Goal: Task Accomplishment & Management: Manage account settings

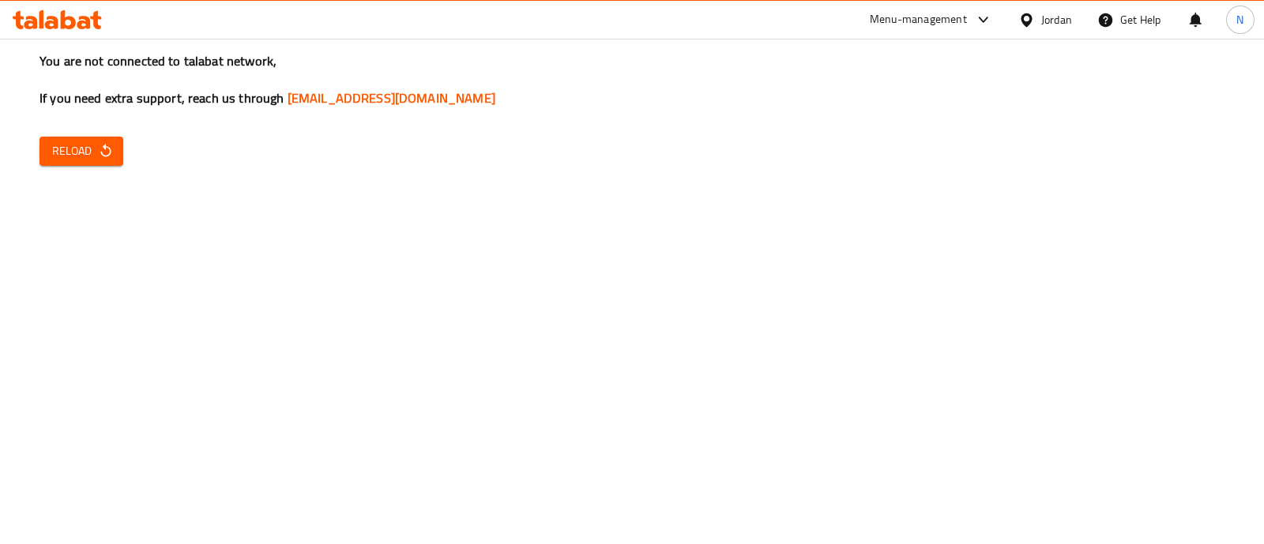
click at [85, 152] on span "Reload" at bounding box center [81, 151] width 58 height 20
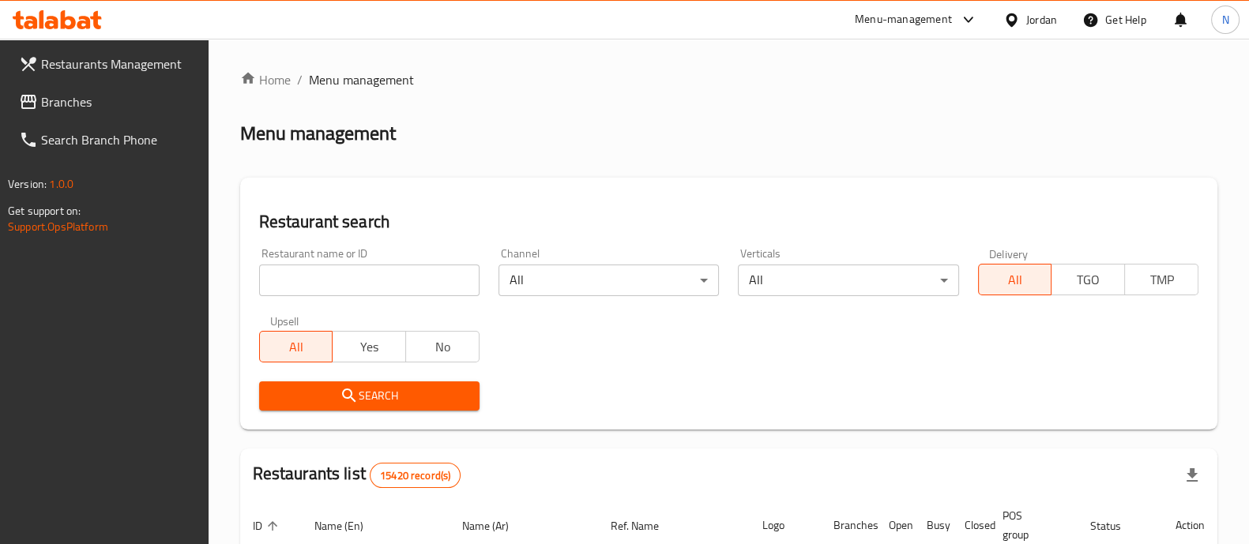
click at [930, 19] on div "Menu-management" at bounding box center [903, 19] width 97 height 19
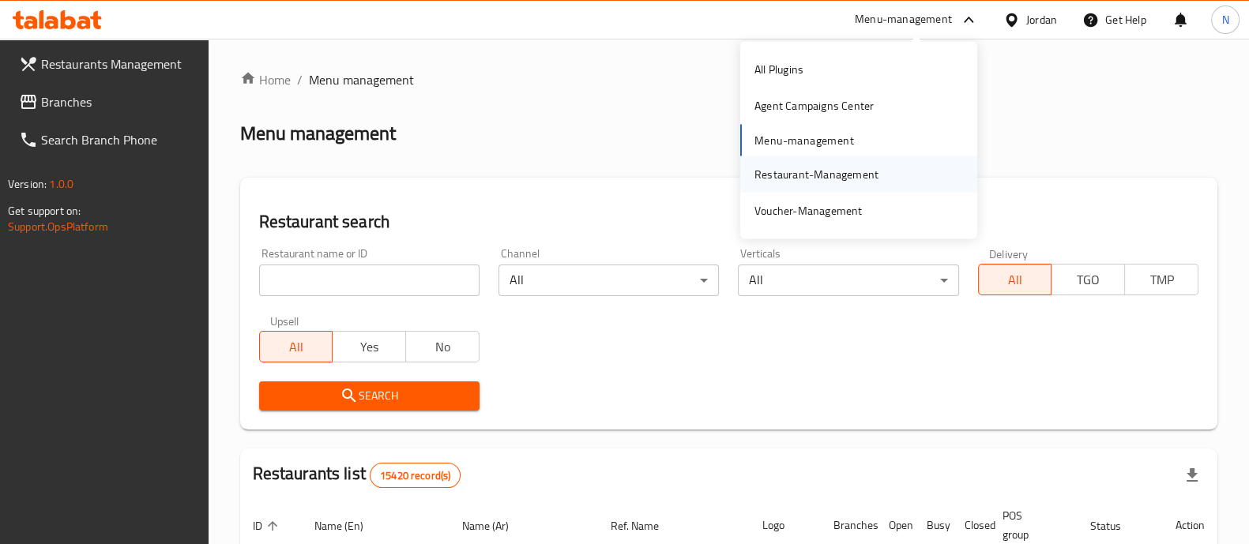
click at [787, 171] on div "Restaurant-Management" at bounding box center [816, 173] width 124 height 17
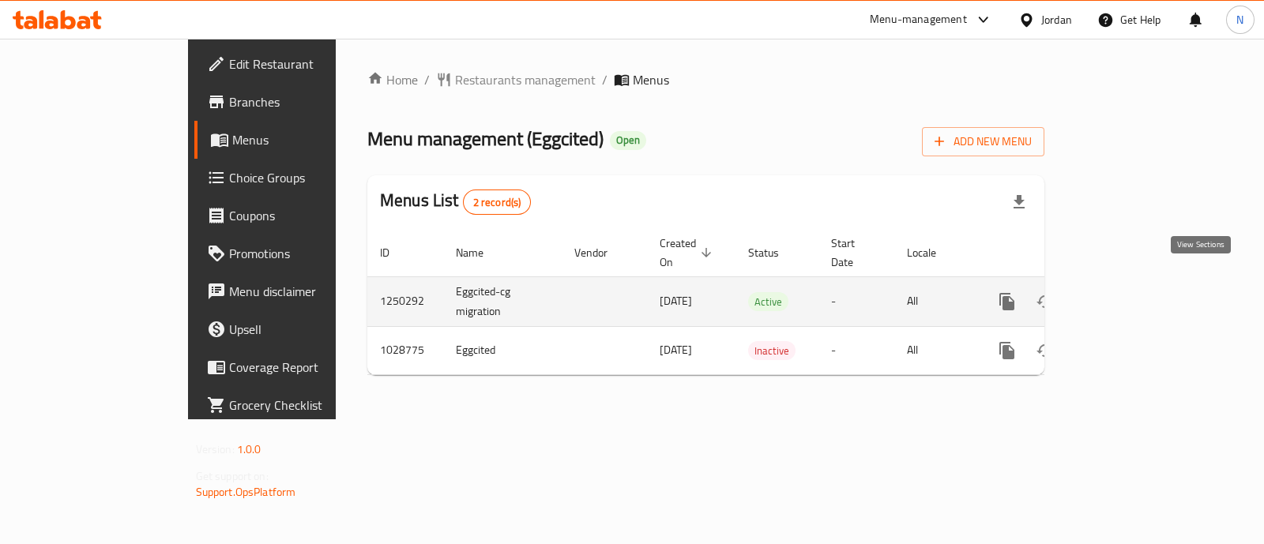
click at [1130, 292] on icon "enhanced table" at bounding box center [1120, 301] width 19 height 19
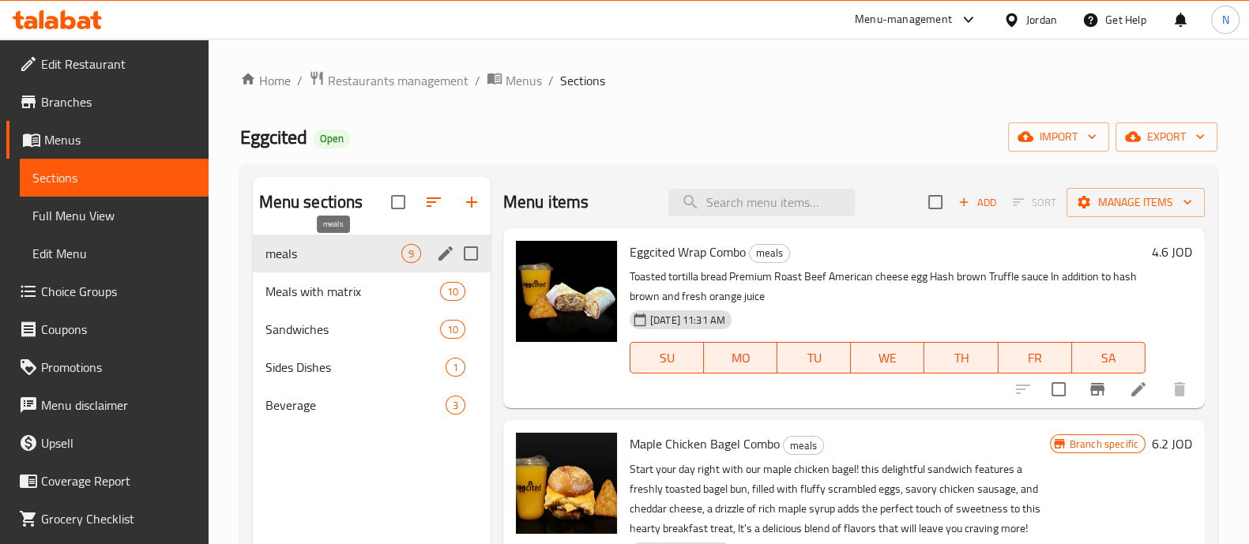
click at [310, 259] on span "meals" at bounding box center [333, 253] width 136 height 19
click at [332, 301] on div "Meals with matrix 10" at bounding box center [372, 292] width 238 height 38
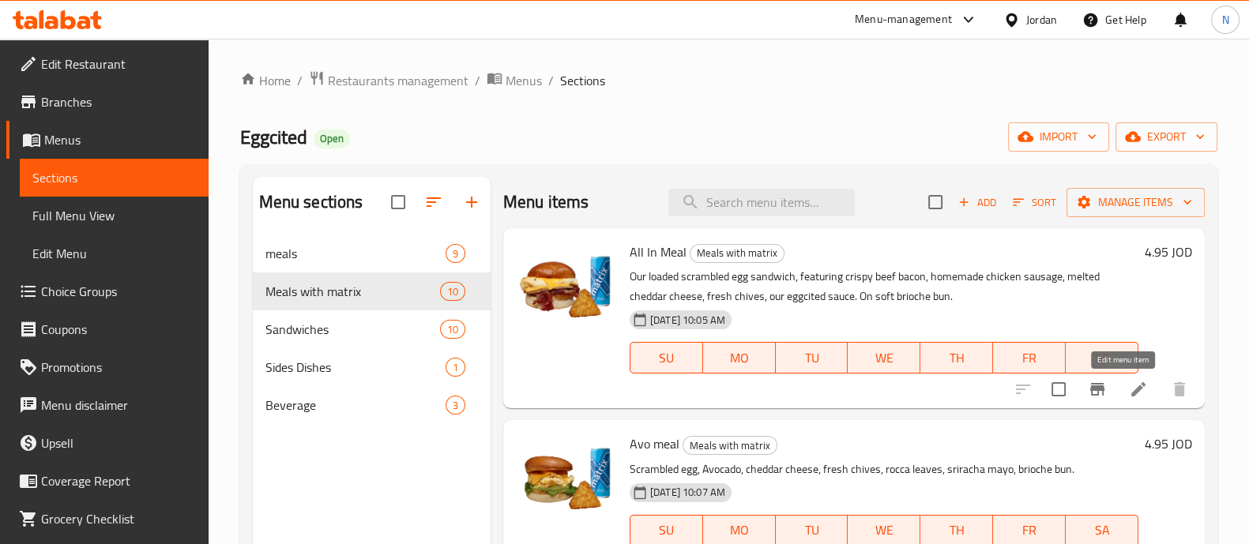
click at [1129, 385] on icon at bounding box center [1138, 389] width 19 height 19
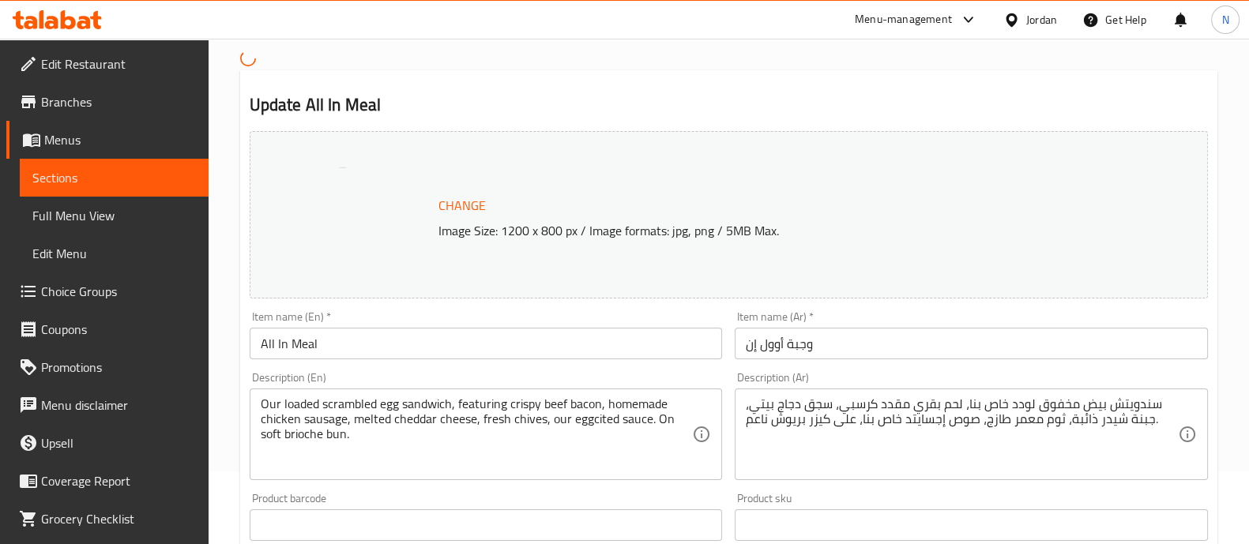
scroll to position [98, 0]
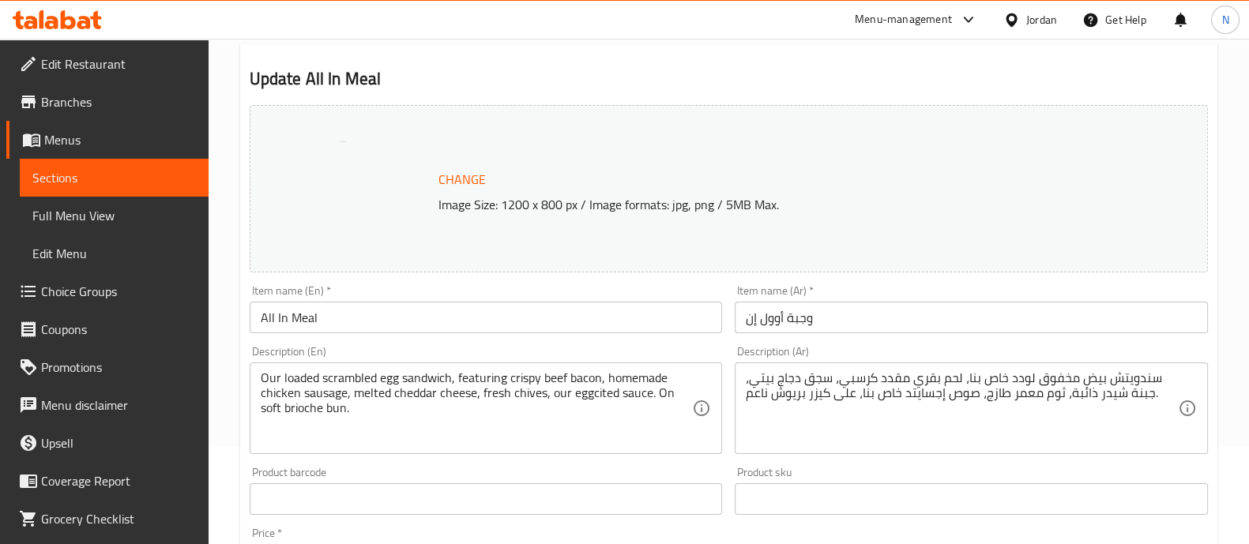
click at [745, 309] on input "وجبة أوول إن" at bounding box center [971, 318] width 473 height 32
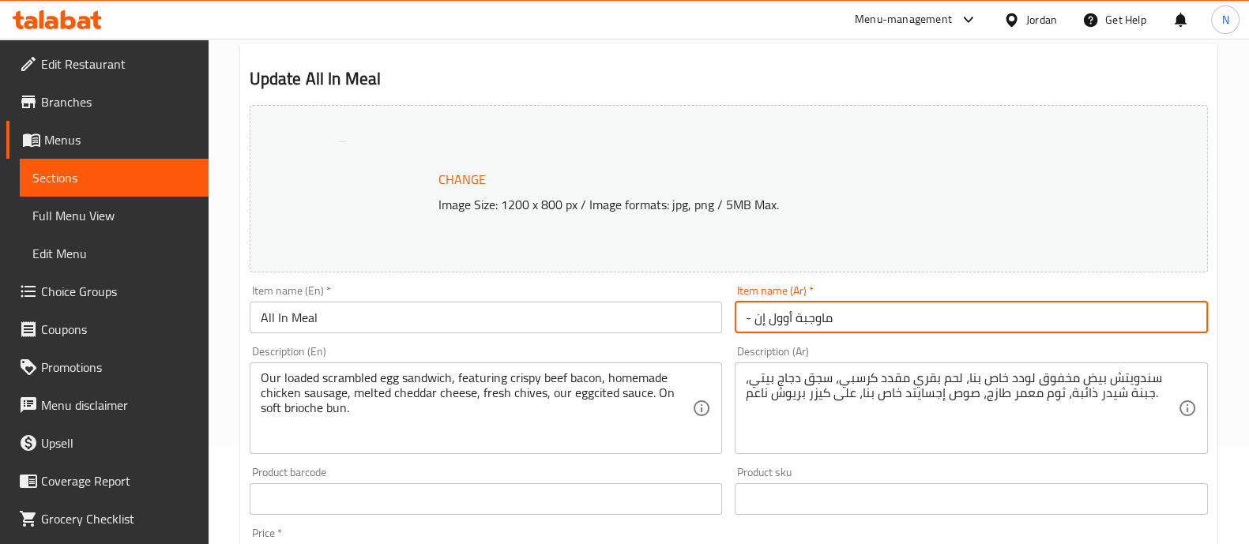
type input "- ماتوجبة أوول إن"
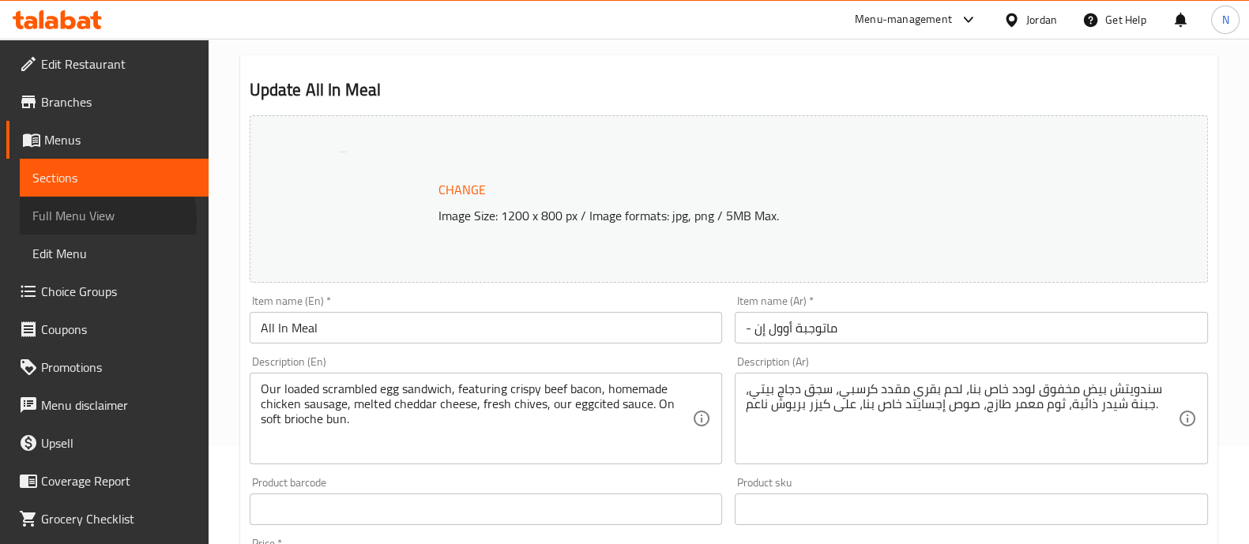
click at [68, 220] on span "Full Menu View" at bounding box center [114, 215] width 164 height 19
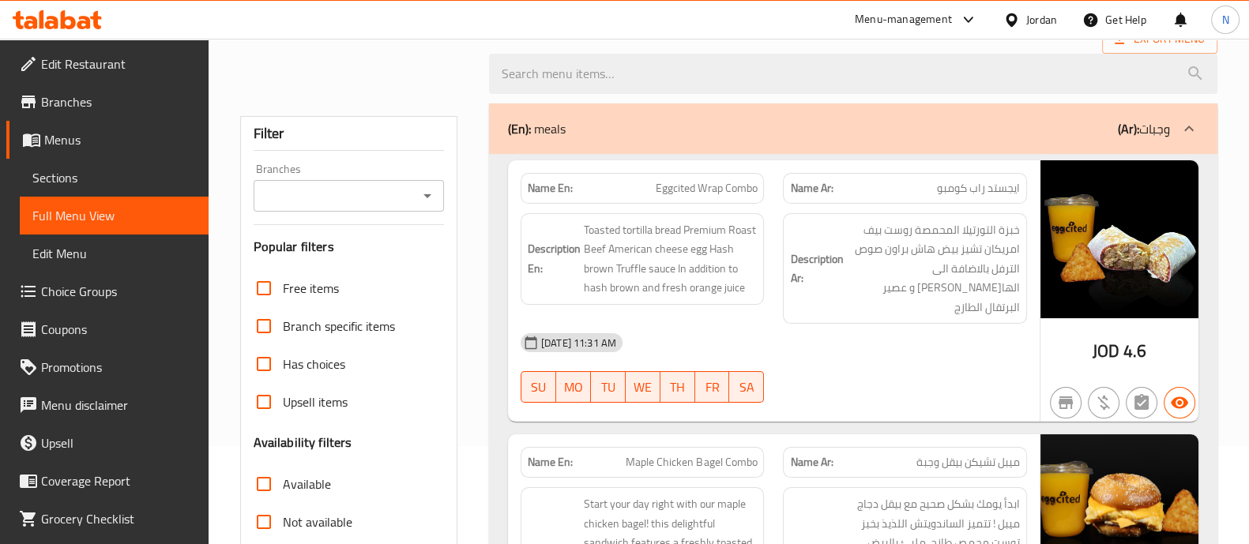
click at [64, 175] on span "Sections" at bounding box center [114, 177] width 164 height 19
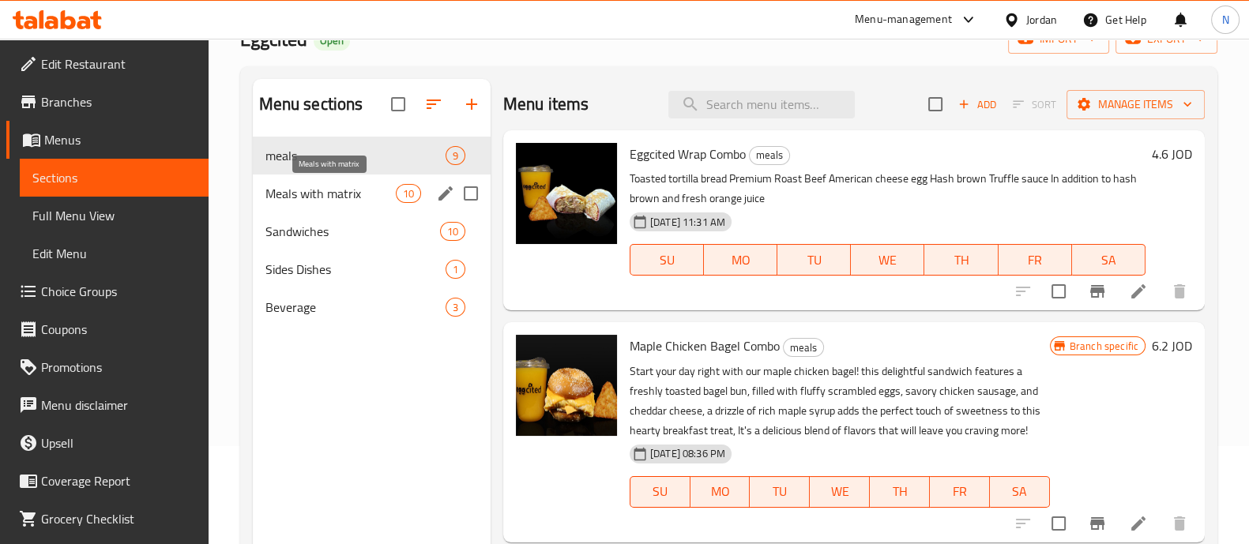
click at [348, 190] on span "Meals with matrix" at bounding box center [330, 193] width 130 height 19
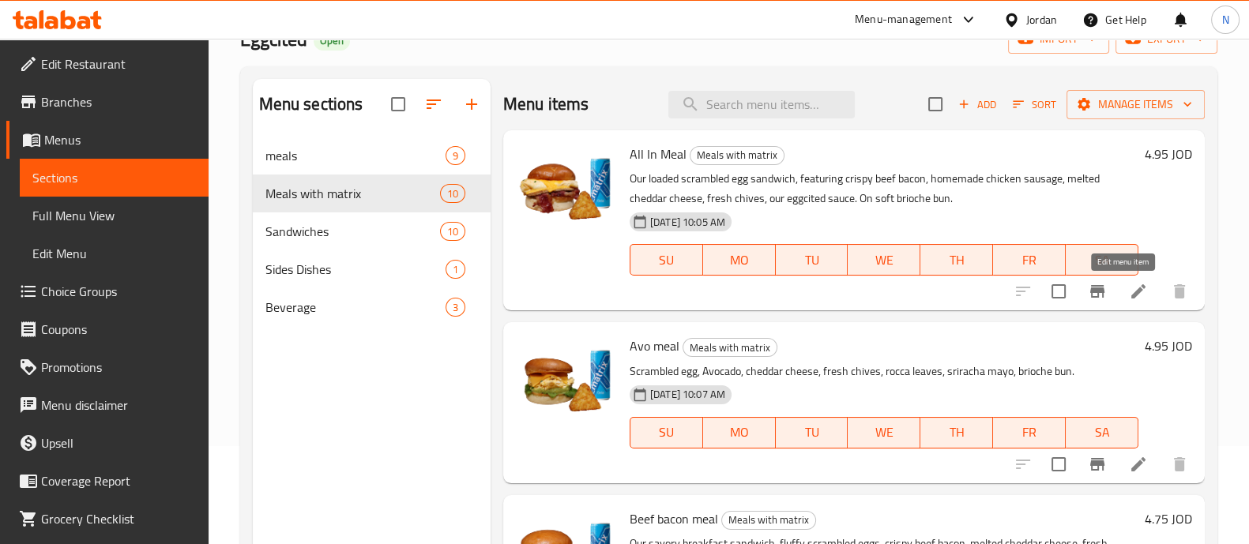
click at [1131, 291] on icon at bounding box center [1138, 291] width 14 height 14
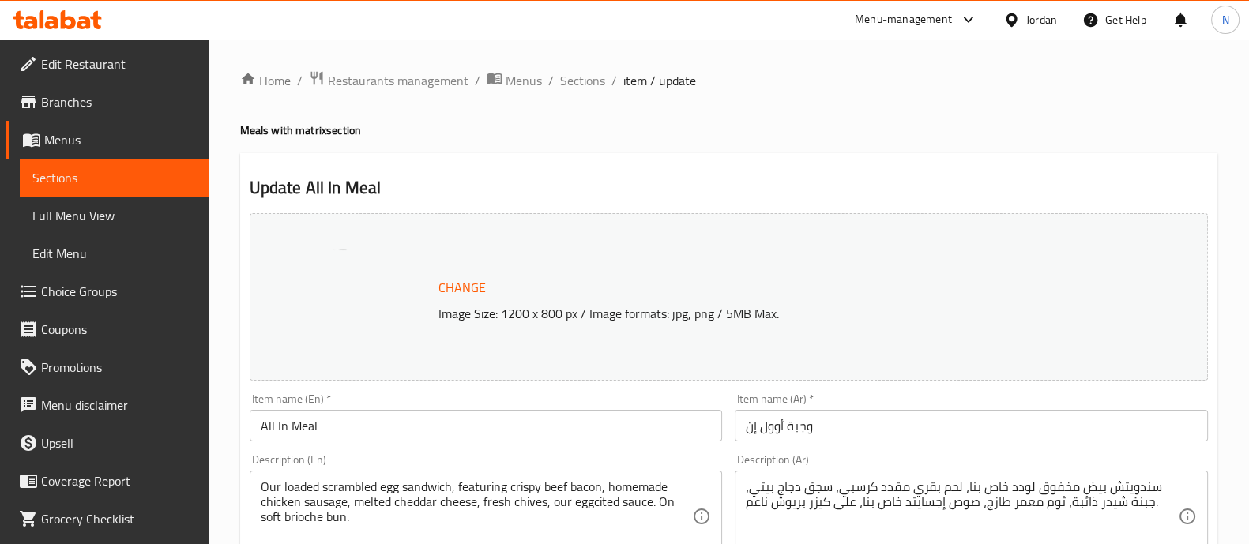
click at [419, 427] on input "All In Meal" at bounding box center [486, 426] width 473 height 32
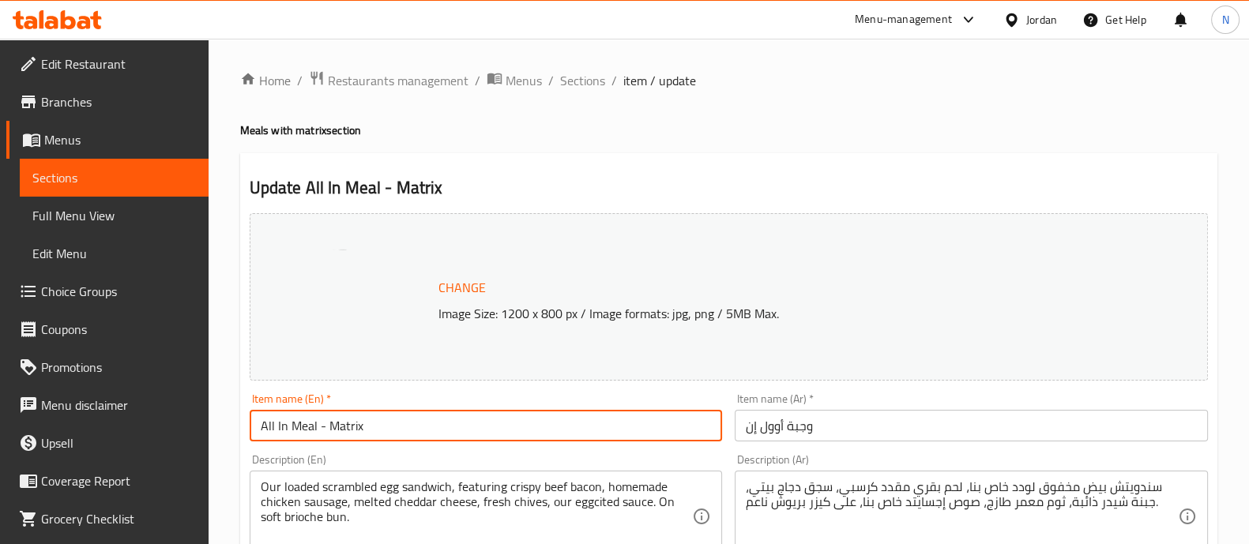
type input "All In Meal - Matrix"
drag, startPoint x: 748, startPoint y: 431, endPoint x: 759, endPoint y: 431, distance: 11.1
click at [749, 431] on input "وجبة أوول إن" at bounding box center [971, 426] width 473 height 32
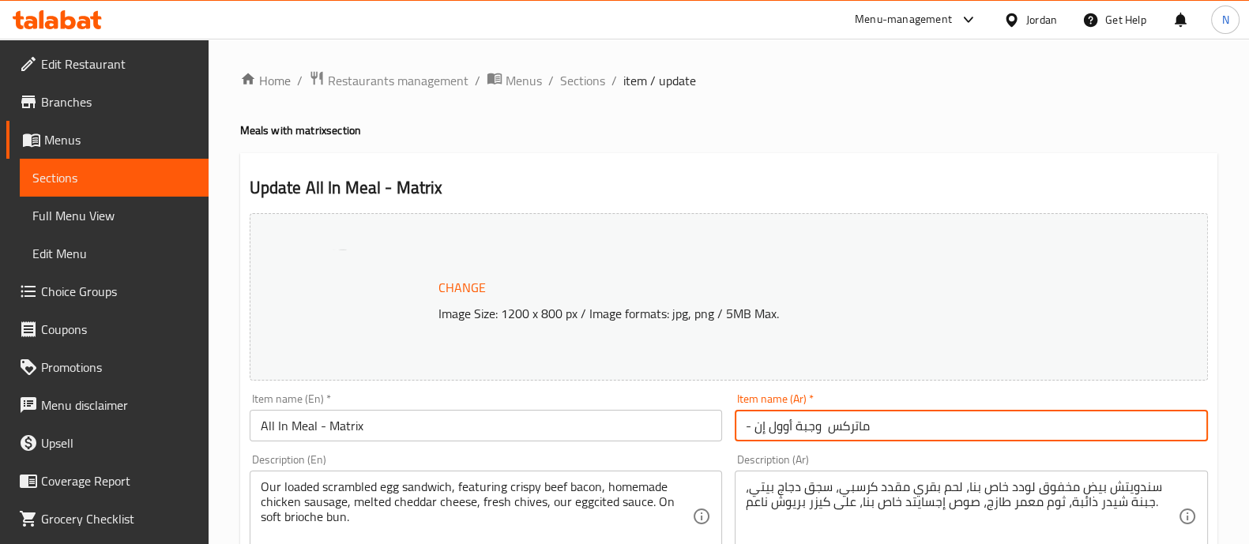
scroll to position [593, 0]
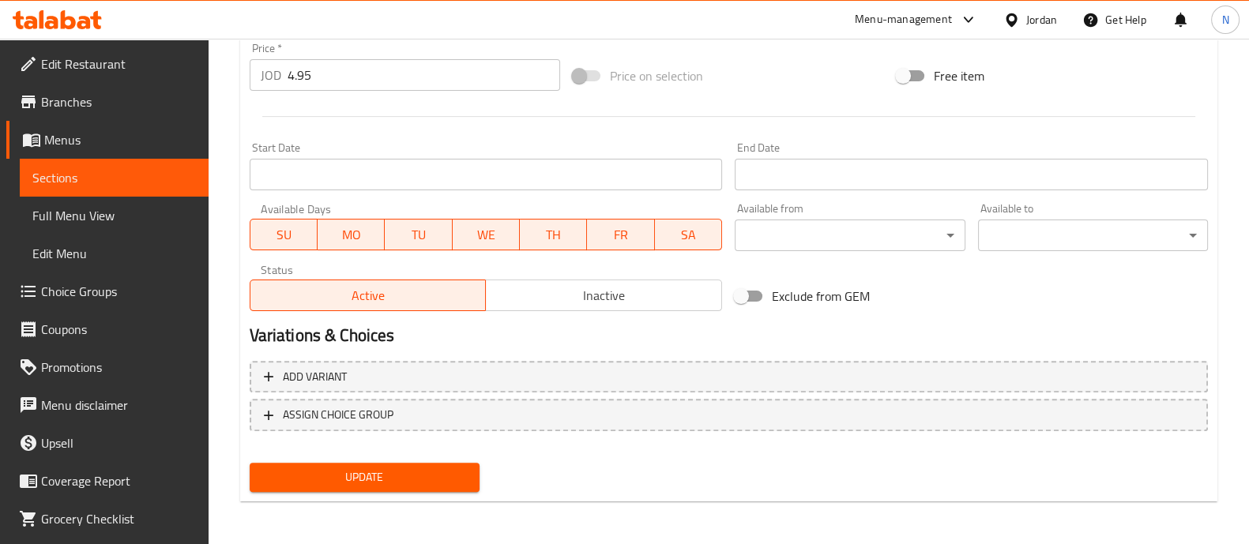
type input "- ماتركس وجبة أوول إن"
click at [411, 473] on span "Update" at bounding box center [364, 478] width 205 height 20
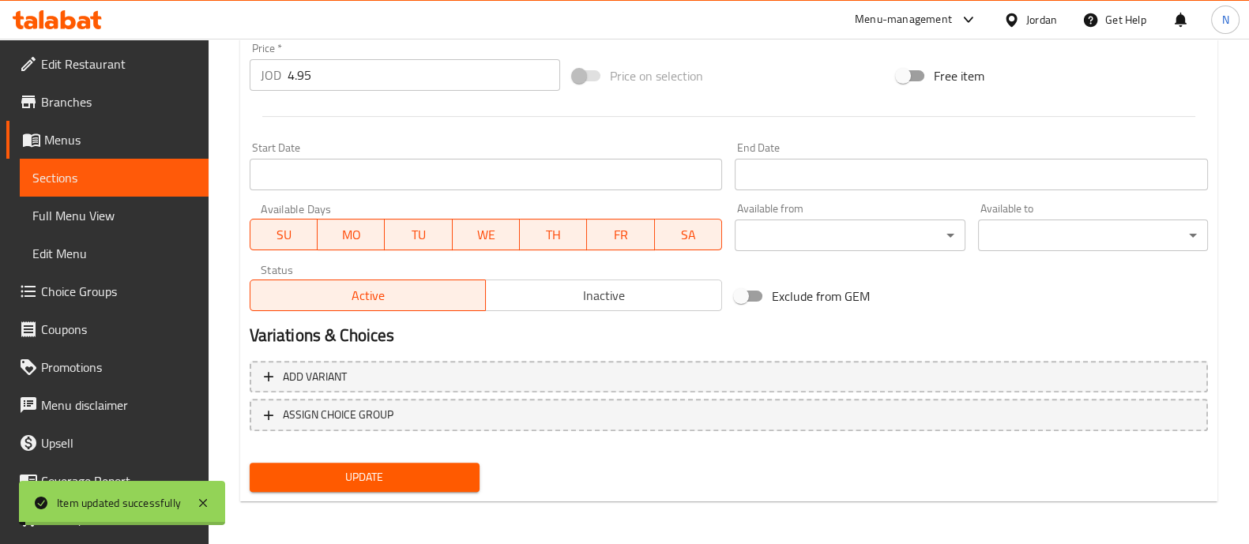
click at [62, 184] on span "Sections" at bounding box center [114, 177] width 164 height 19
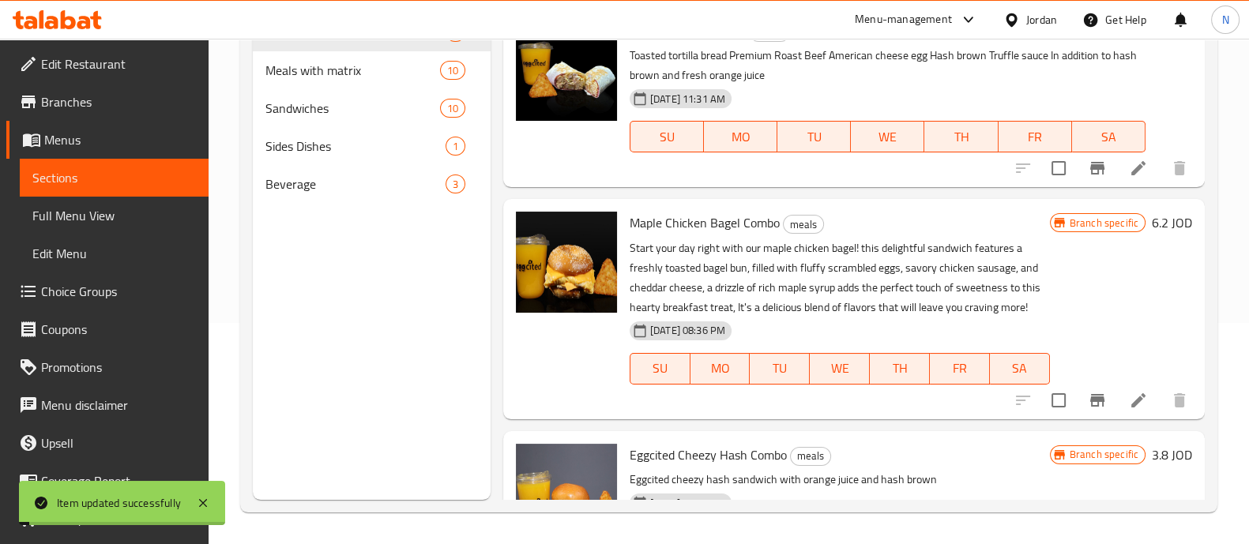
scroll to position [221, 0]
click at [329, 76] on span "Meals with matrix" at bounding box center [330, 70] width 130 height 19
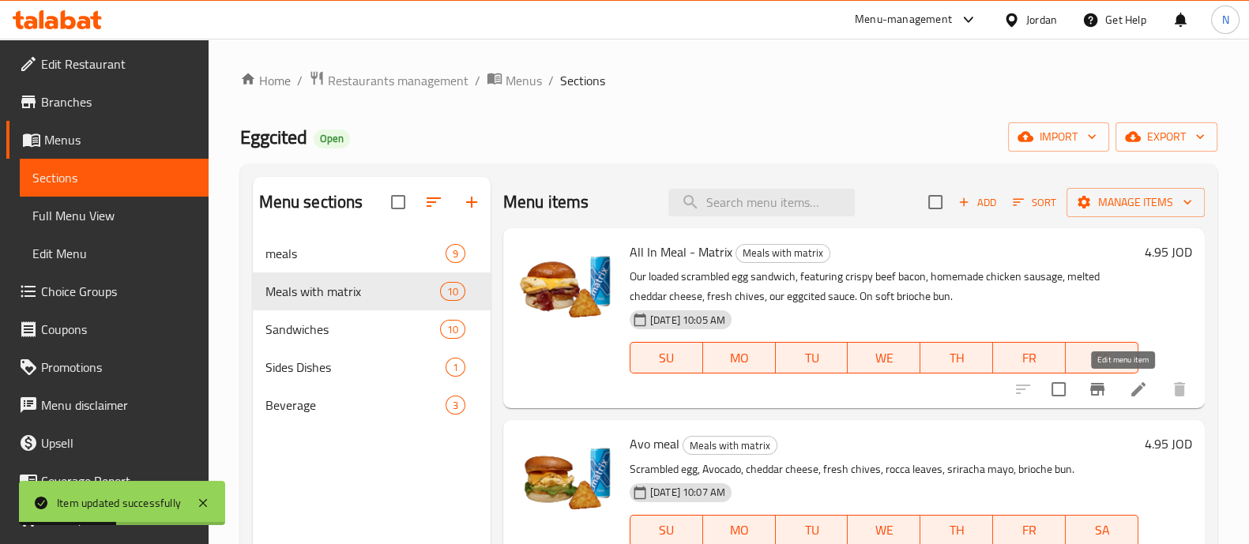
click at [1129, 390] on icon at bounding box center [1138, 389] width 19 height 19
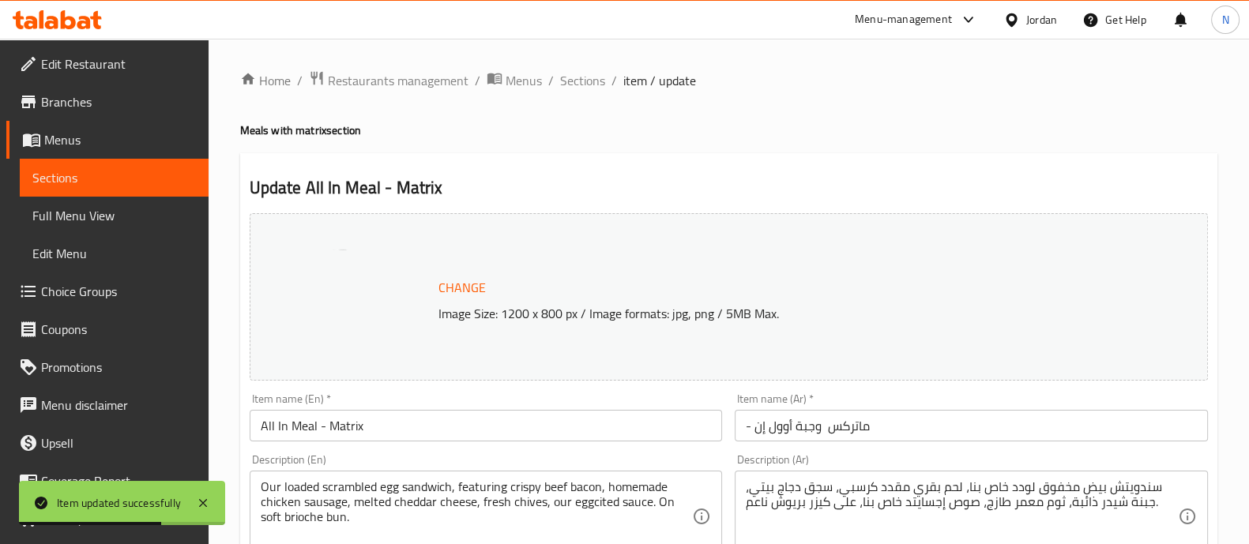
click at [76, 187] on span "Sections" at bounding box center [114, 177] width 164 height 19
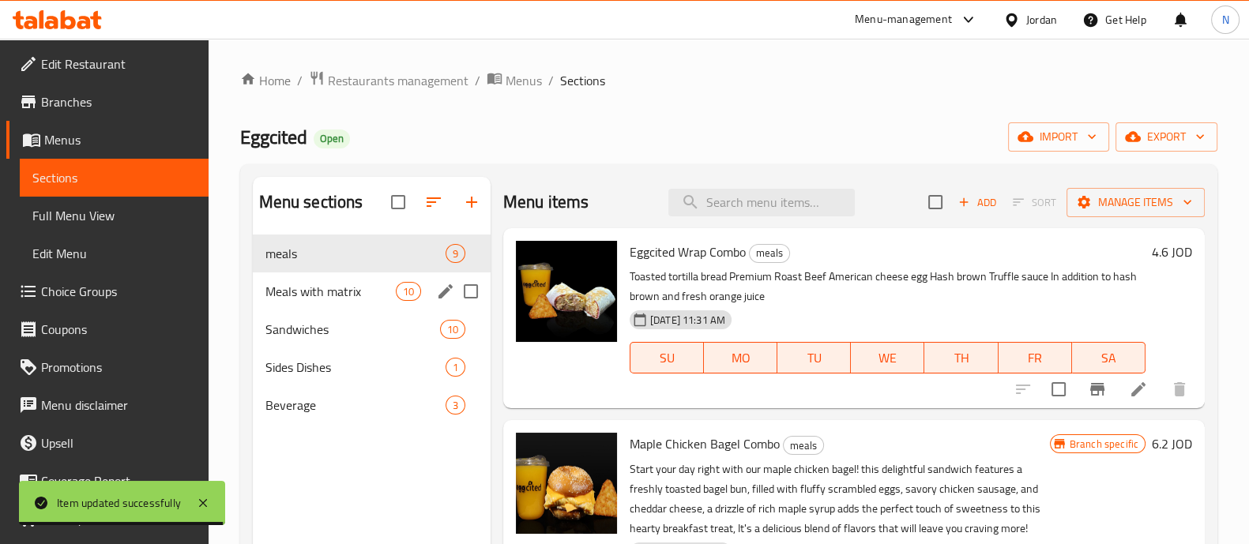
click at [310, 287] on span "Meals with matrix" at bounding box center [330, 291] width 130 height 19
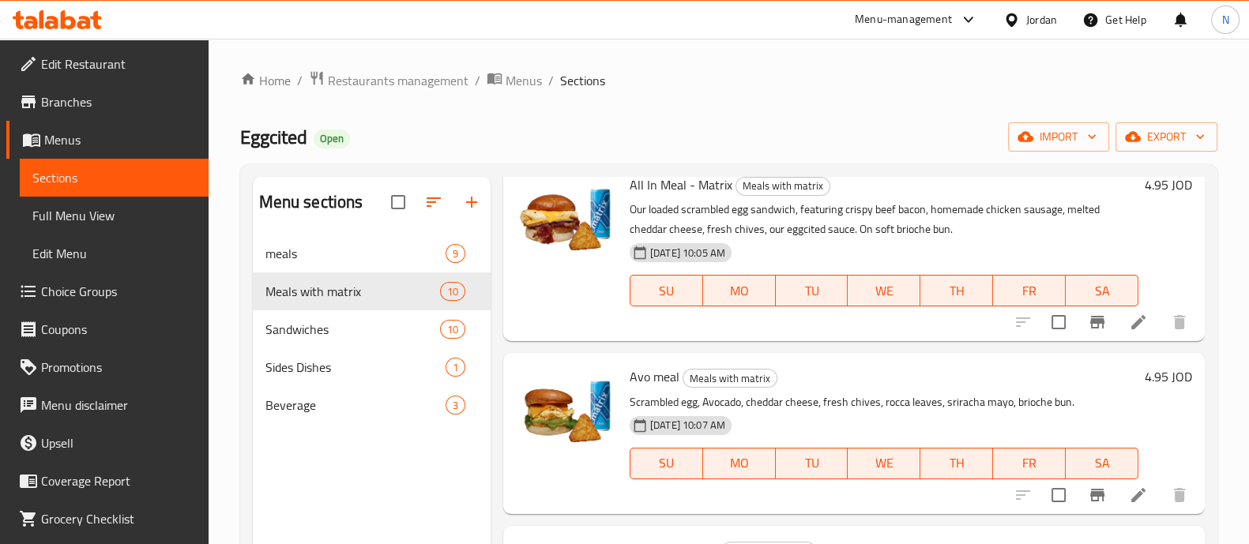
scroll to position [197, 0]
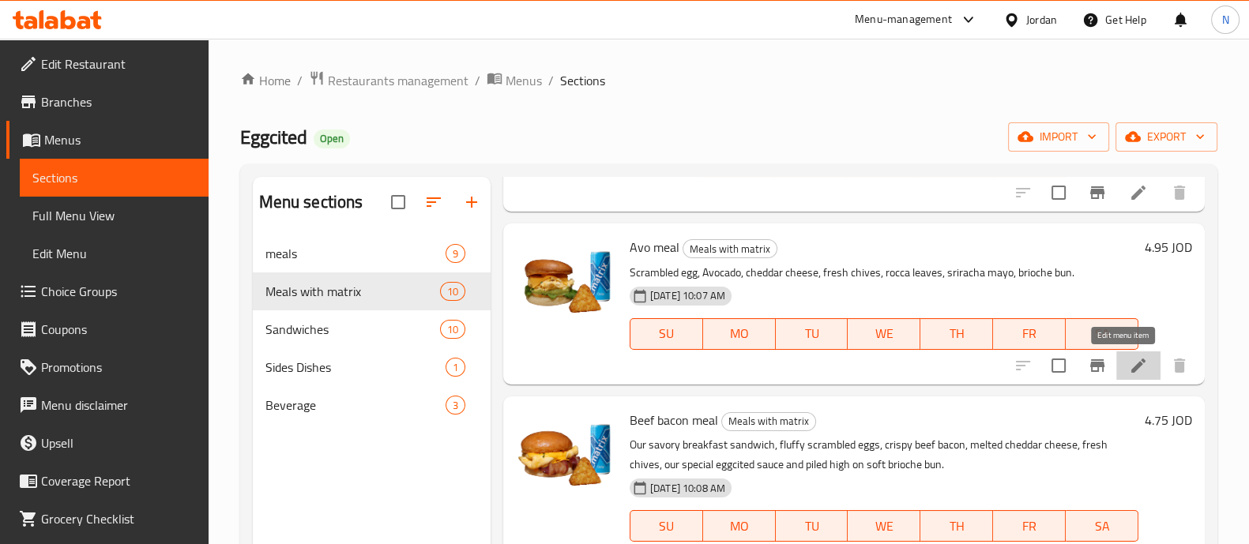
click at [1129, 357] on icon at bounding box center [1138, 365] width 19 height 19
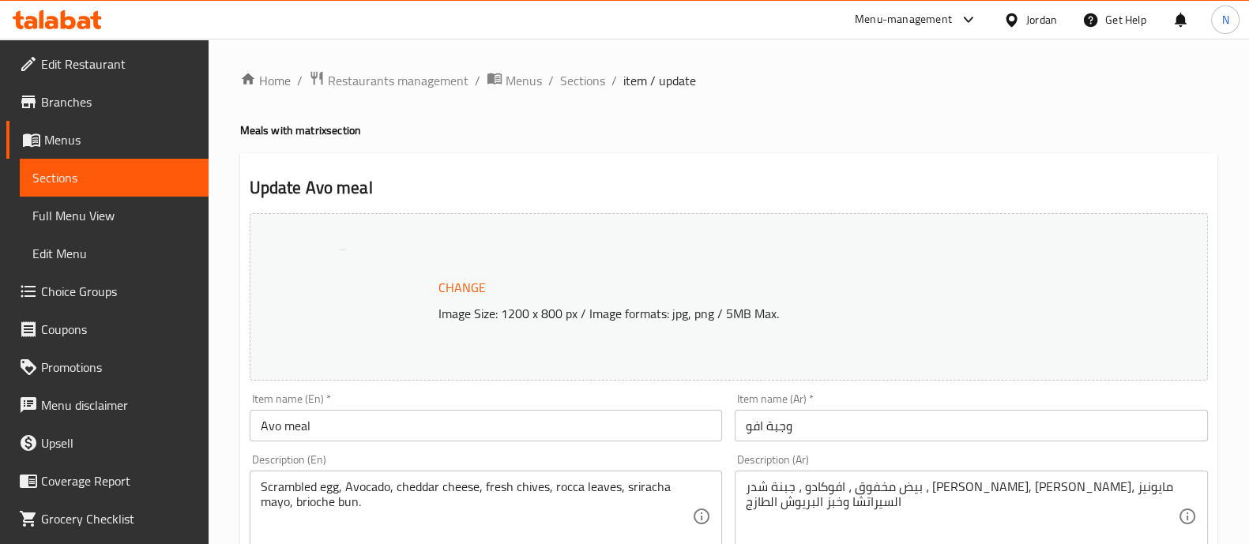
click at [745, 434] on input "وجبة افو" at bounding box center [971, 426] width 473 height 32
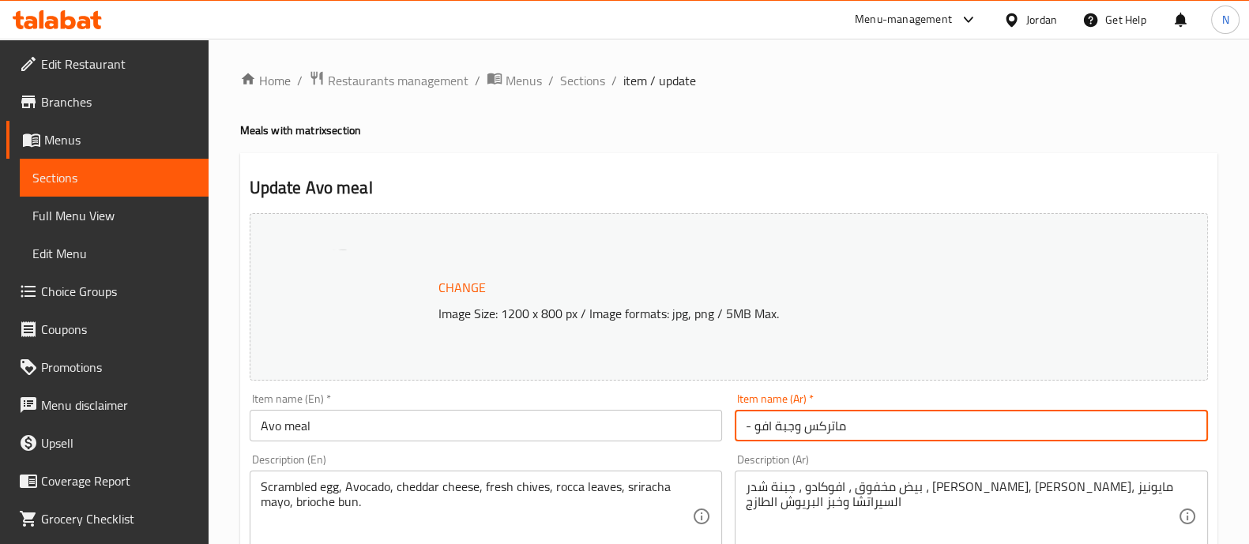
type input "- ماتركس وجبة افو"
click at [392, 416] on input "Avo meal" at bounding box center [486, 426] width 473 height 32
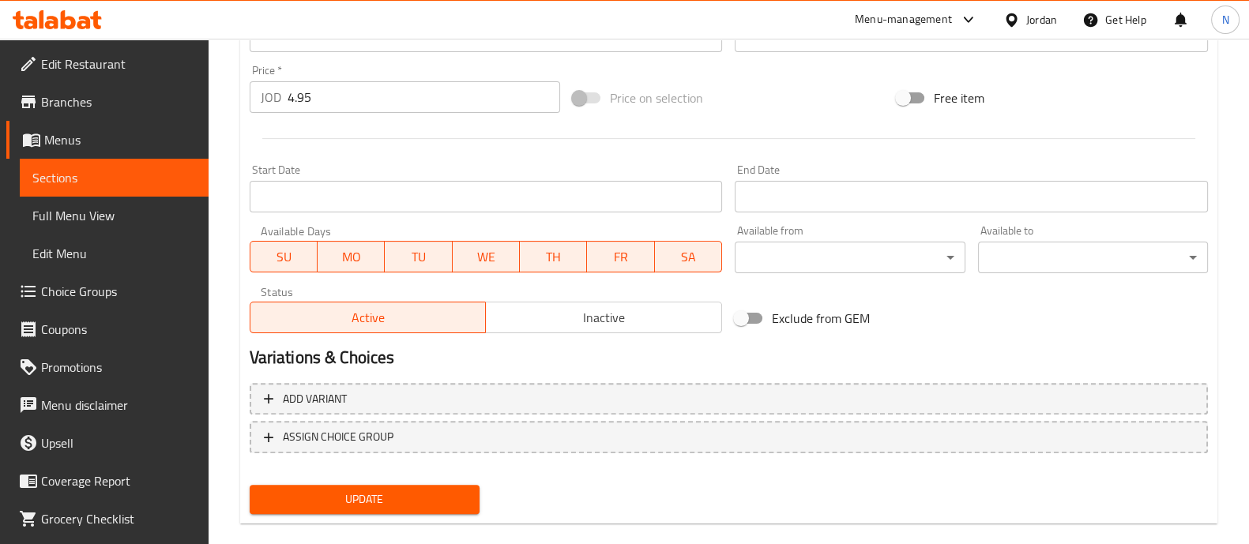
scroll to position [593, 0]
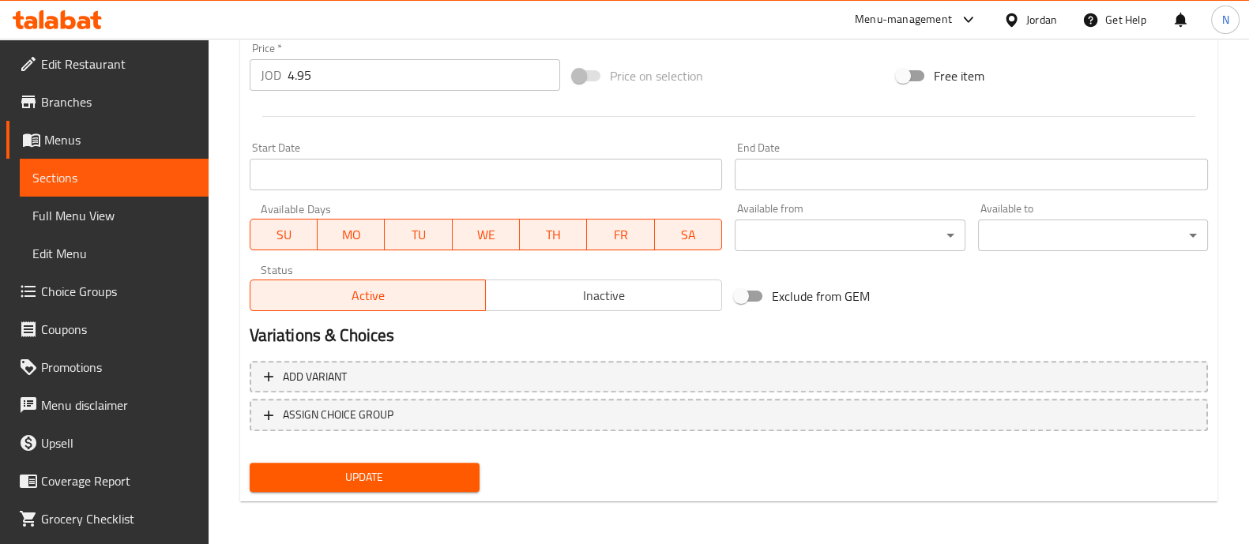
type input "Avo meal - Matrix"
click at [394, 486] on button "Update" at bounding box center [365, 477] width 230 height 29
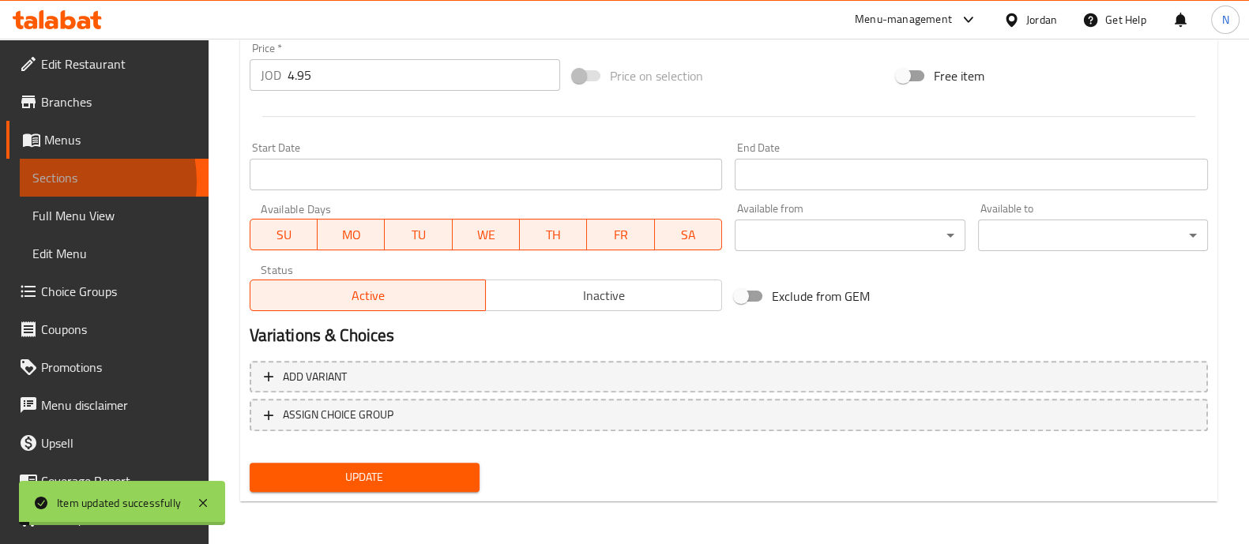
click at [61, 182] on span "Sections" at bounding box center [114, 177] width 164 height 19
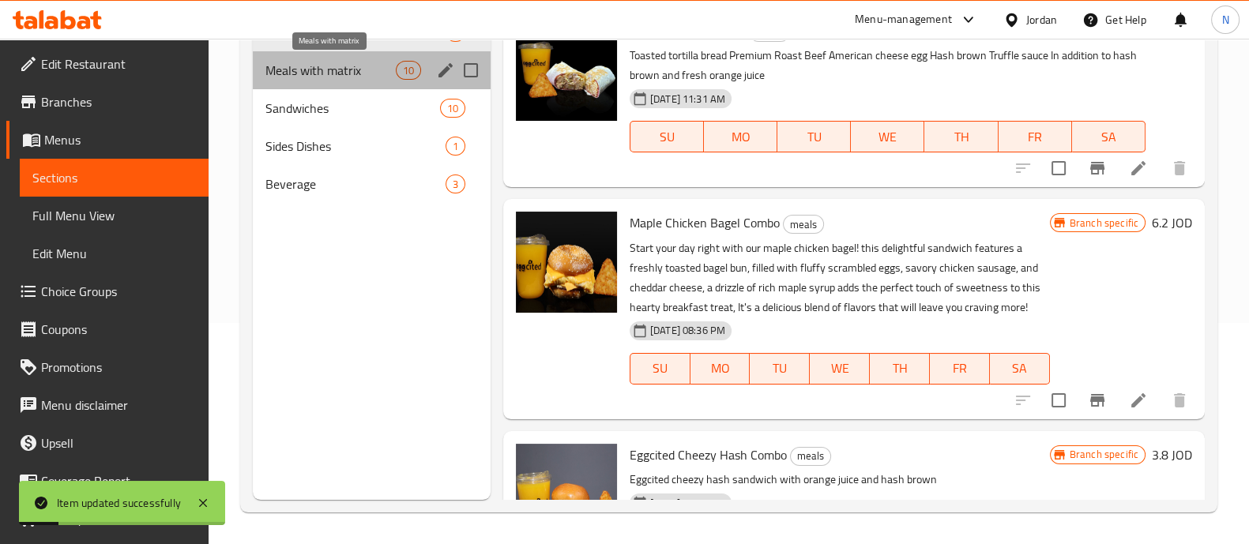
click at [325, 69] on span "Meals with matrix" at bounding box center [330, 70] width 130 height 19
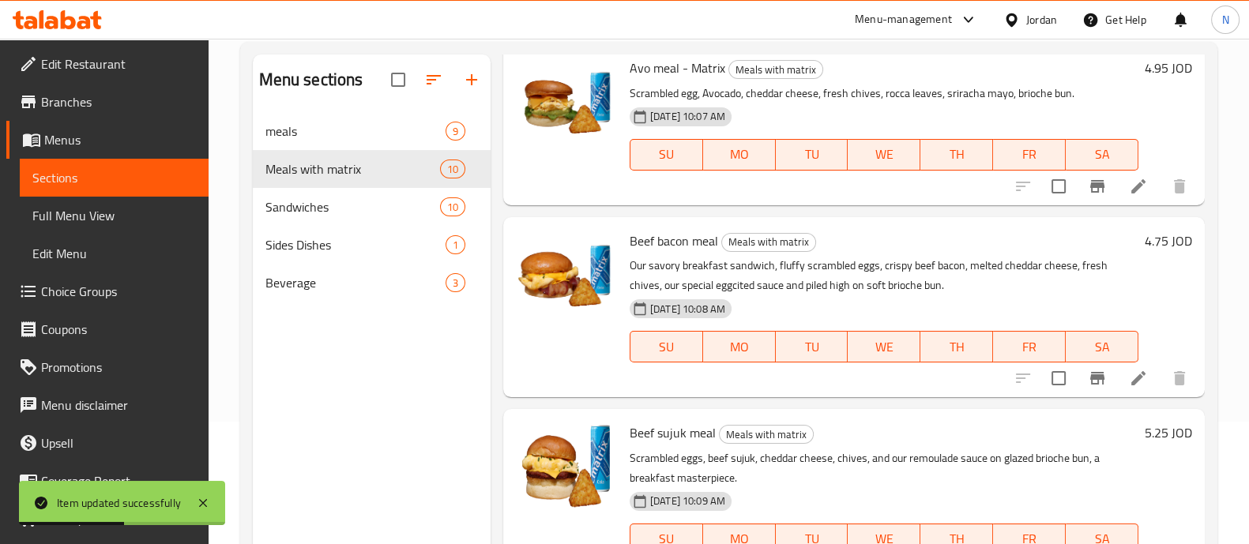
scroll to position [296, 0]
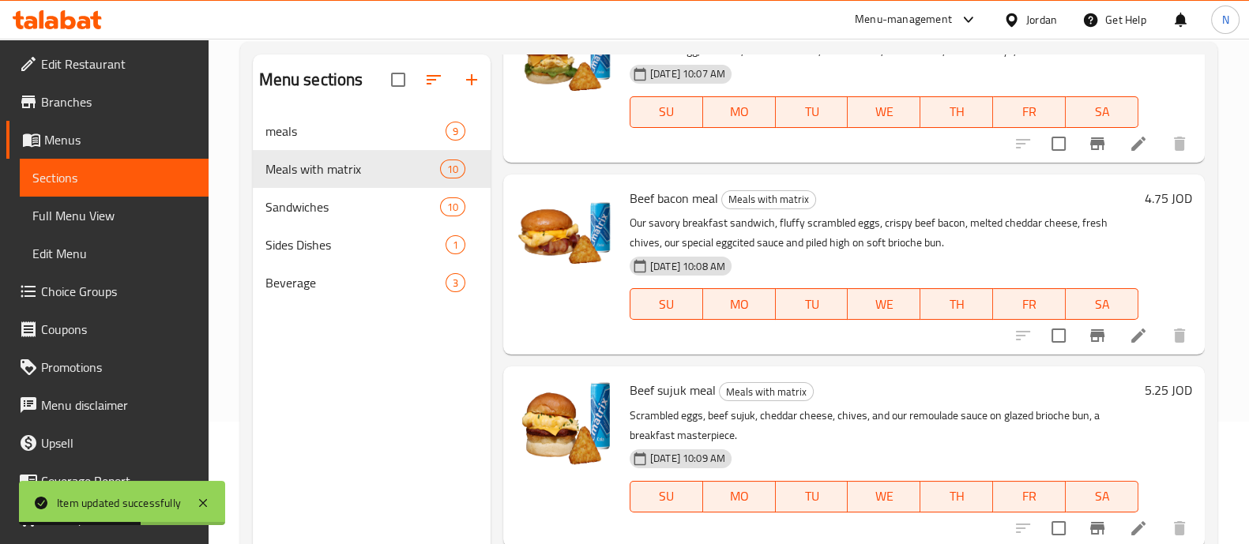
click at [1131, 330] on icon at bounding box center [1138, 336] width 14 height 14
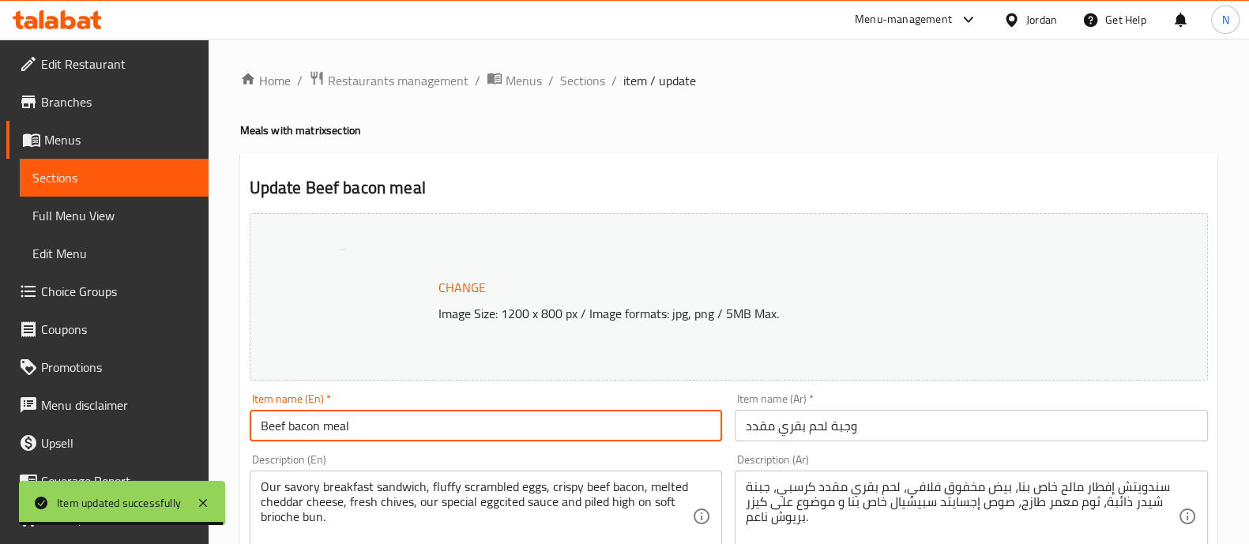
click at [459, 419] on input "Beef bacon meal" at bounding box center [486, 426] width 473 height 32
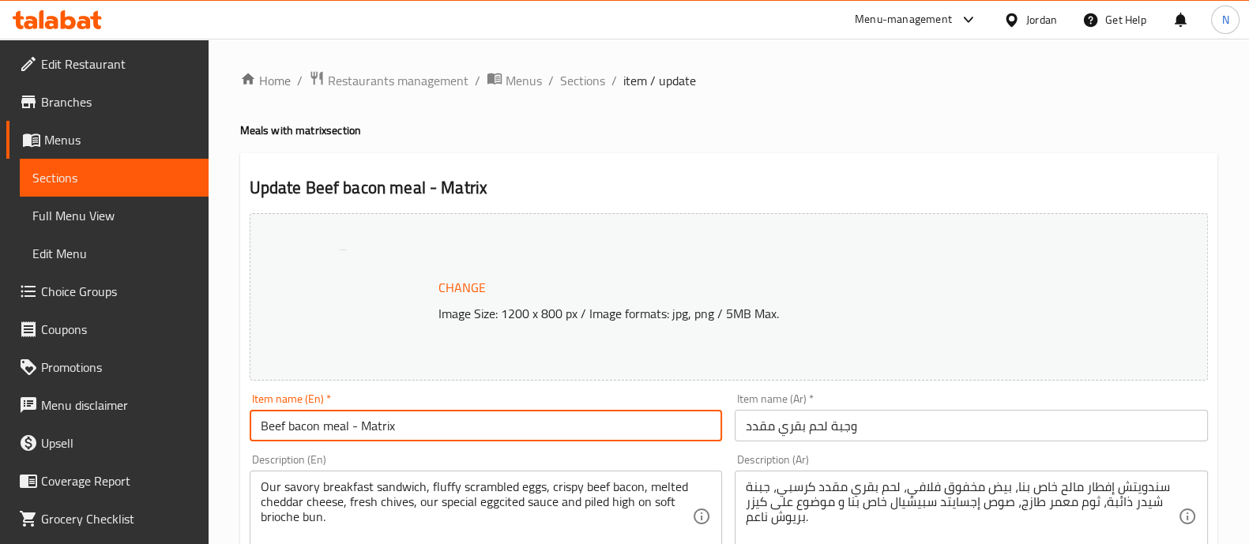
type input "Beef bacon meal - Matrix"
click at [745, 428] on input "وجبة لحم بقري مقدد" at bounding box center [971, 426] width 473 height 32
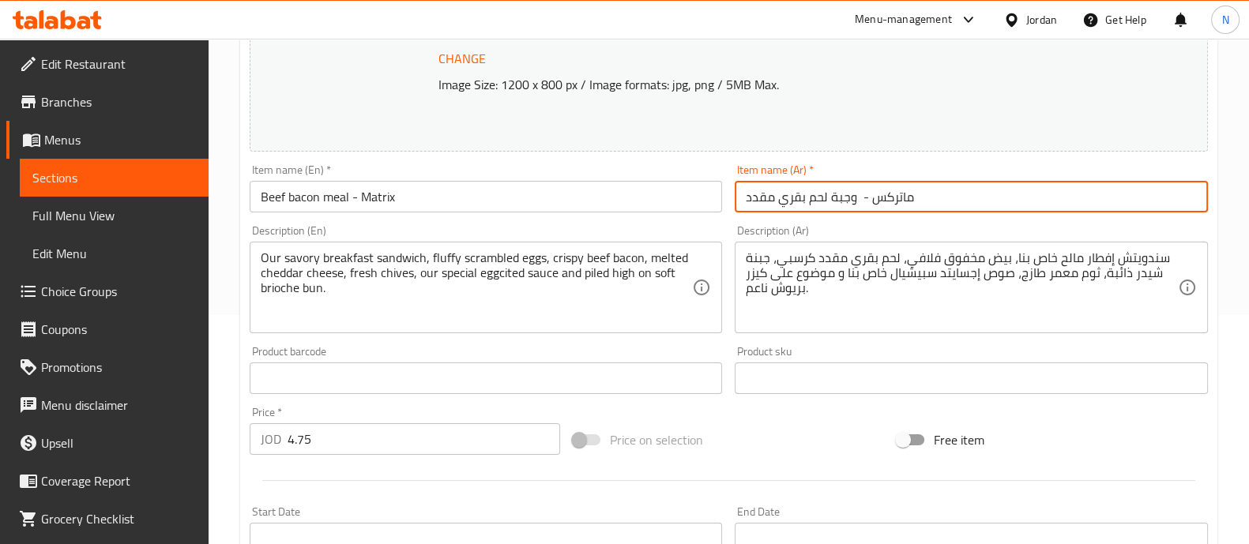
scroll to position [593, 0]
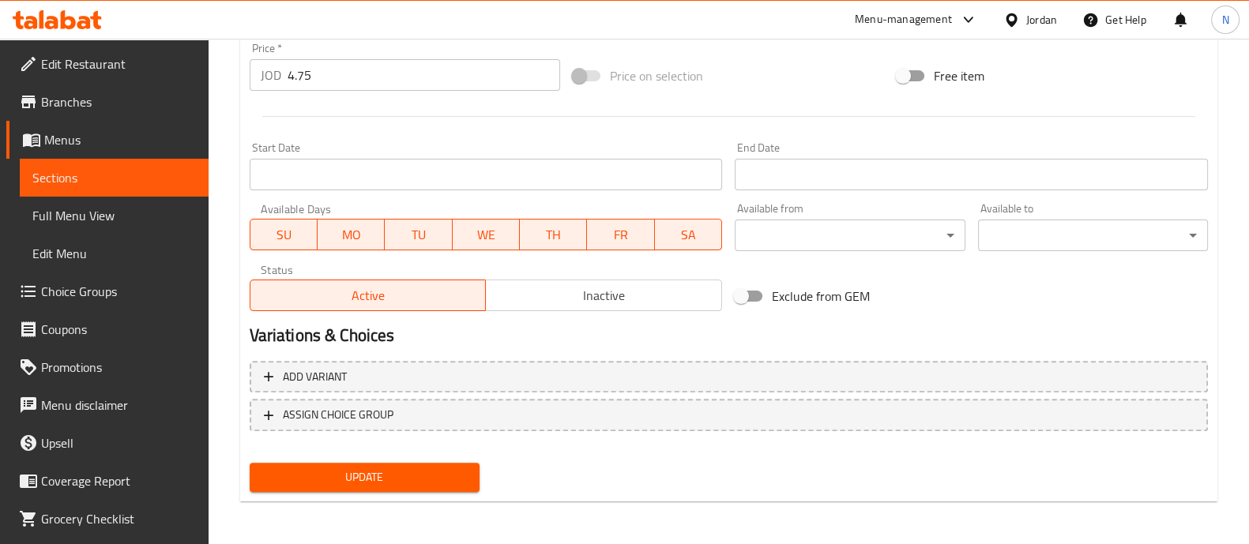
type input "ماتركس - وجبة لحم بقري مقدد"
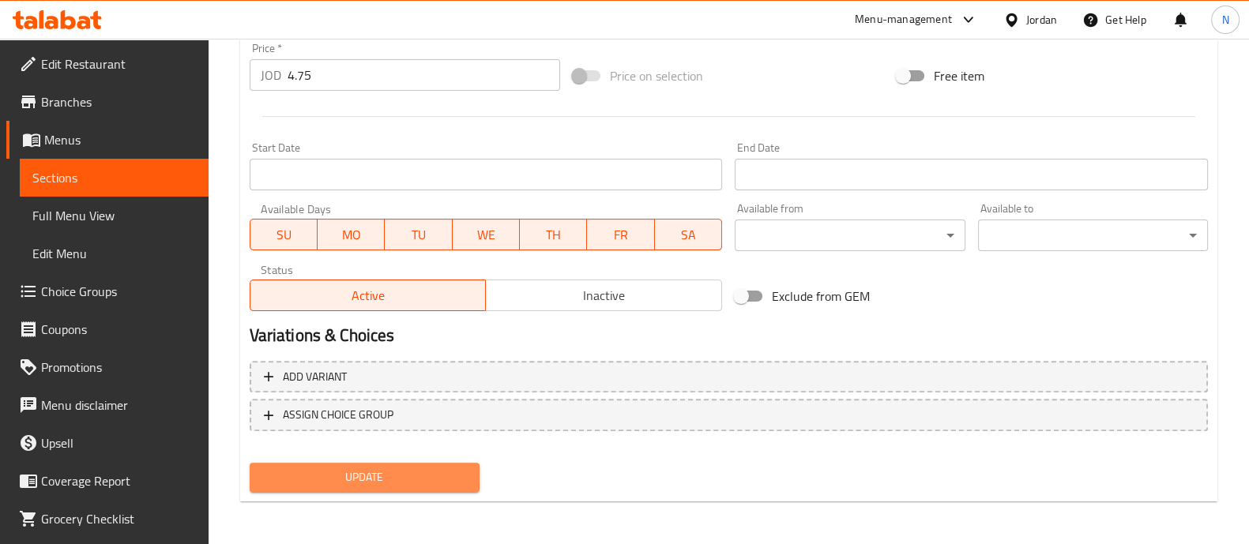
click at [423, 471] on span "Update" at bounding box center [364, 478] width 205 height 20
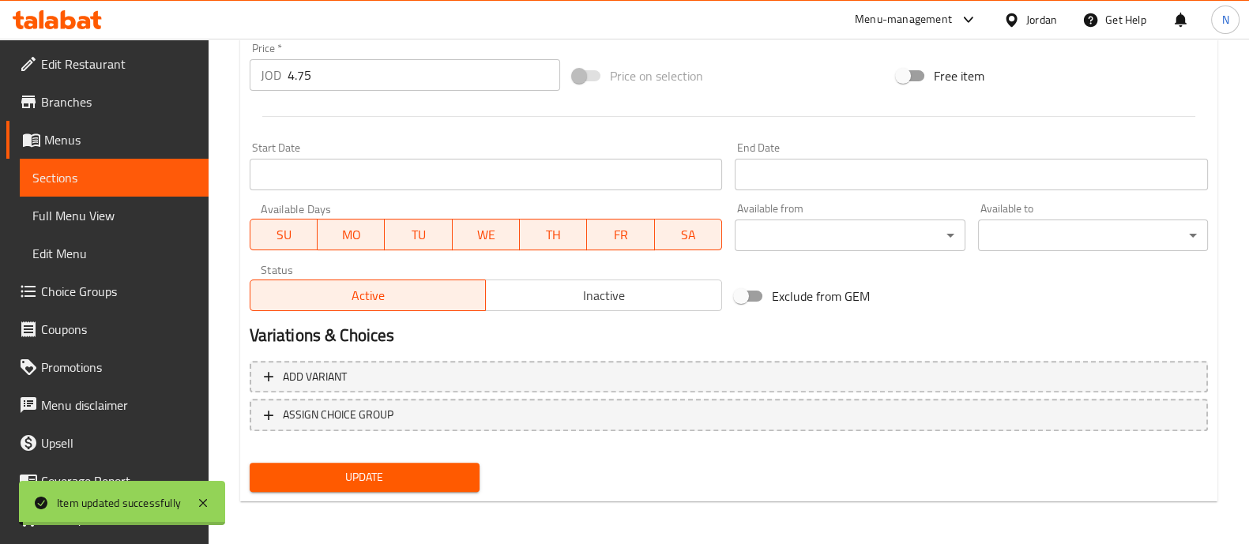
click at [75, 182] on span "Sections" at bounding box center [114, 177] width 164 height 19
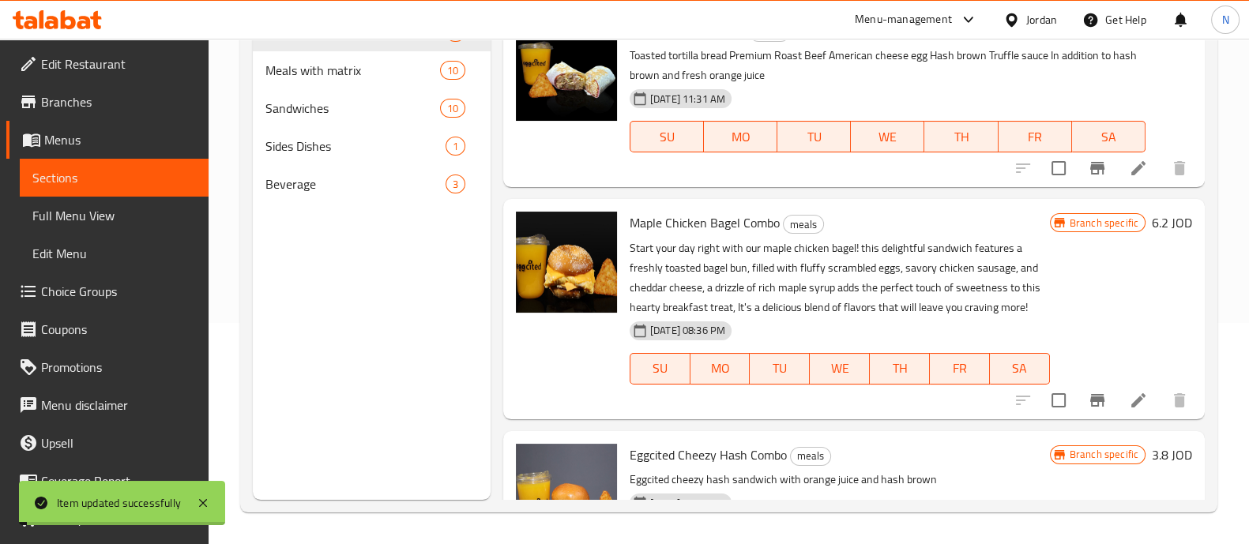
scroll to position [221, 0]
click at [314, 75] on span "Meals with matrix" at bounding box center [330, 70] width 130 height 19
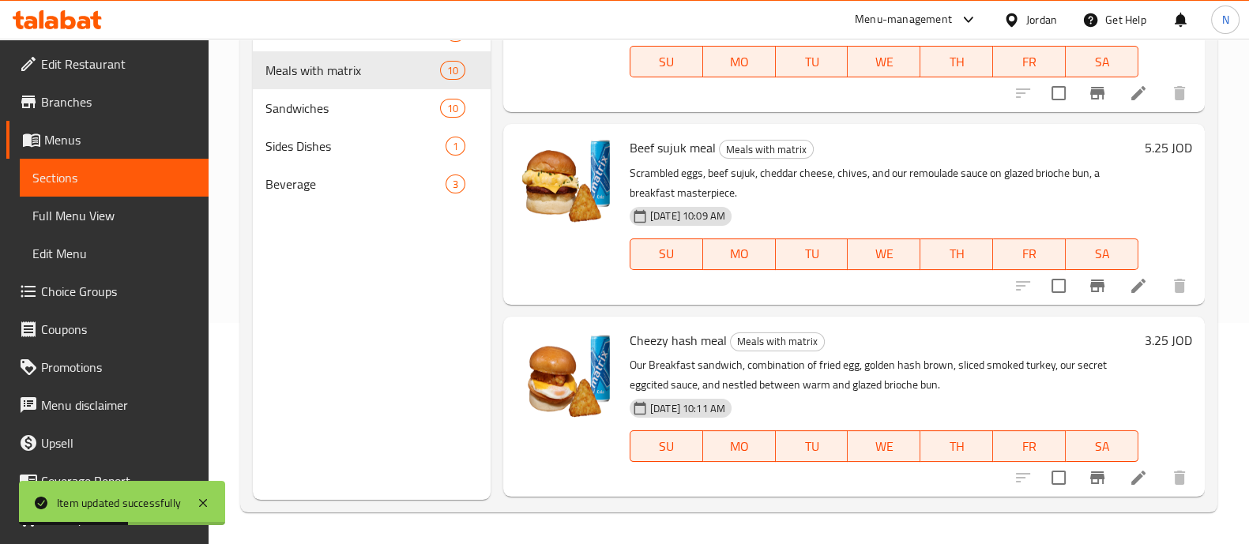
scroll to position [446, 0]
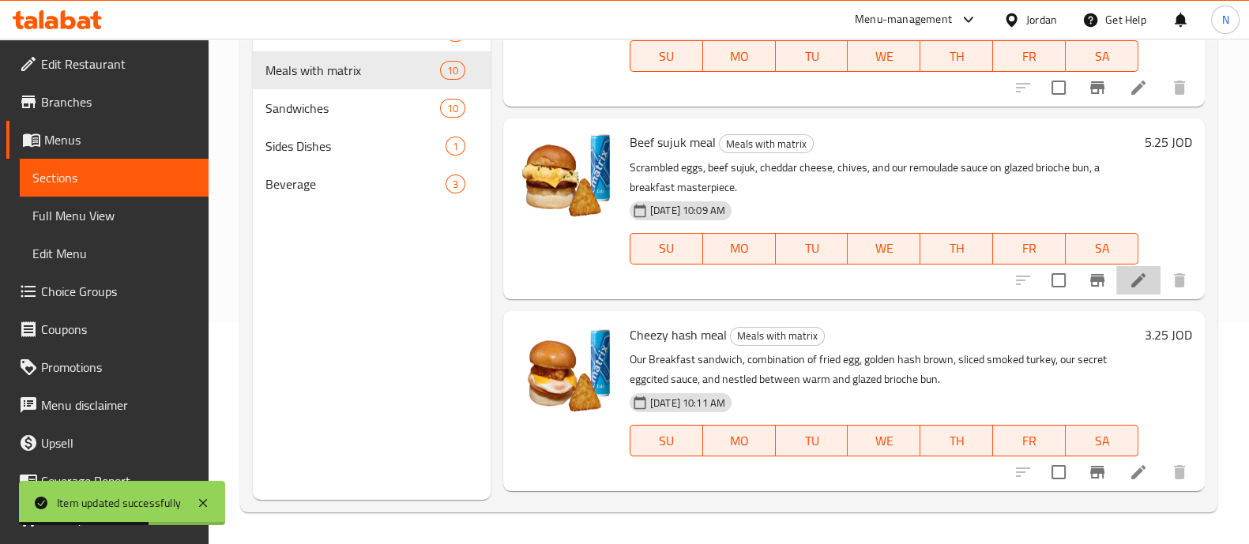
click at [1131, 276] on icon at bounding box center [1138, 280] width 19 height 19
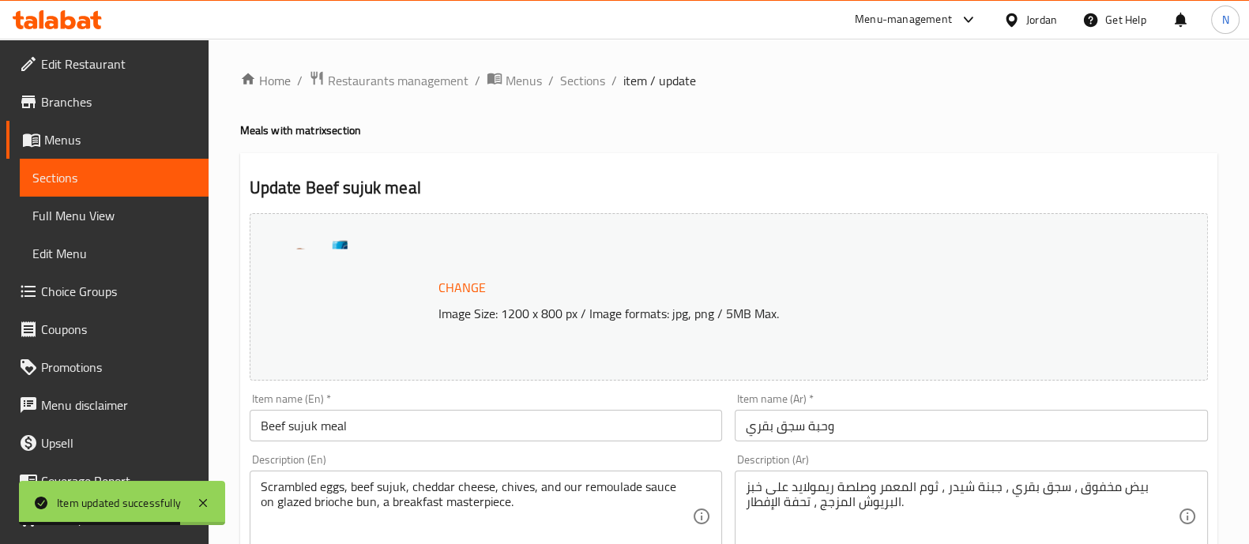
click at [481, 405] on div "Item name (En)   * Beef sujuk meal Item name (En) *" at bounding box center [486, 417] width 473 height 48
click at [483, 428] on input "Beef sujuk meal" at bounding box center [486, 426] width 473 height 32
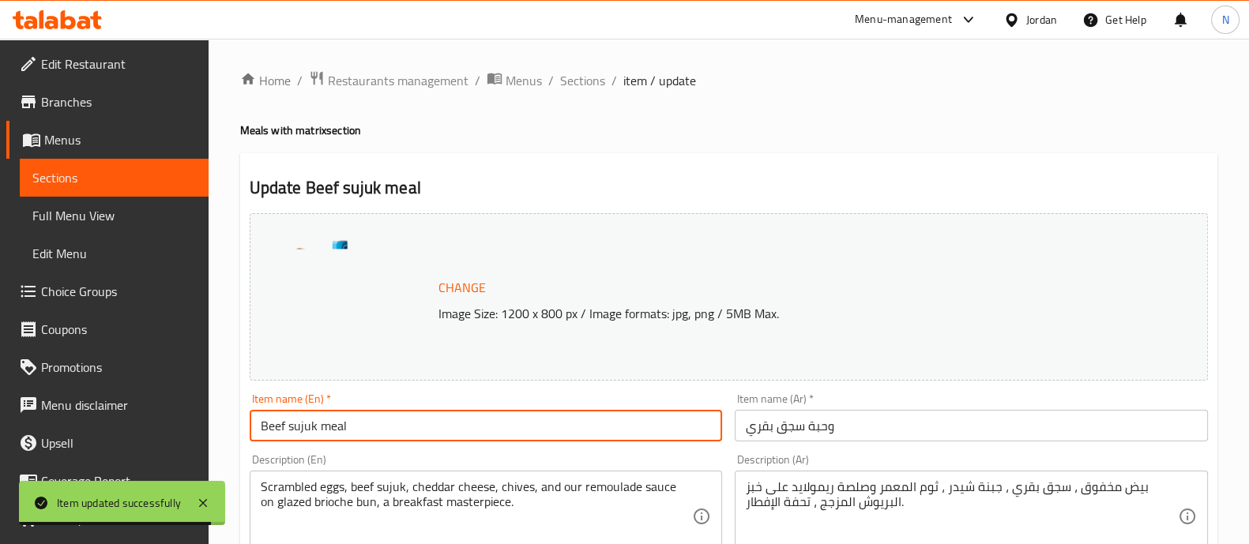
click at [740, 432] on input "وحبة سجق بقري" at bounding box center [971, 426] width 473 height 32
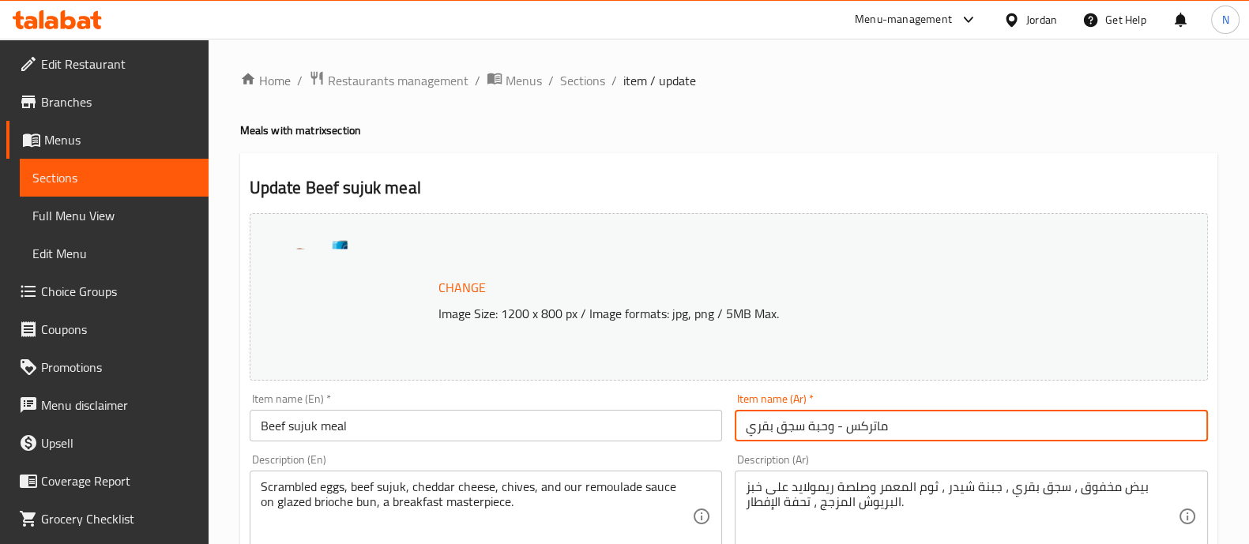
type input "ماتركس - وحبة سجق بقري"
click at [437, 422] on input "Beef sujuk meal" at bounding box center [486, 426] width 473 height 32
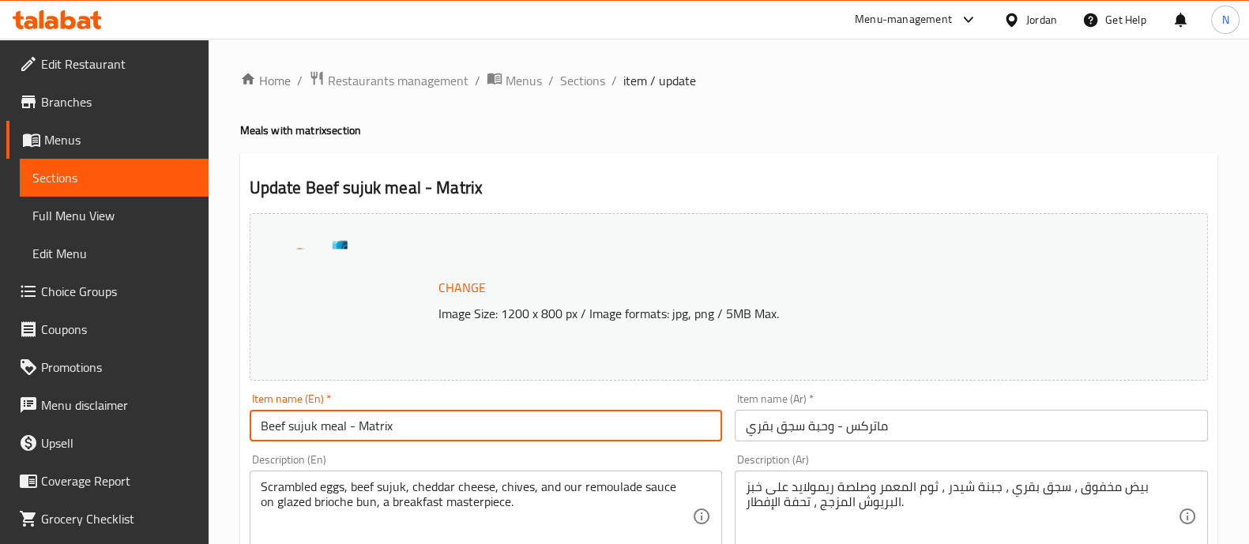
scroll to position [593, 0]
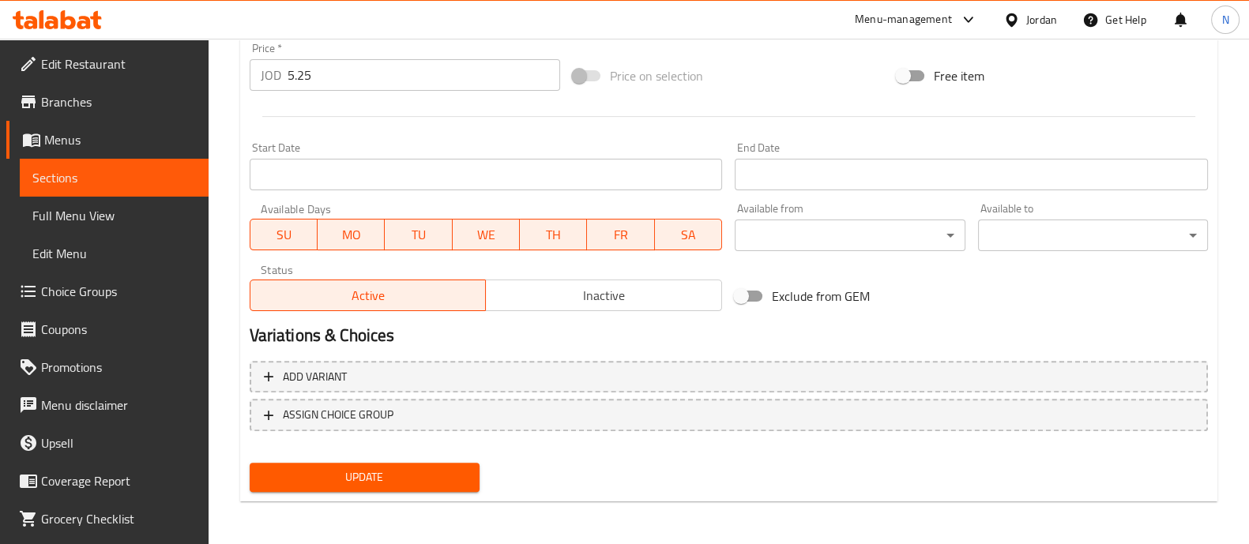
type input "Beef sujuk meal - Matrix"
click at [396, 481] on span "Update" at bounding box center [364, 478] width 205 height 20
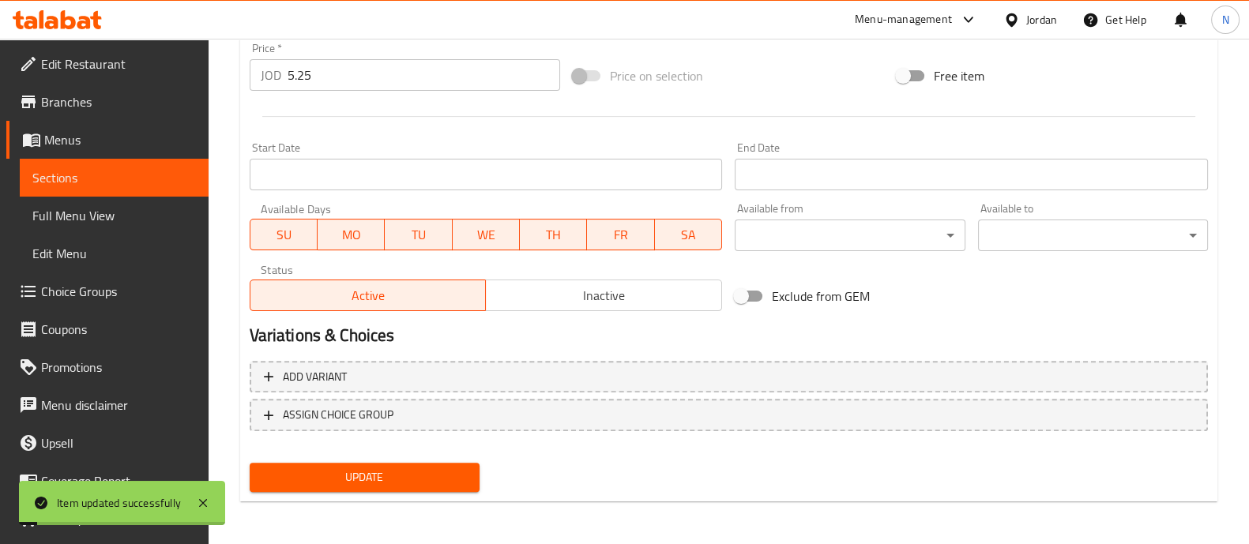
click at [106, 179] on span "Sections" at bounding box center [114, 177] width 164 height 19
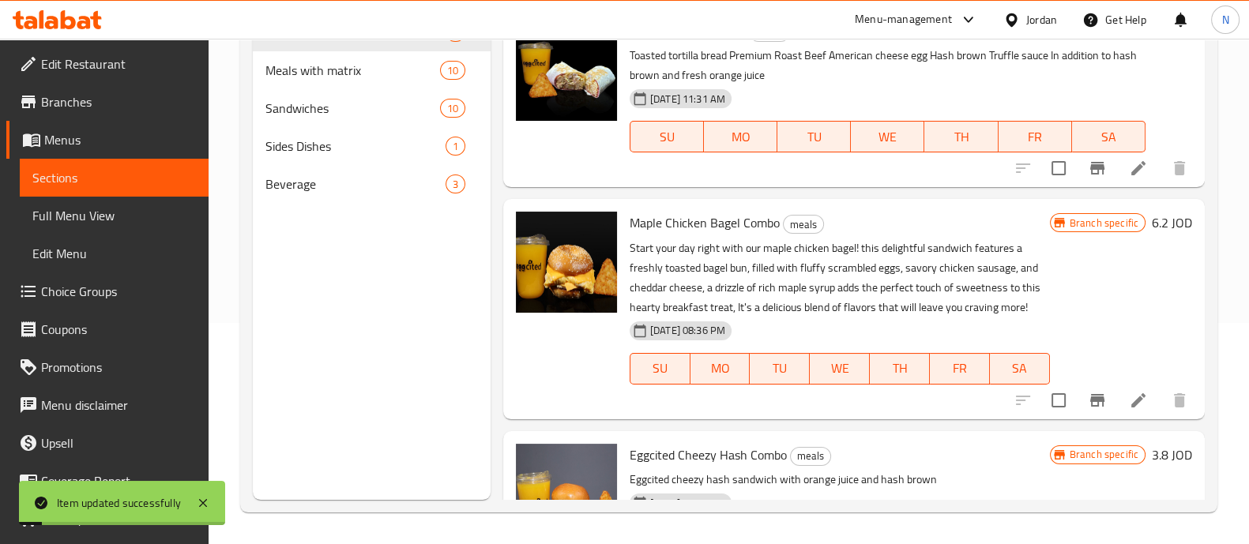
scroll to position [221, 0]
click at [357, 77] on span "Meals with matrix" at bounding box center [330, 70] width 130 height 19
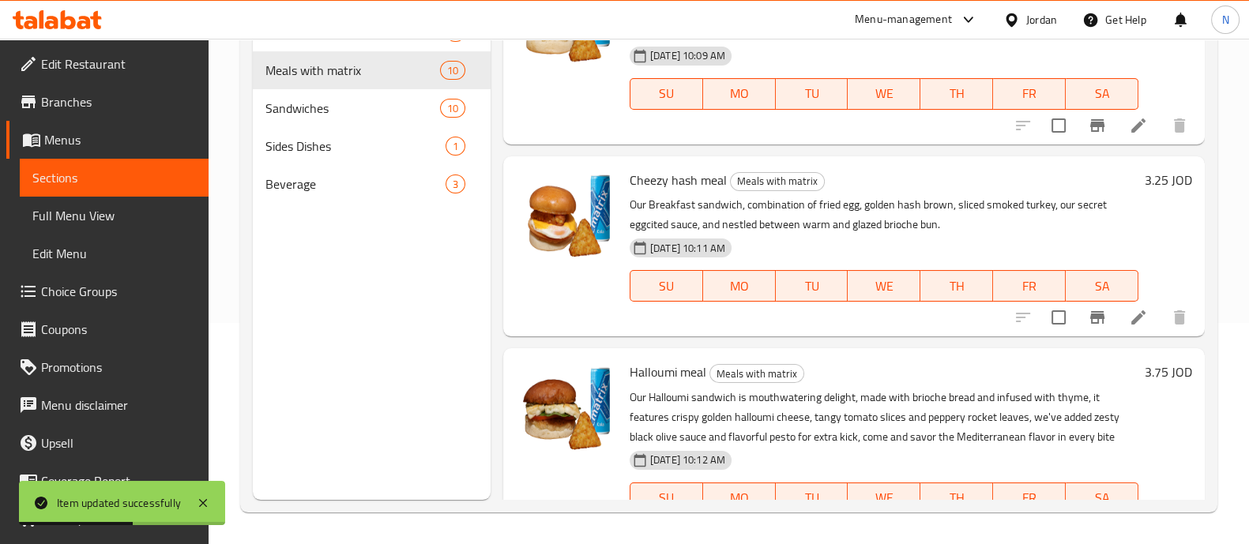
scroll to position [615, 0]
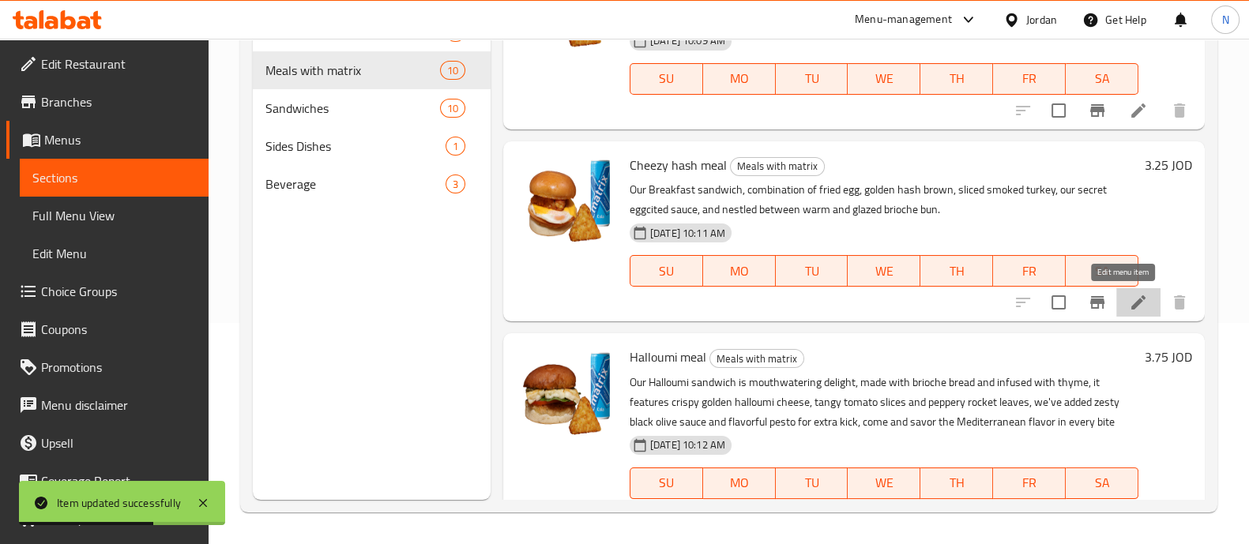
click at [1129, 301] on icon at bounding box center [1138, 302] width 19 height 19
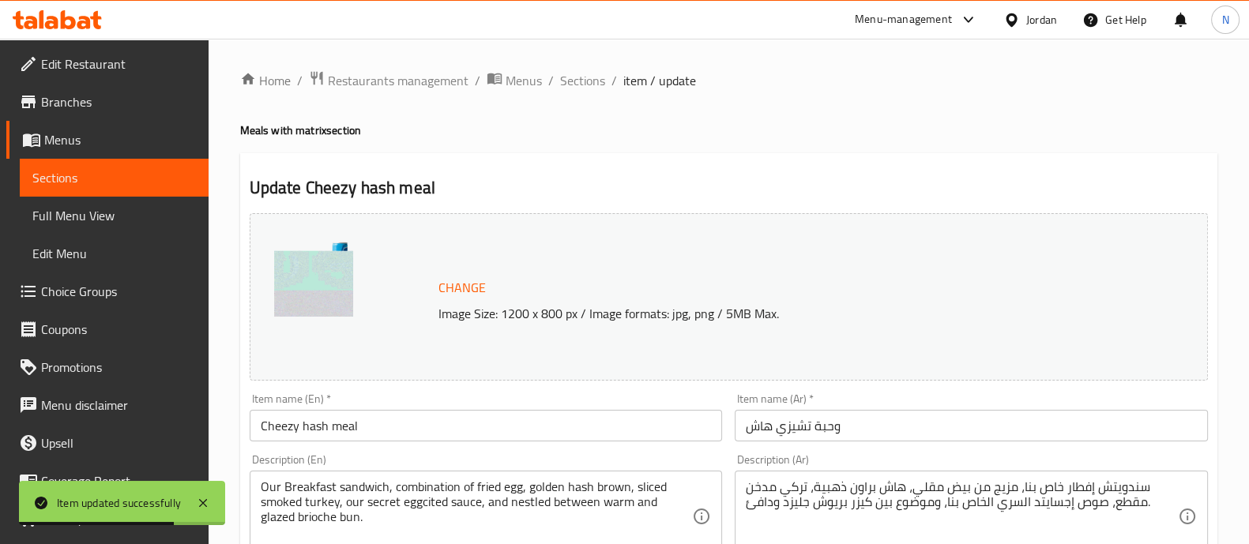
click at [427, 434] on input "Cheezy hash meal" at bounding box center [486, 426] width 473 height 32
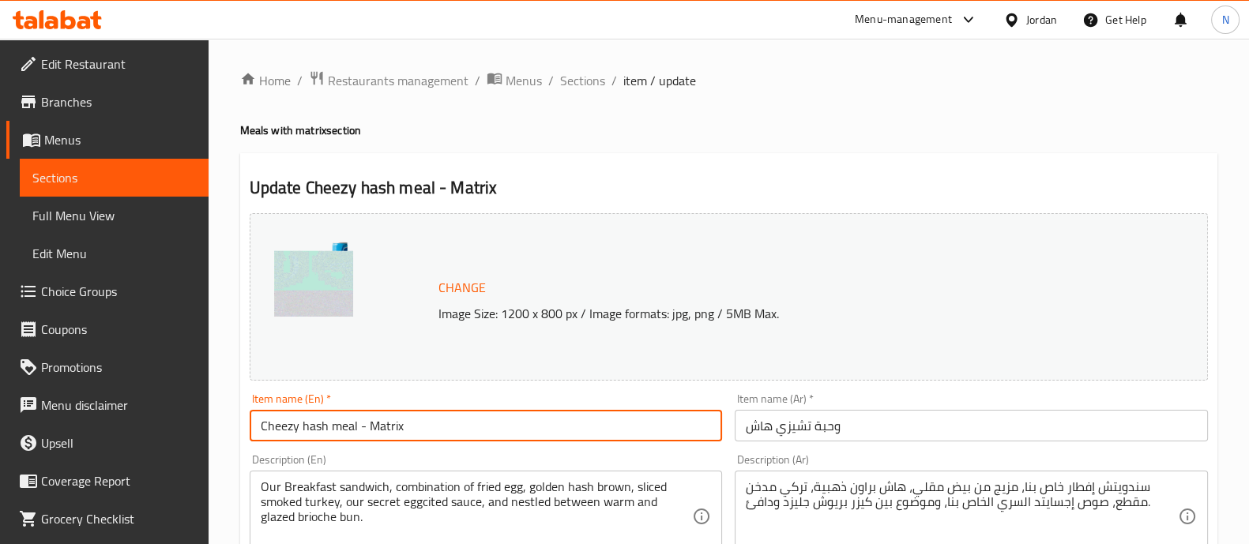
type input "Cheezy hash meal - Matrix"
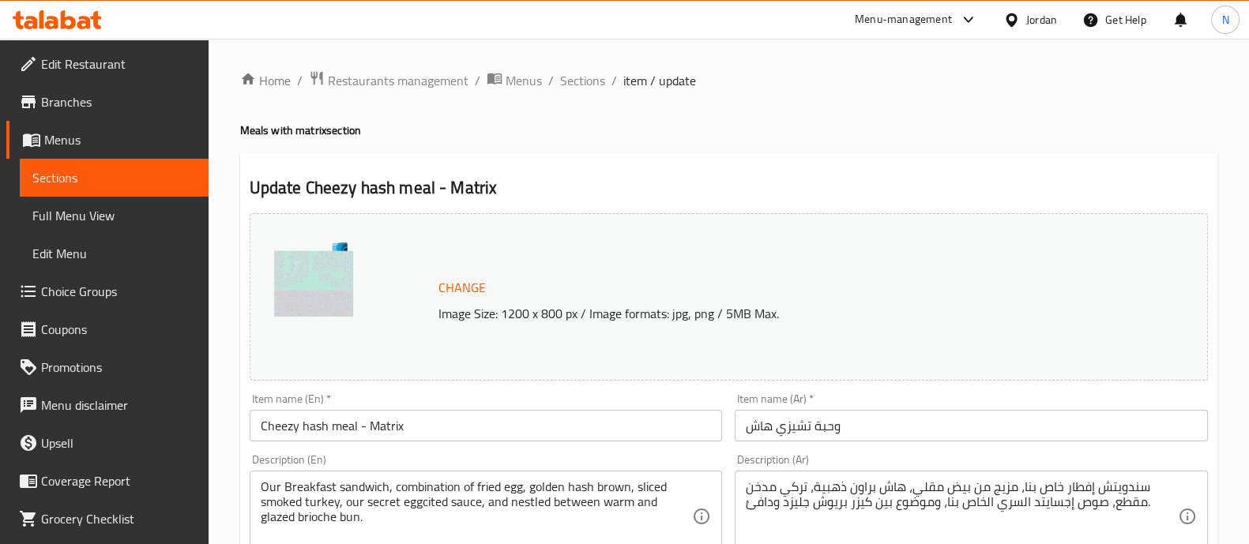
click at [746, 436] on input "وحبة تشيزي هاش" at bounding box center [971, 426] width 473 height 32
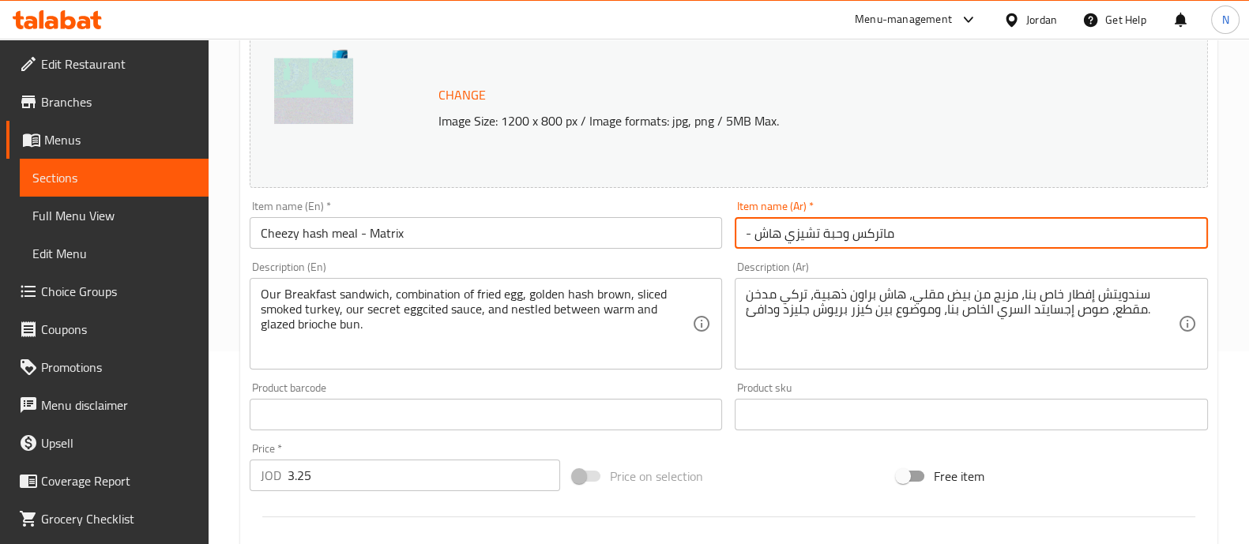
scroll to position [593, 0]
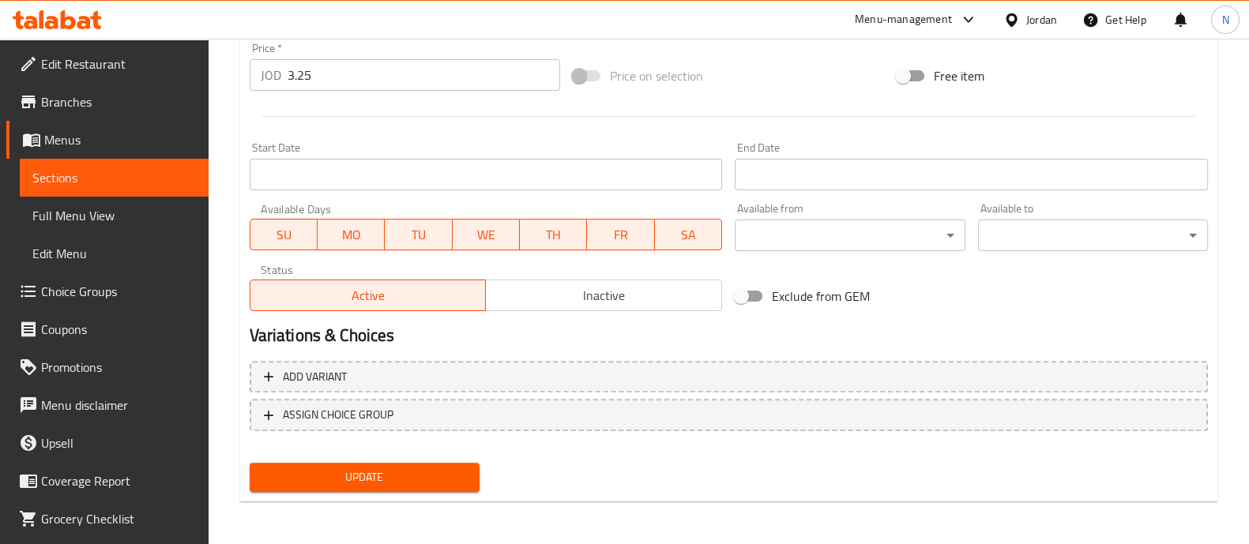
type input "- ماتركس وحبة تشيزي هاش"
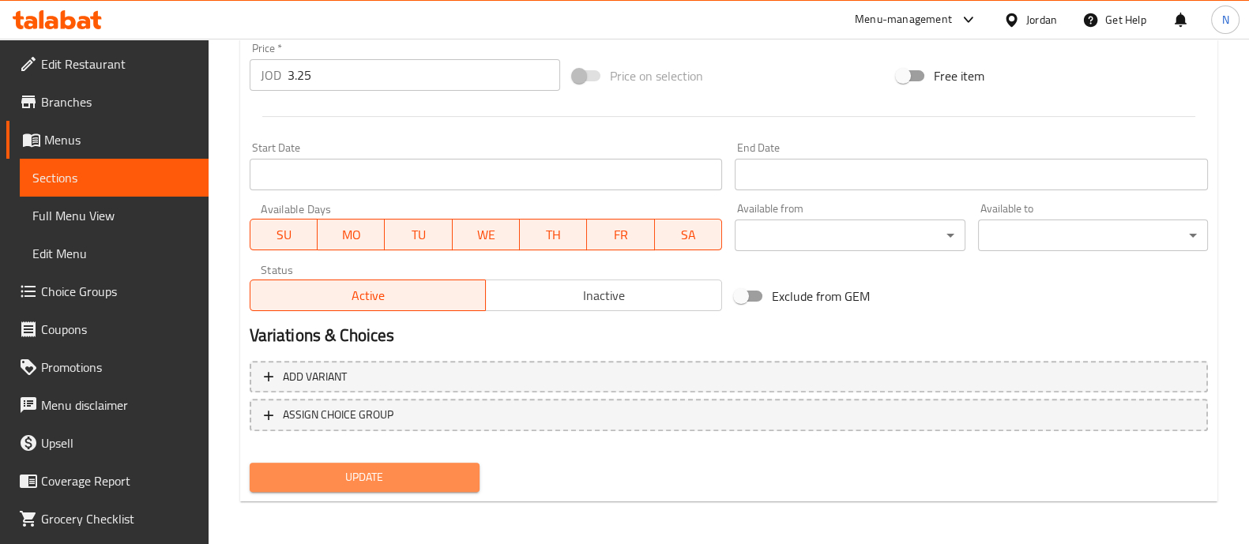
click at [423, 477] on span "Update" at bounding box center [364, 478] width 205 height 20
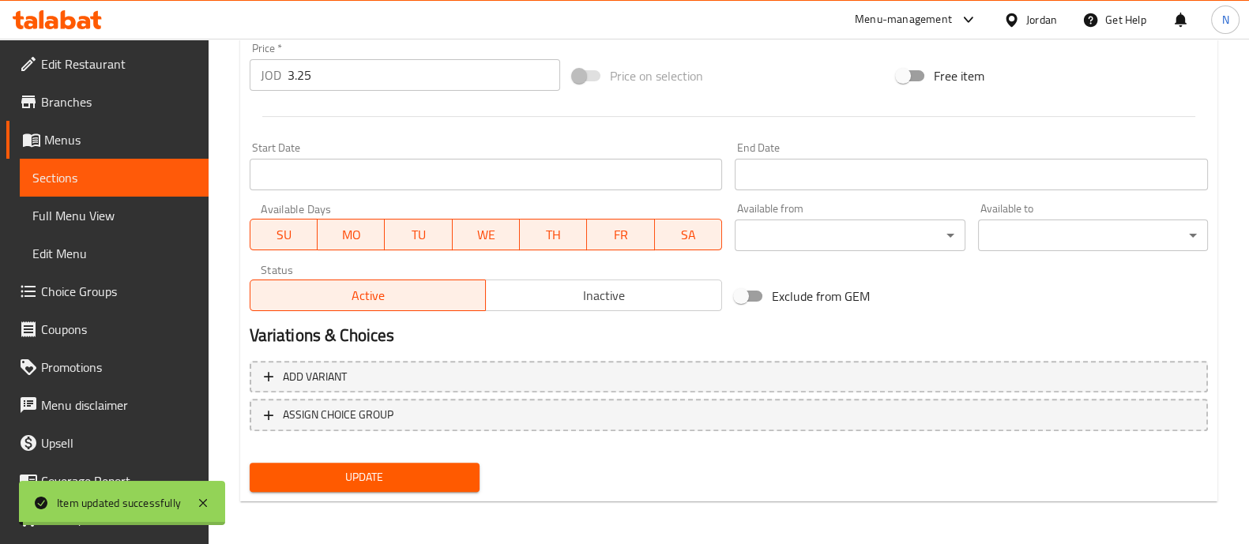
click at [66, 176] on span "Sections" at bounding box center [114, 177] width 164 height 19
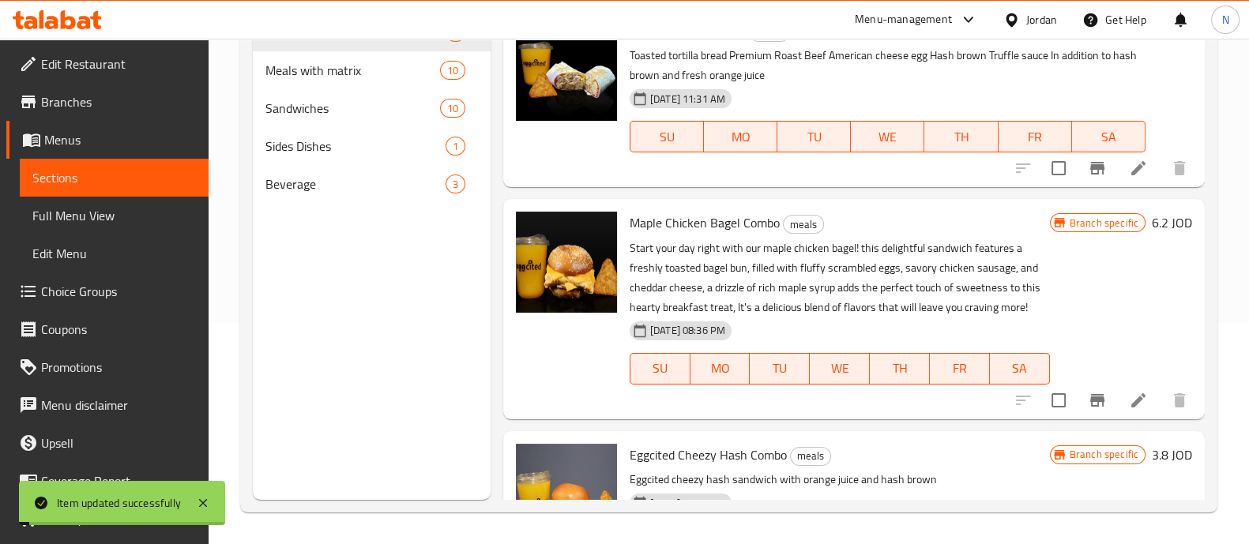
scroll to position [221, 0]
click at [305, 105] on span "Sandwiches" at bounding box center [330, 108] width 130 height 19
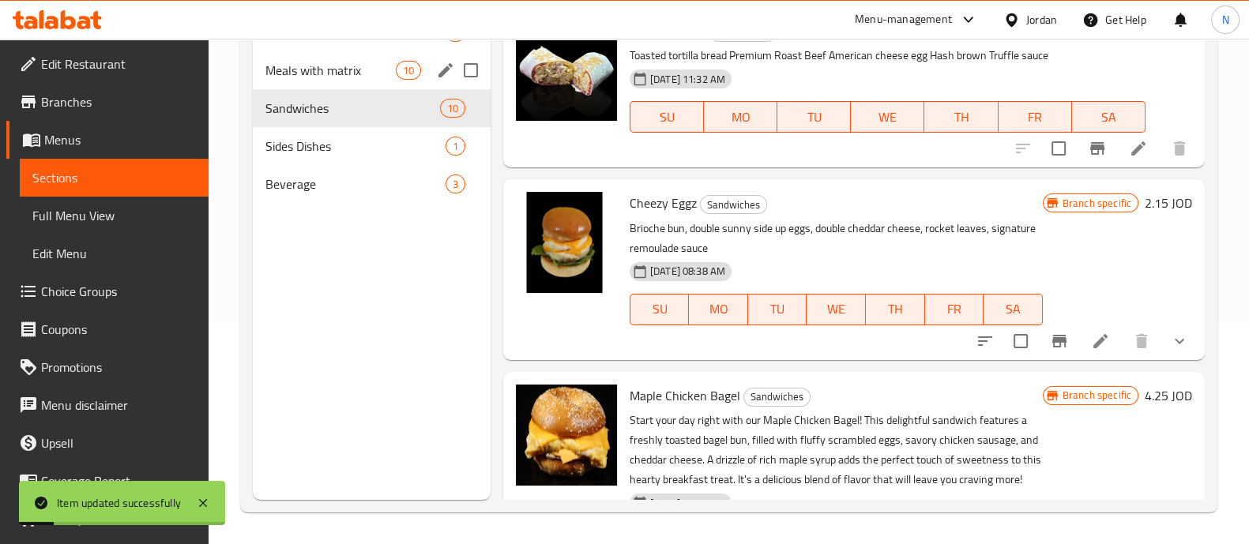
click at [312, 78] on span "Meals with matrix" at bounding box center [330, 70] width 130 height 19
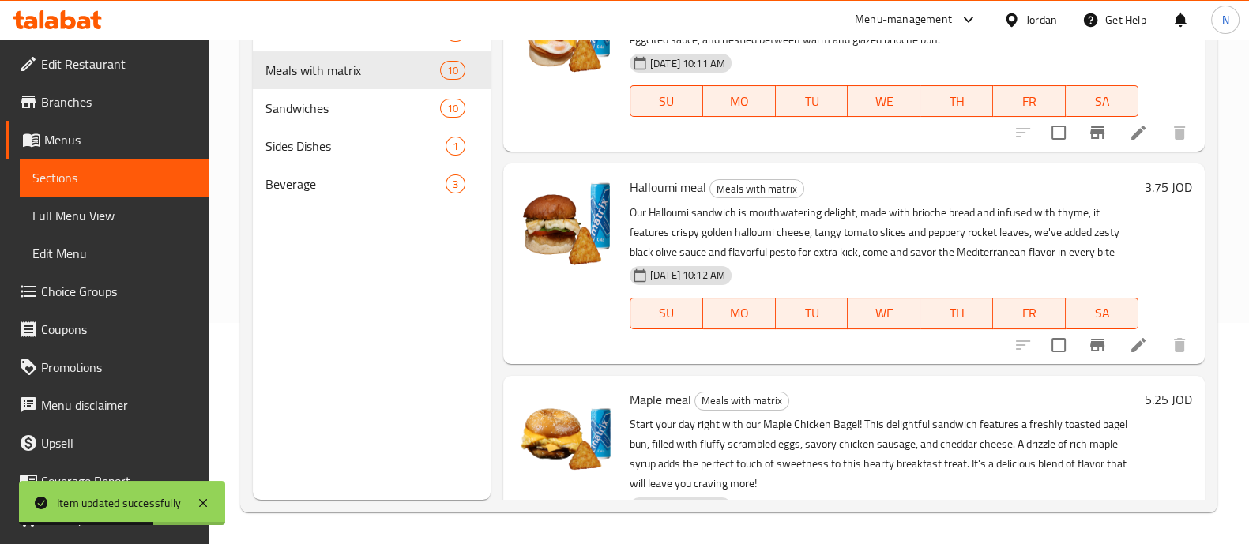
scroll to position [791, 0]
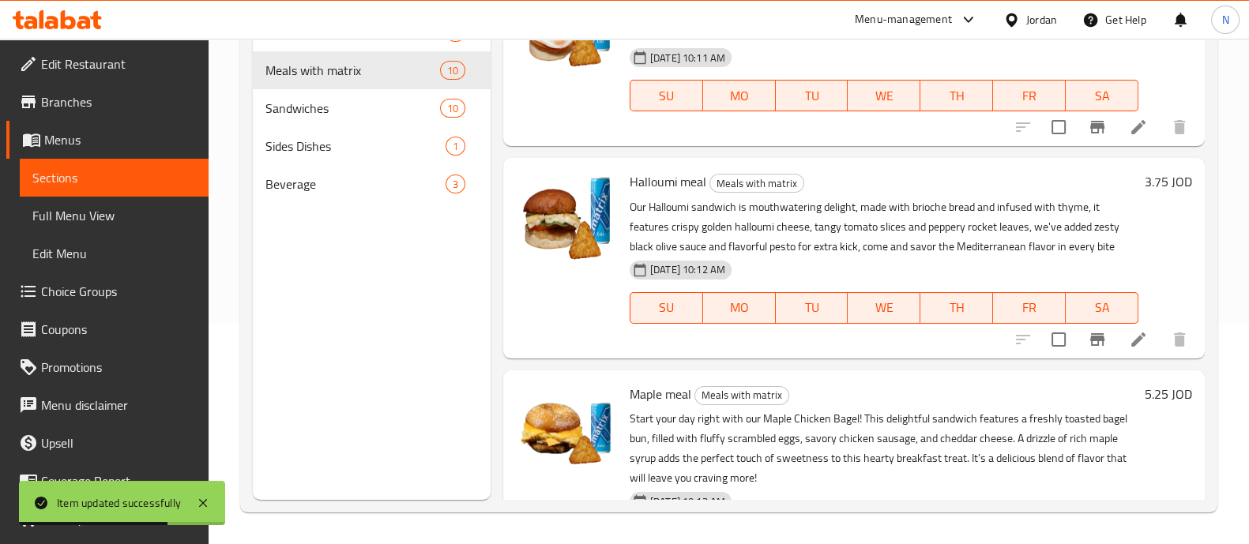
click at [1129, 340] on icon at bounding box center [1138, 339] width 19 height 19
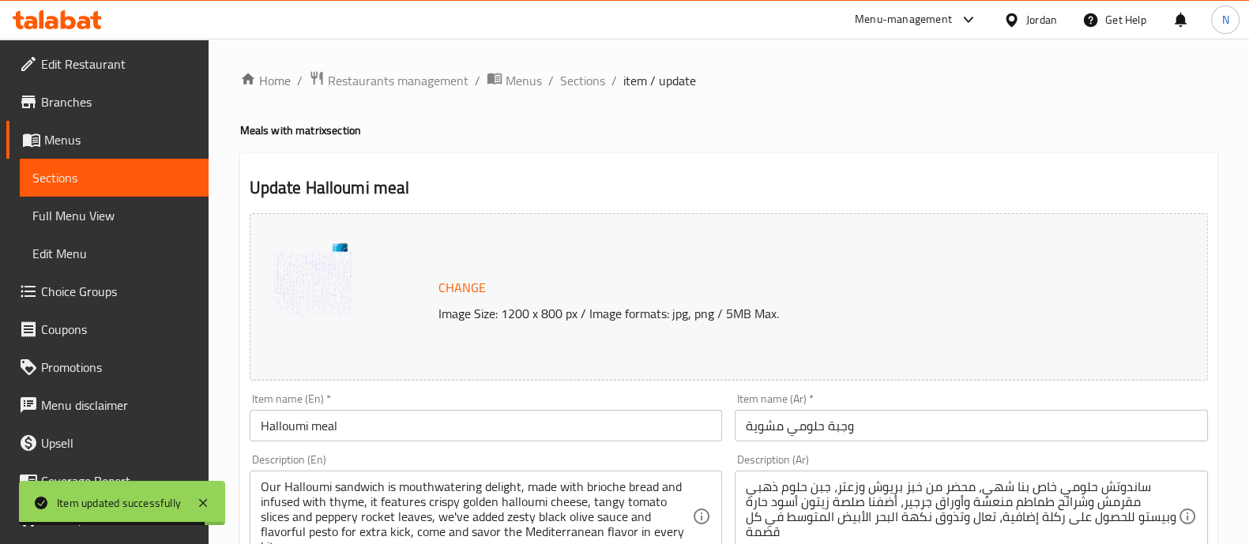
click at [743, 431] on input "وجبة حلومي مشوية" at bounding box center [971, 426] width 473 height 32
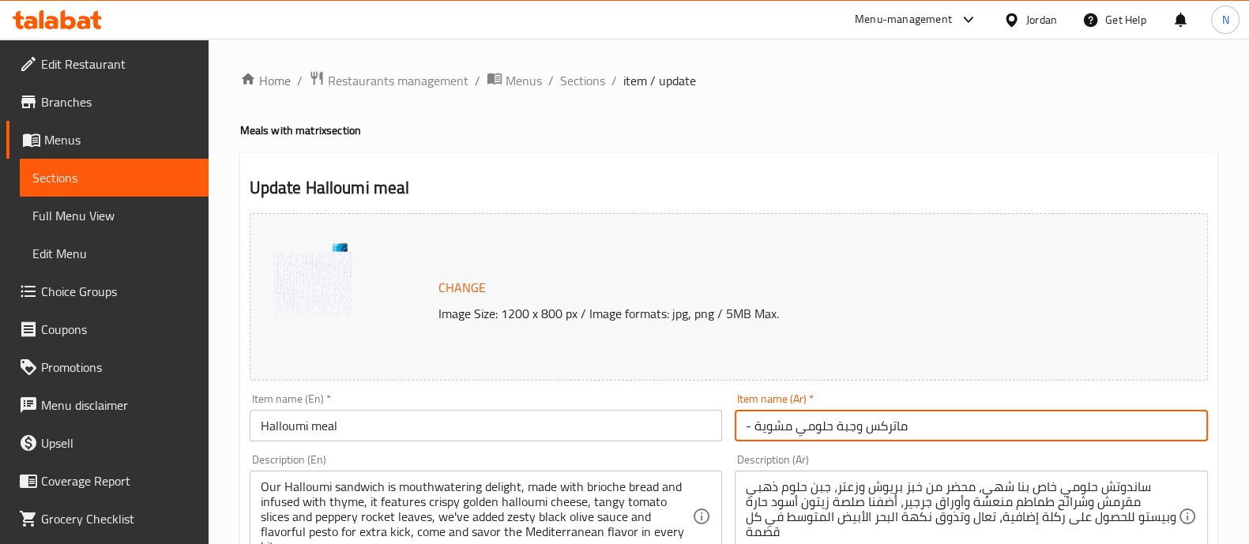
scroll to position [202, 0]
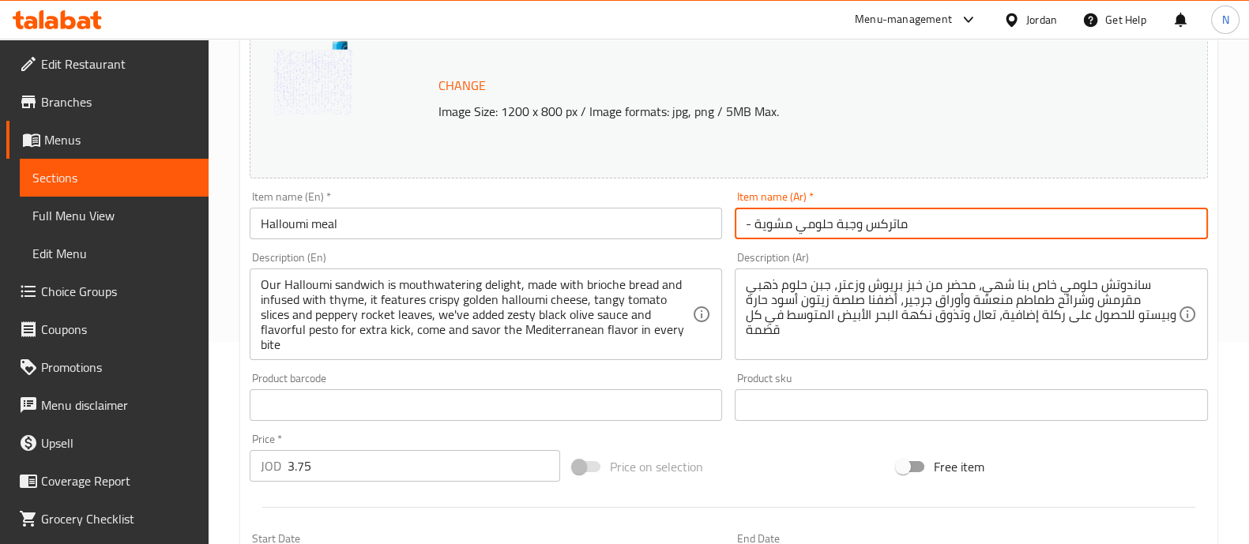
type input "- ماتركس وجبة حلومي مشوية"
click at [528, 217] on input "Halloumi meal" at bounding box center [486, 224] width 473 height 32
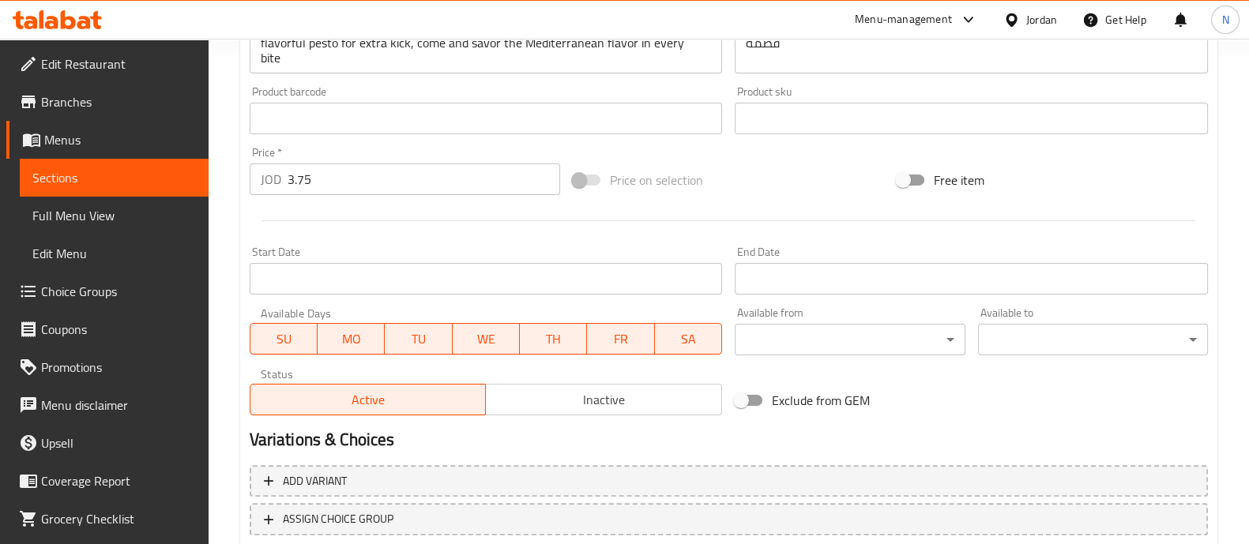
scroll to position [593, 0]
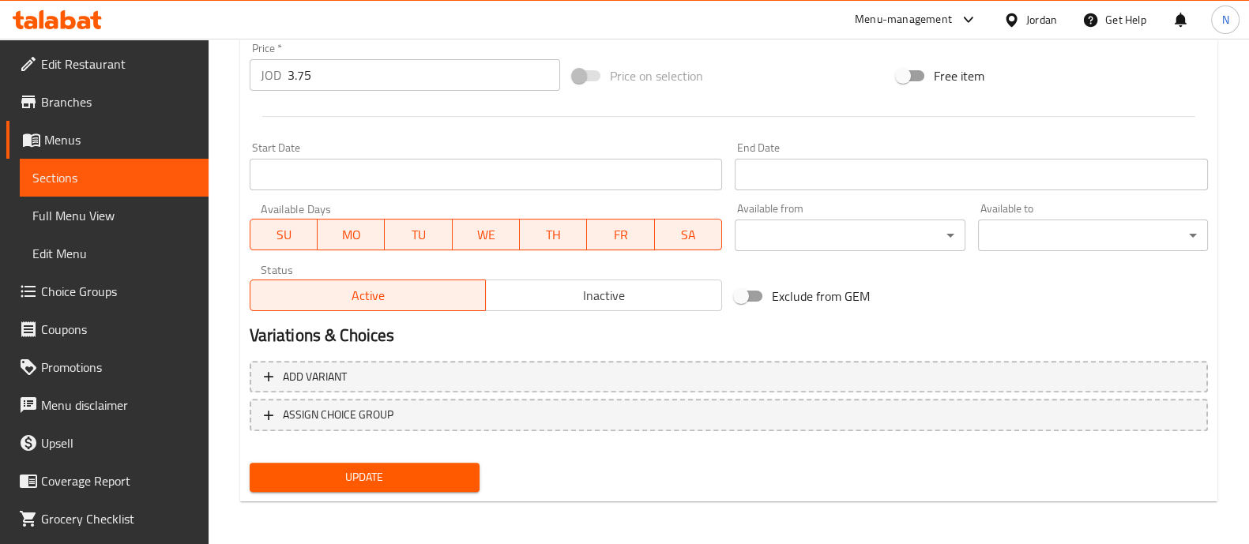
type input "Halloumi meal - Matrix"
click at [440, 472] on span "Update" at bounding box center [364, 478] width 205 height 20
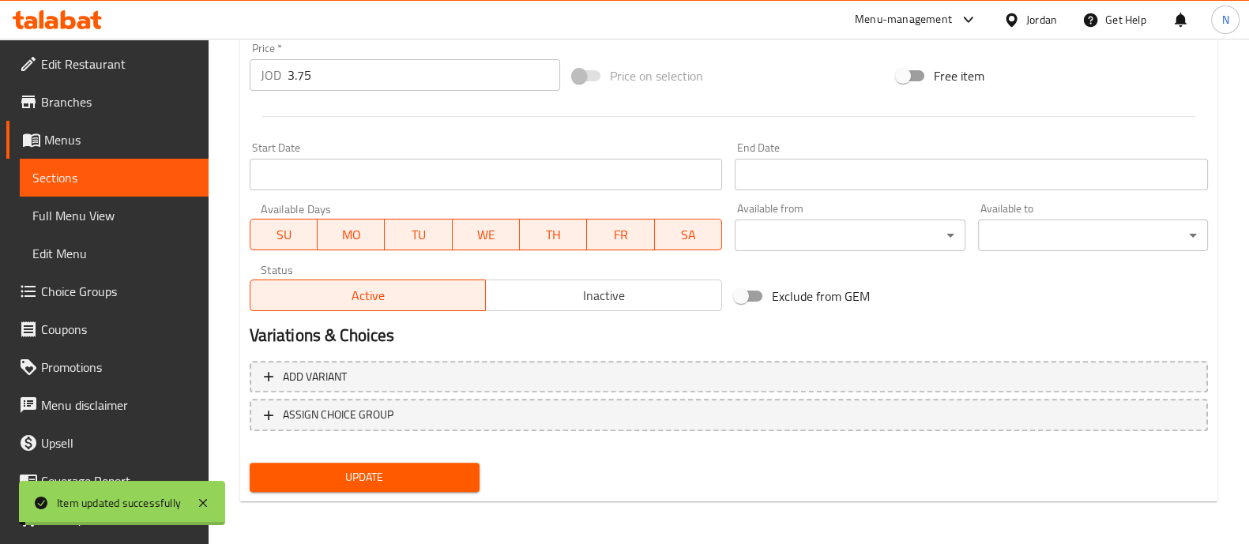
click at [59, 183] on span "Sections" at bounding box center [114, 177] width 164 height 19
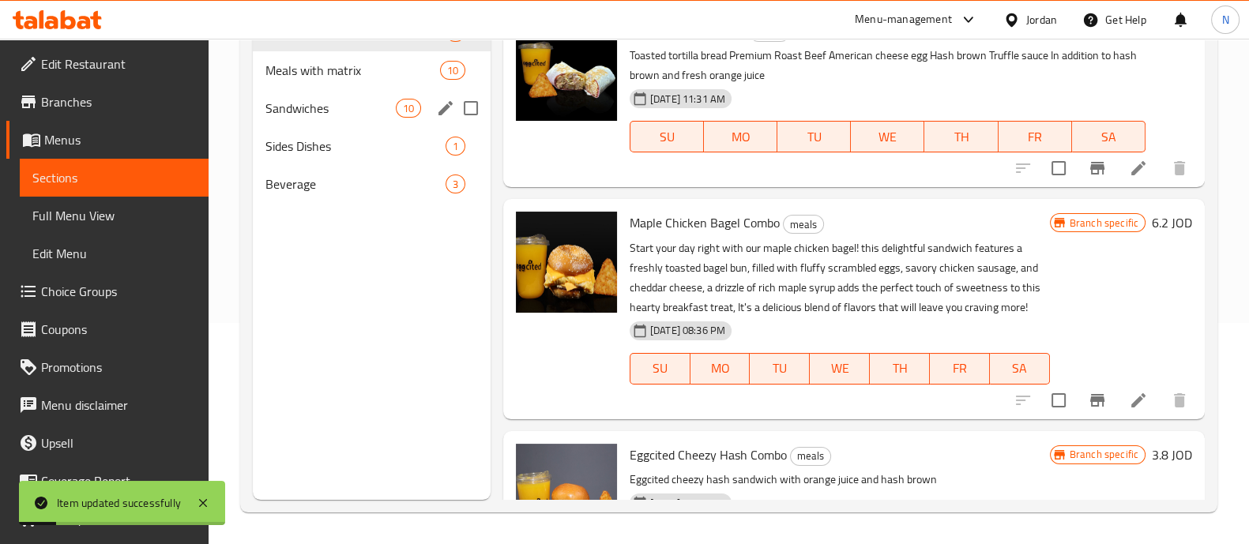
click at [325, 89] on div "Sandwiches 10" at bounding box center [372, 108] width 238 height 38
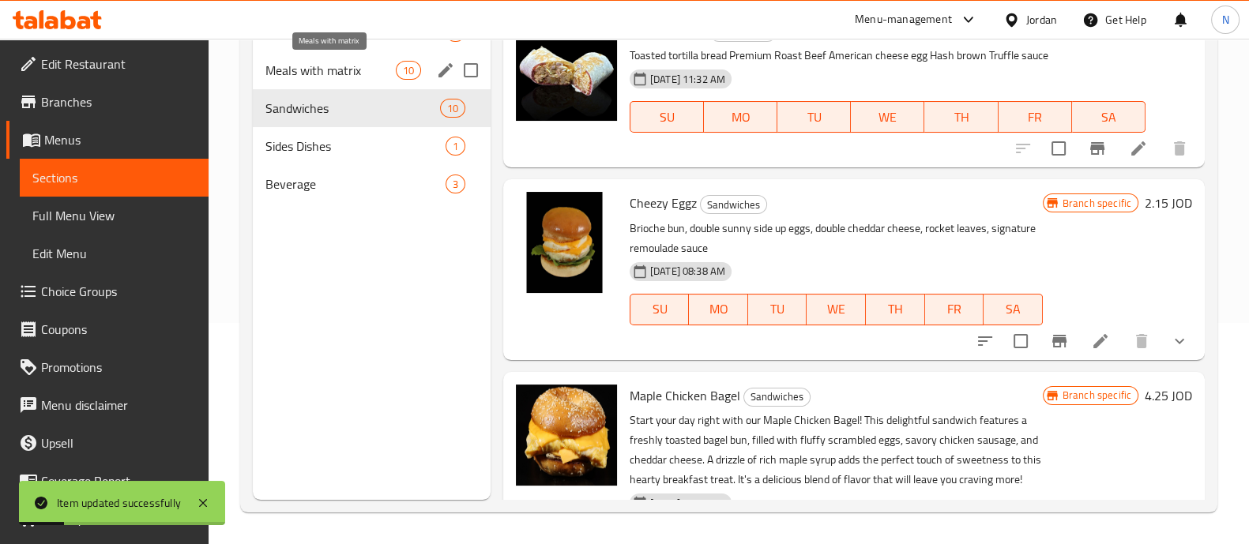
click at [328, 73] on span "Meals with matrix" at bounding box center [330, 70] width 130 height 19
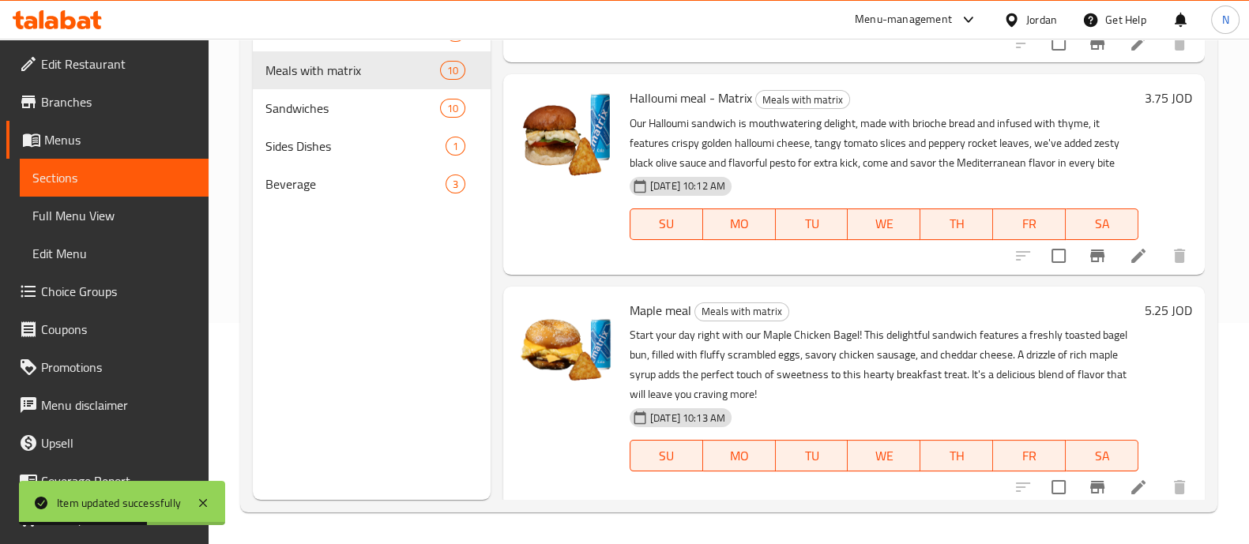
scroll to position [987, 0]
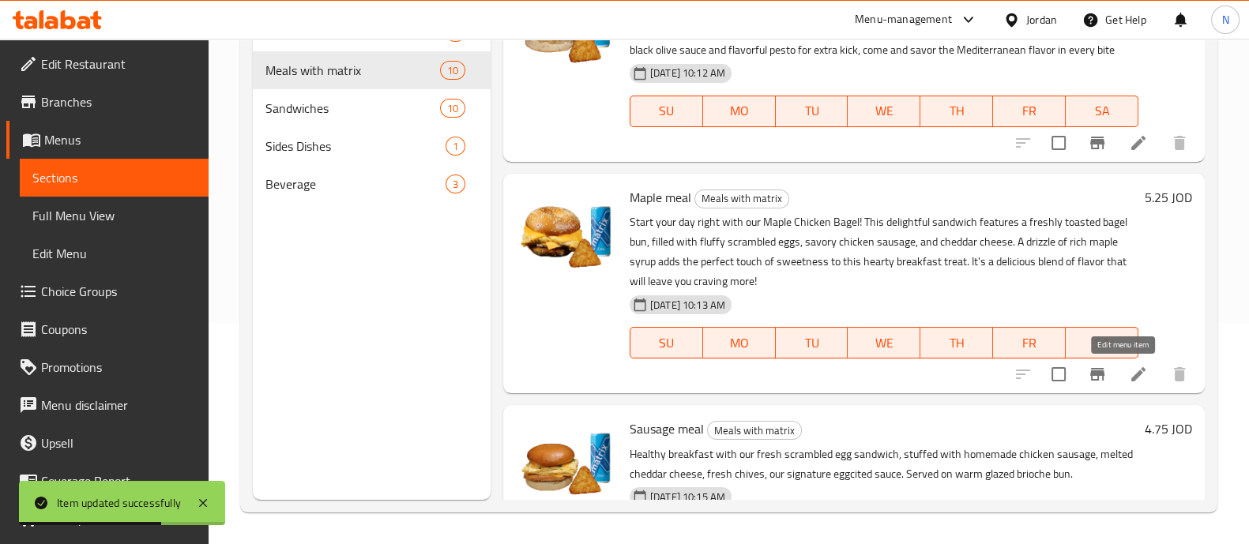
click at [1129, 381] on icon at bounding box center [1138, 374] width 19 height 19
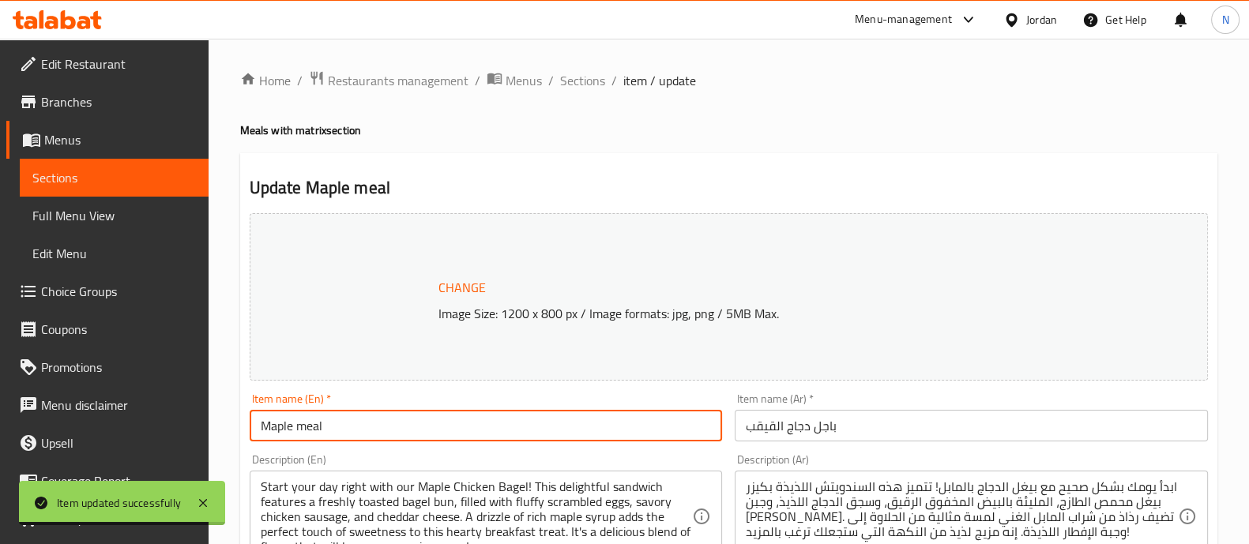
click at [437, 422] on input "Maple meal" at bounding box center [486, 426] width 473 height 32
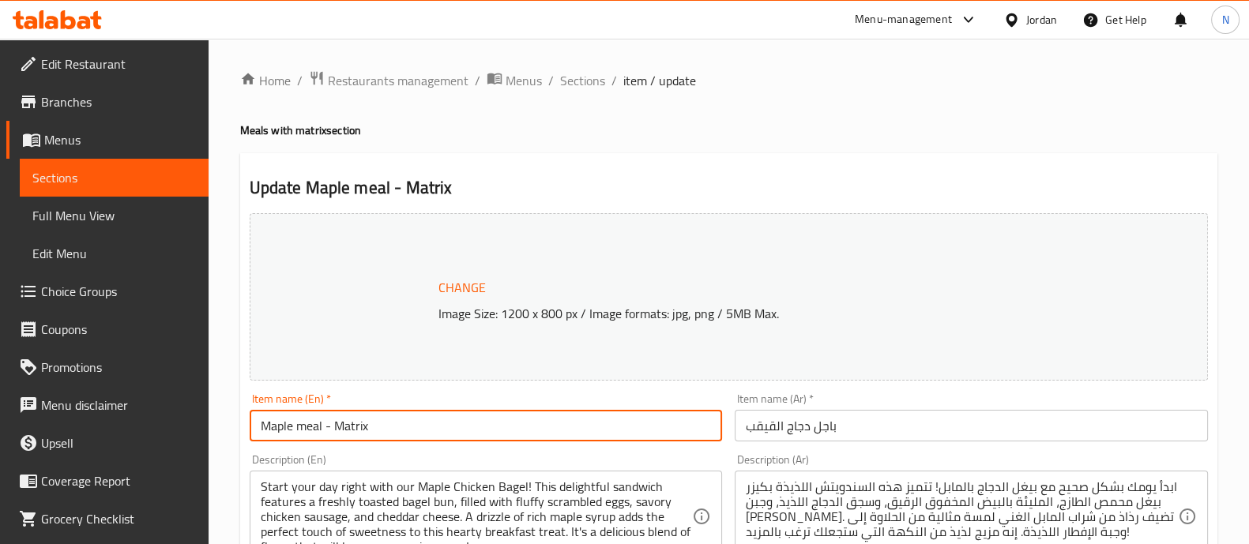
type input "Maple meal - Matrix"
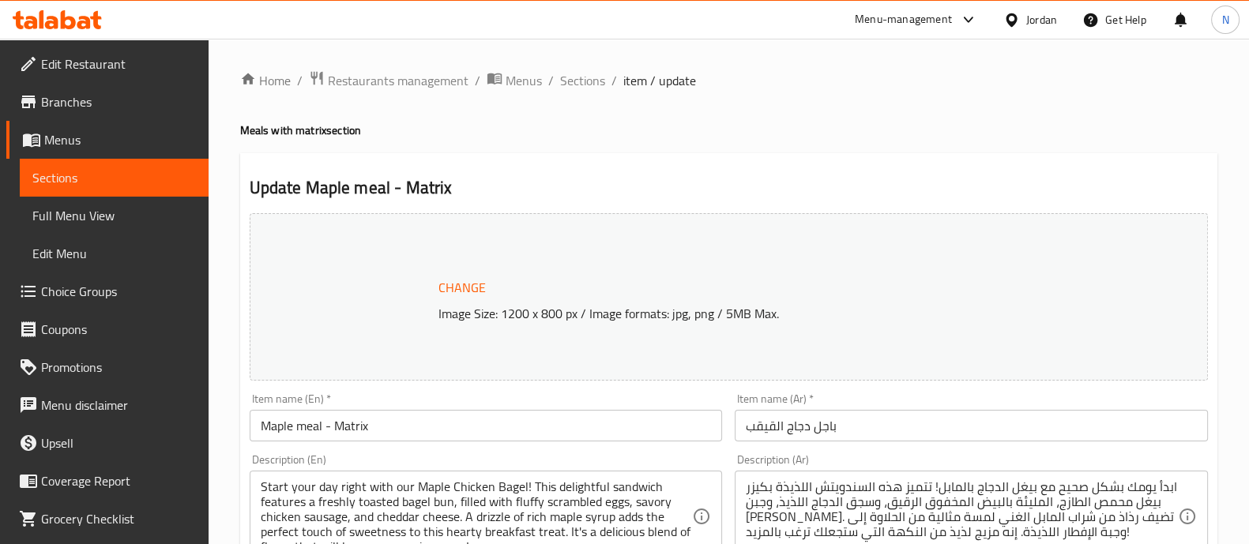
click at [745, 431] on input "باجل دجاج القيقب" at bounding box center [971, 426] width 473 height 32
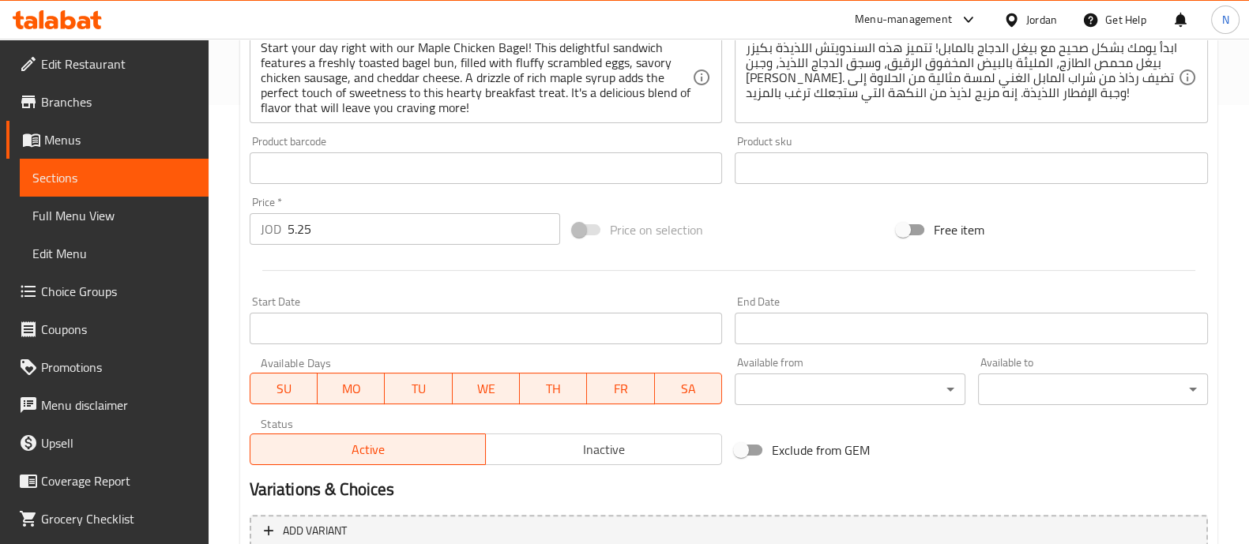
scroll to position [593, 0]
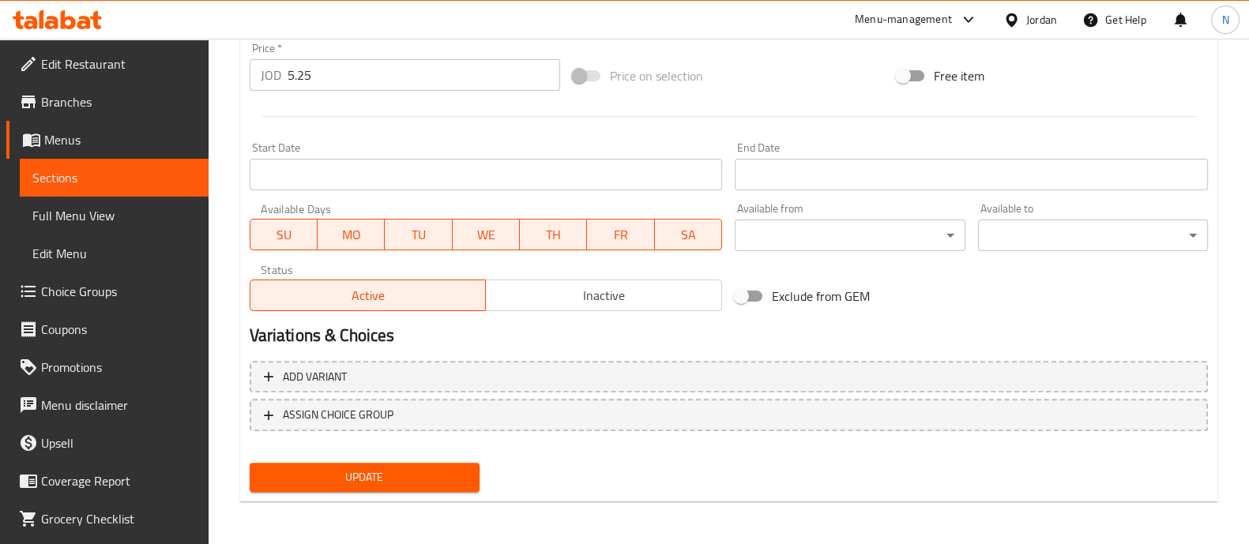
type input "- ماتركس باجل دجاج القيقب"
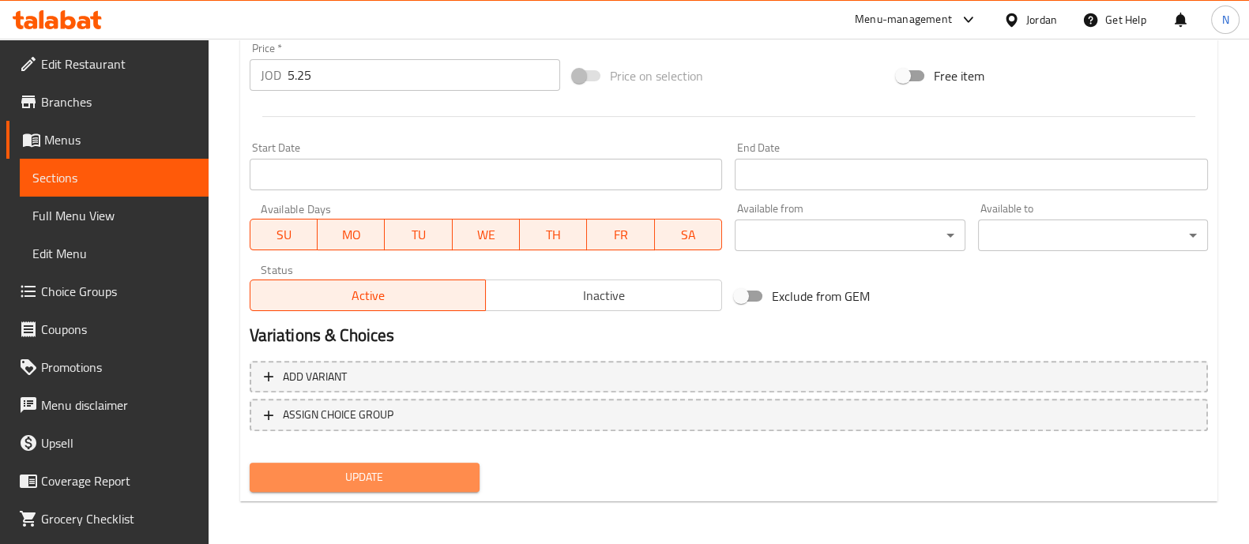
click at [351, 468] on span "Update" at bounding box center [364, 478] width 205 height 20
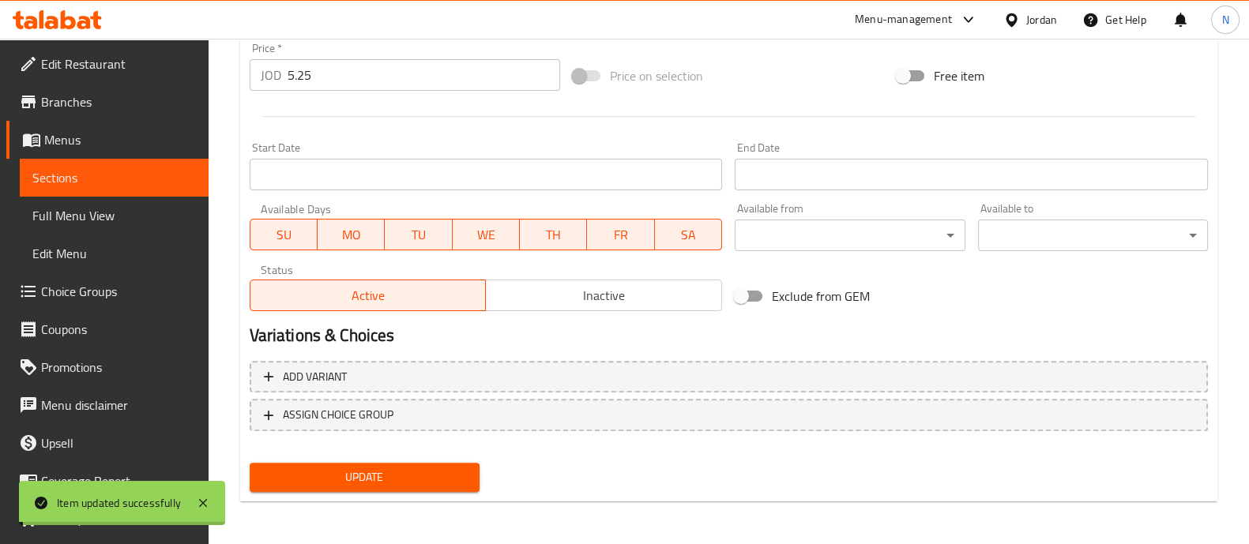
click at [89, 187] on link "Sections" at bounding box center [114, 178] width 189 height 38
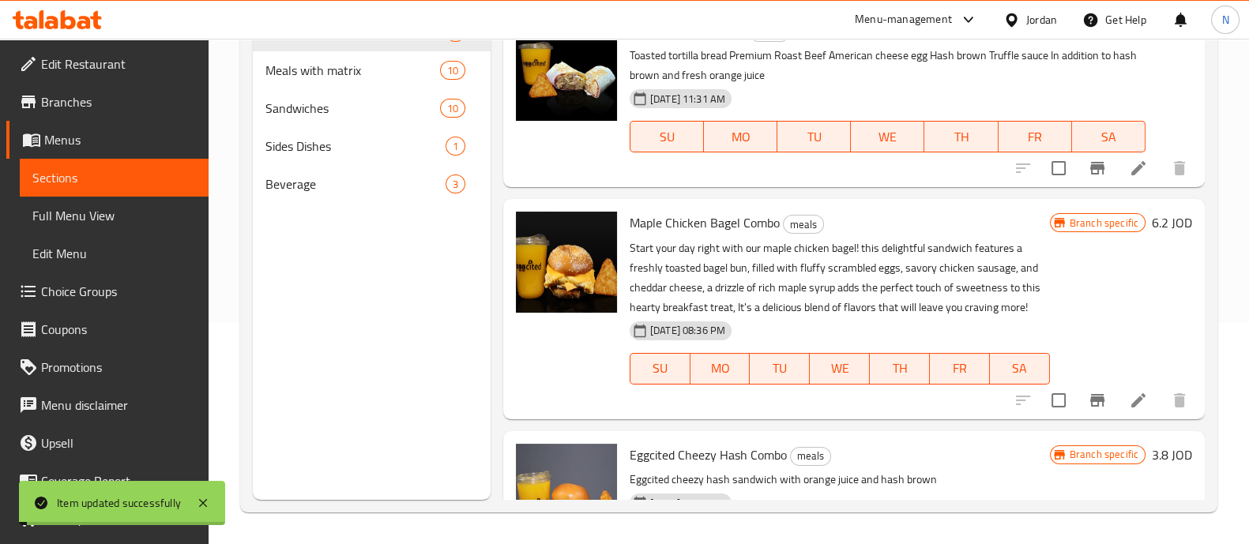
scroll to position [221, 0]
click at [321, 69] on span "Meals with matrix" at bounding box center [330, 70] width 130 height 19
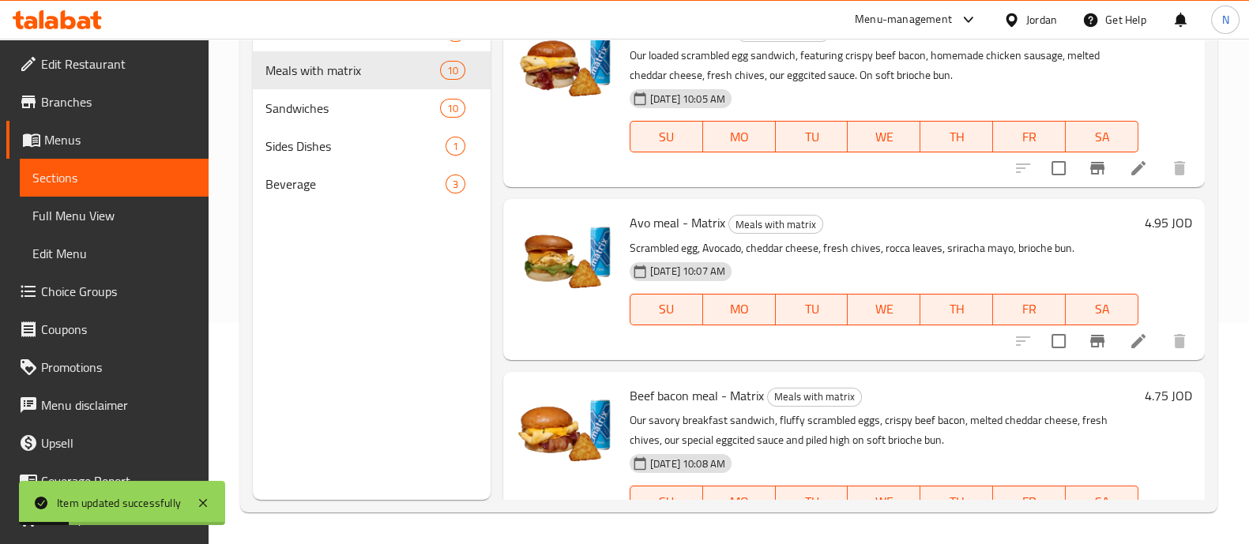
scroll to position [1417, 0]
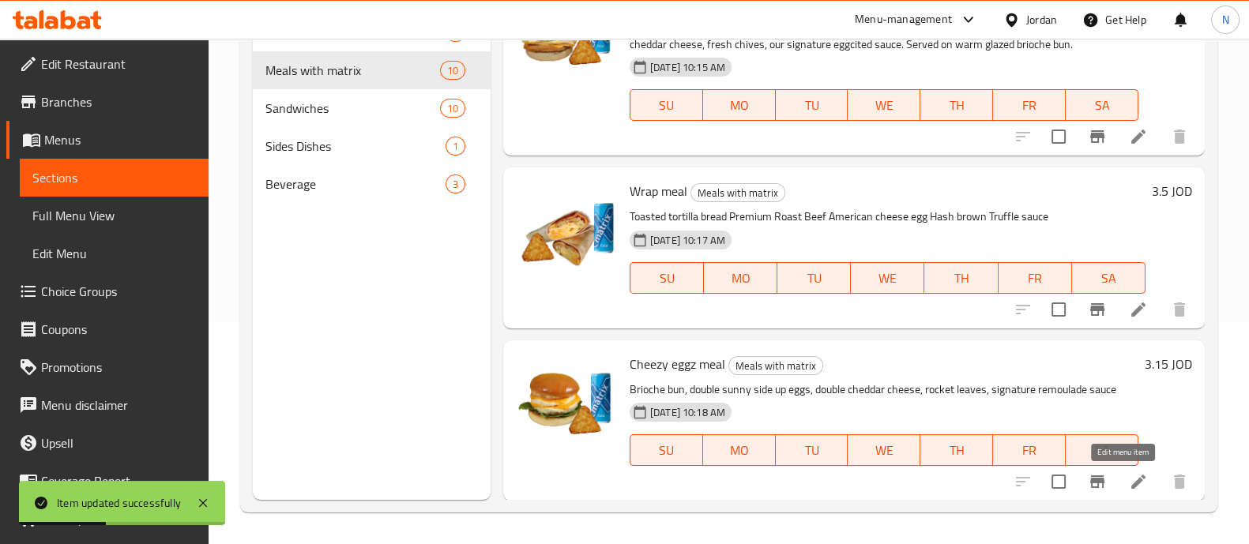
click at [1129, 476] on icon at bounding box center [1138, 481] width 19 height 19
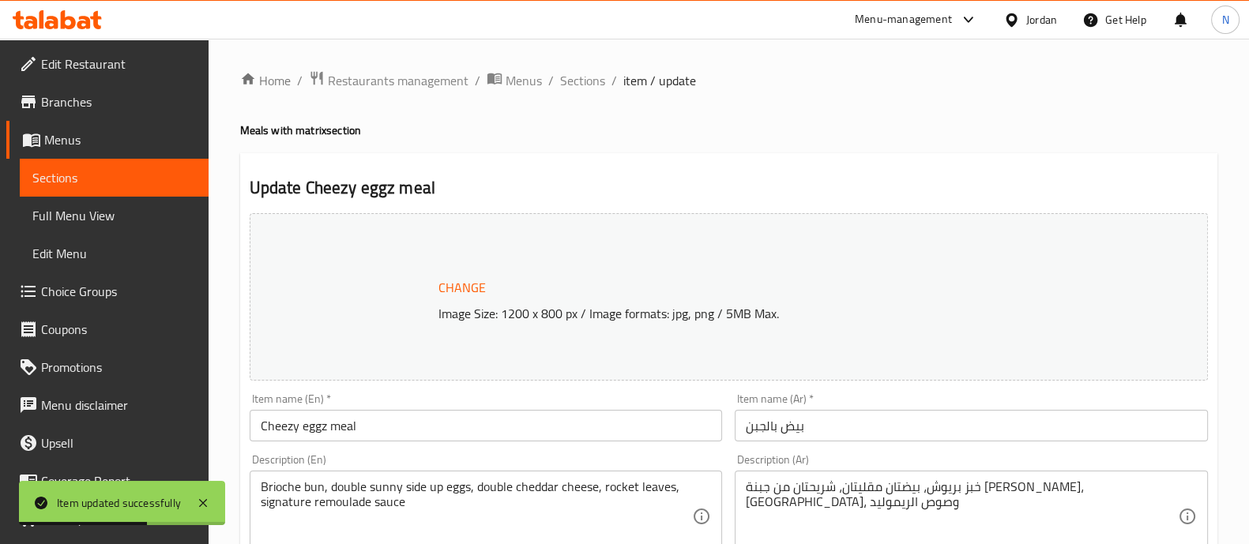
click at [741, 426] on input "بيض بالجبن" at bounding box center [971, 426] width 473 height 32
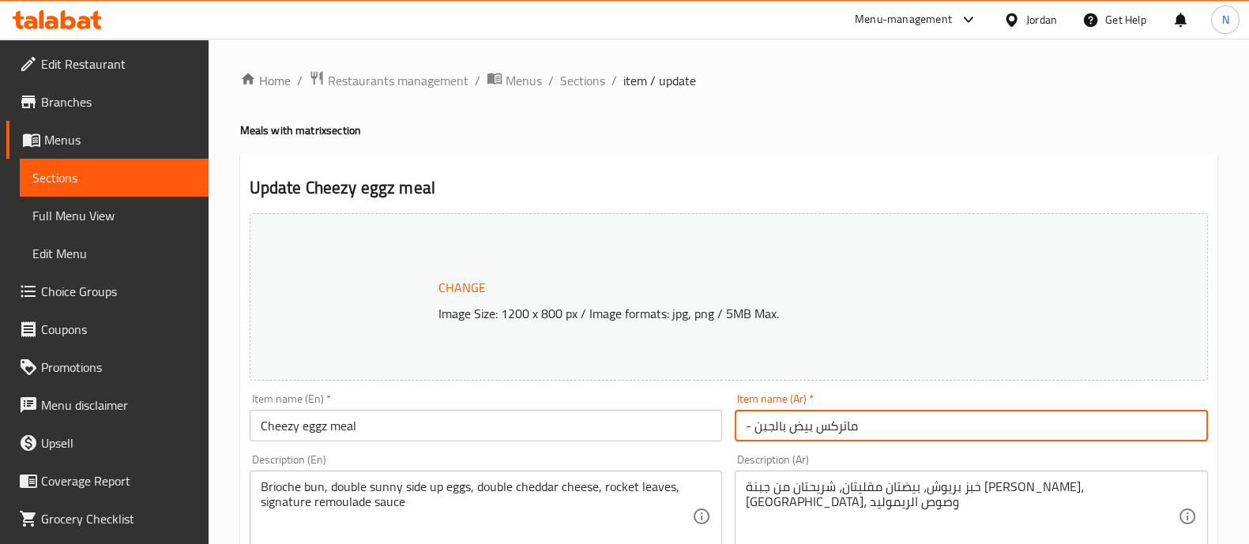
type input "- ماتركس بيض بالجبن"
click at [466, 430] on input "Cheezy eggz meal" at bounding box center [486, 426] width 473 height 32
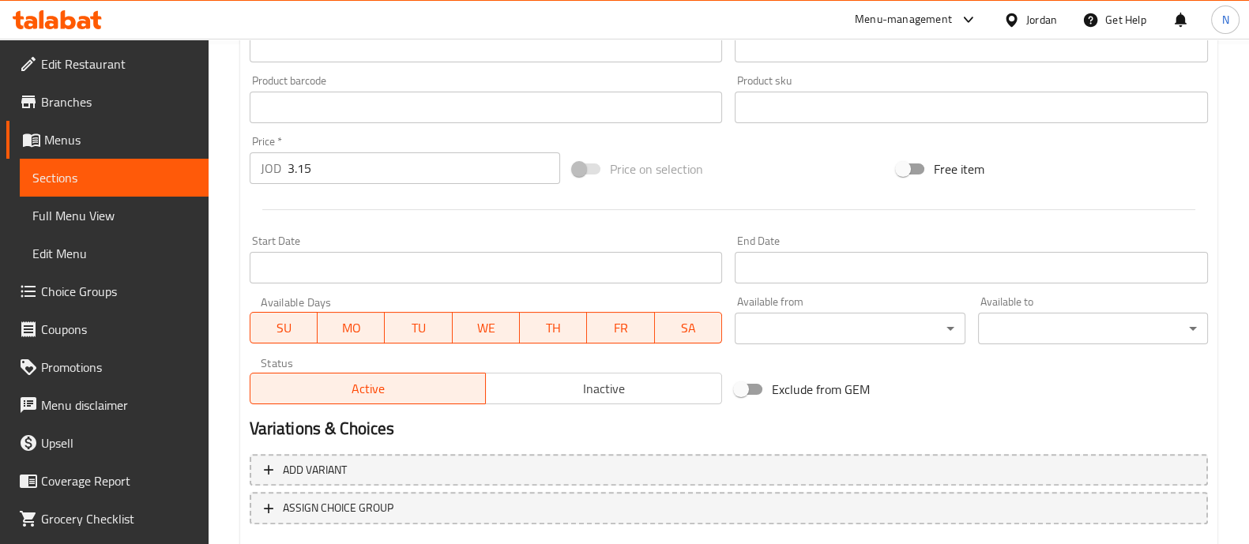
scroll to position [593, 0]
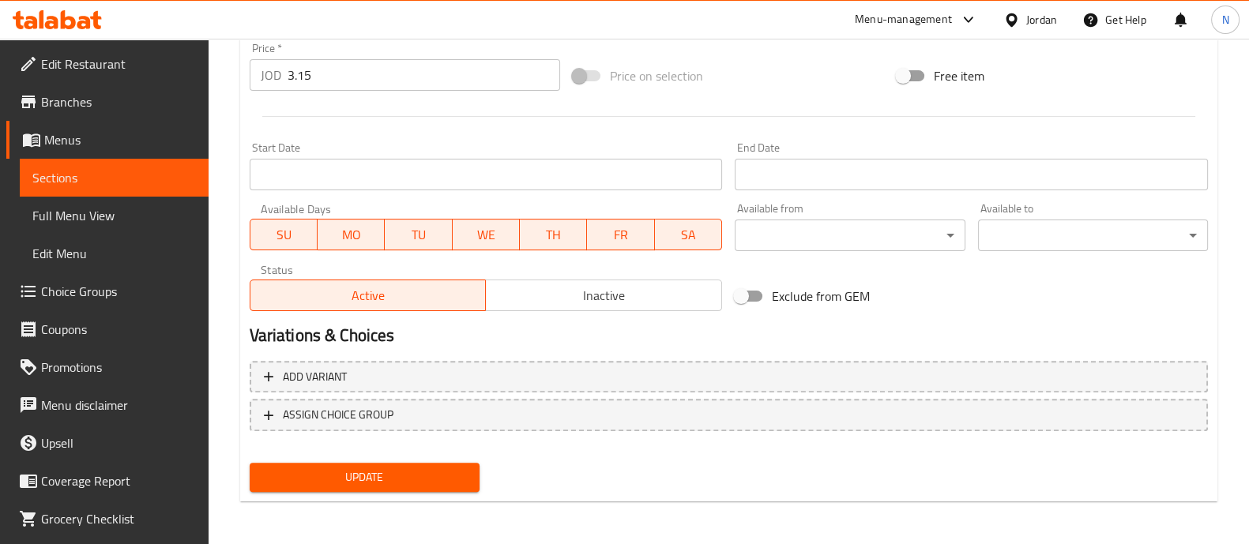
type input "Cheezy eggz meal - Matrix"
click at [417, 463] on button "Update" at bounding box center [365, 477] width 230 height 29
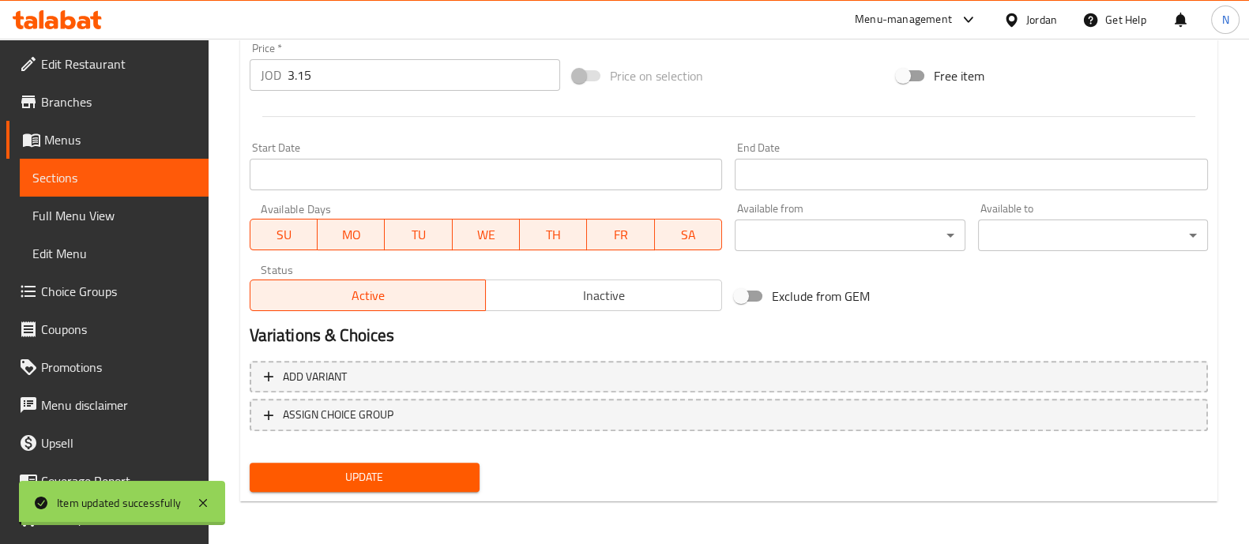
click at [70, 184] on span "Sections" at bounding box center [114, 177] width 164 height 19
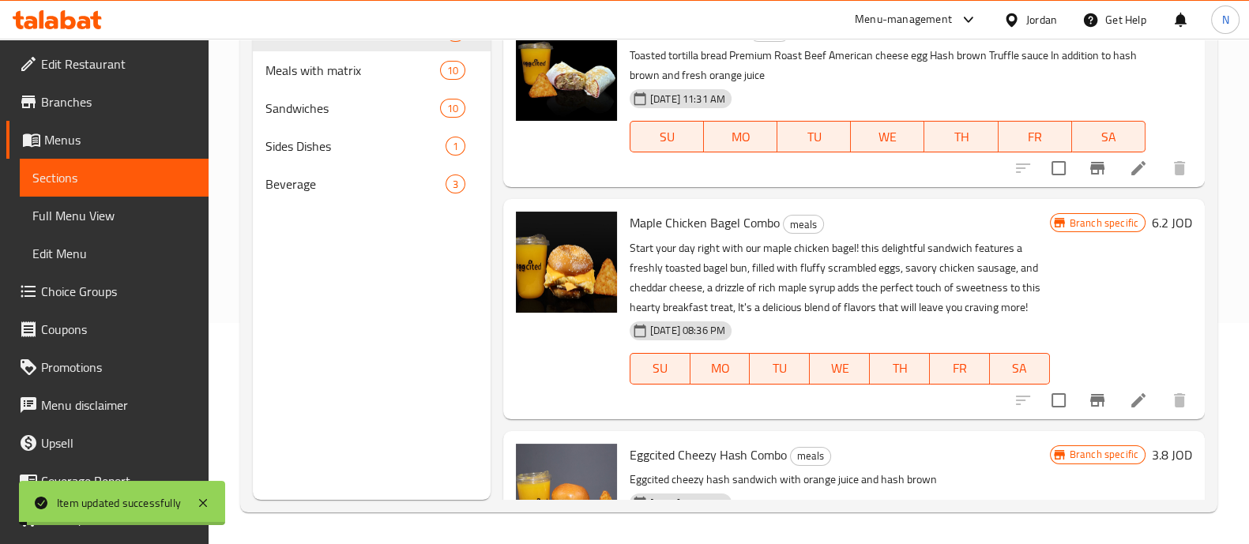
scroll to position [221, 0]
click at [346, 66] on span "Meals with matrix" at bounding box center [330, 70] width 130 height 19
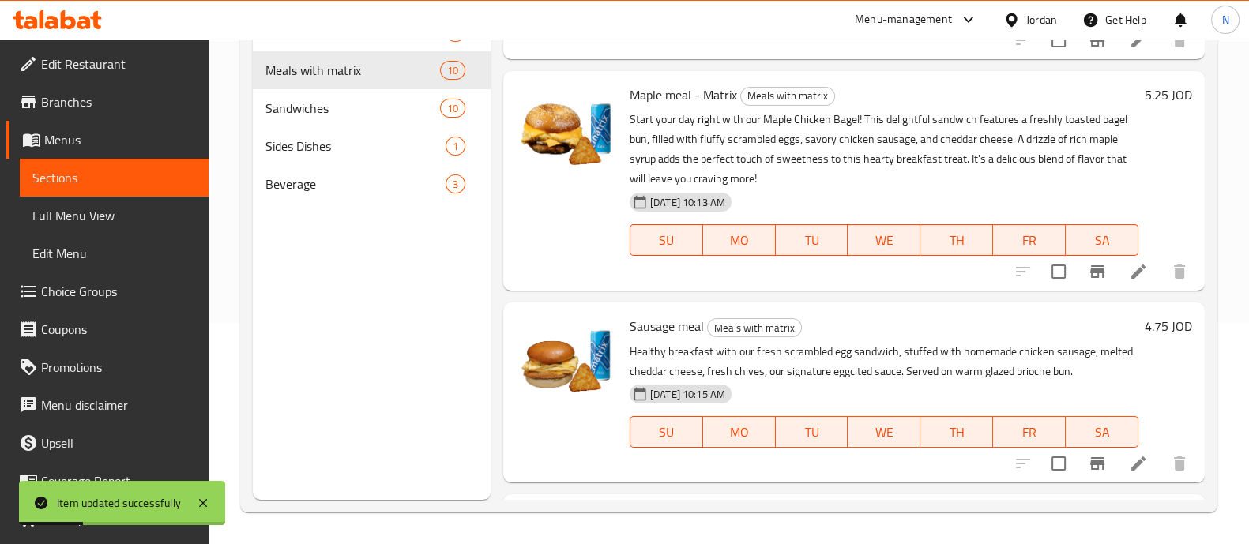
scroll to position [1417, 0]
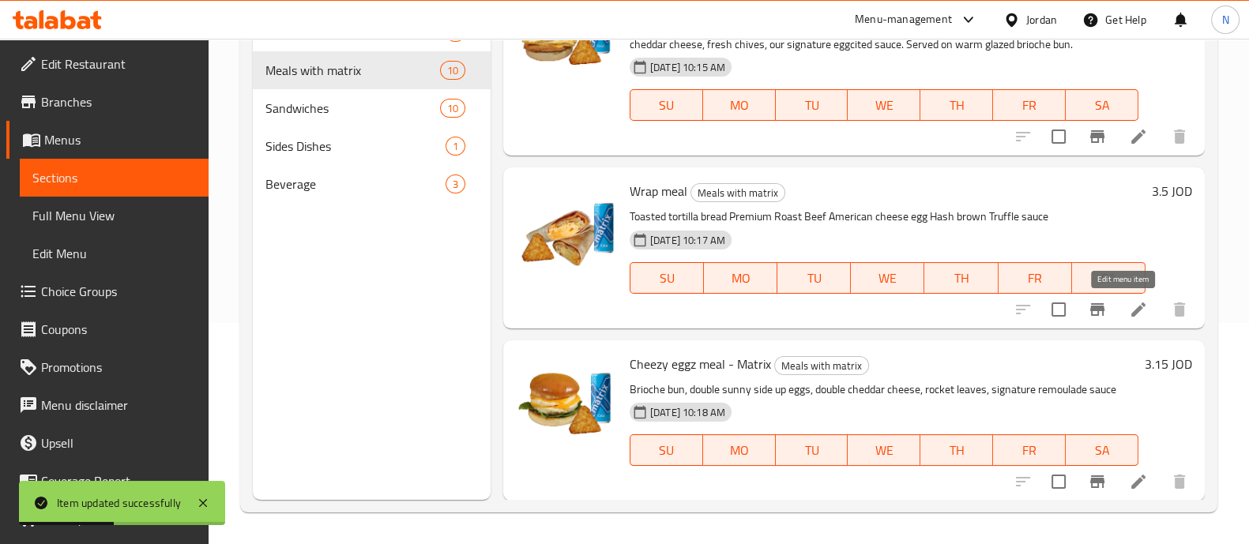
click at [1129, 307] on icon at bounding box center [1138, 309] width 19 height 19
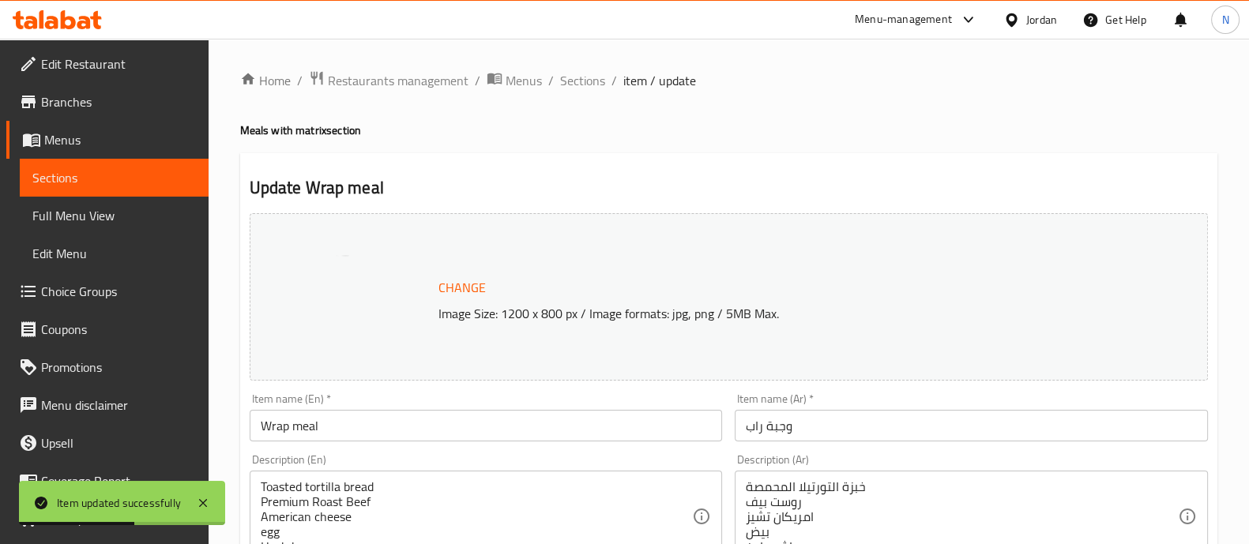
click at [533, 425] on input "Wrap meal" at bounding box center [486, 426] width 473 height 32
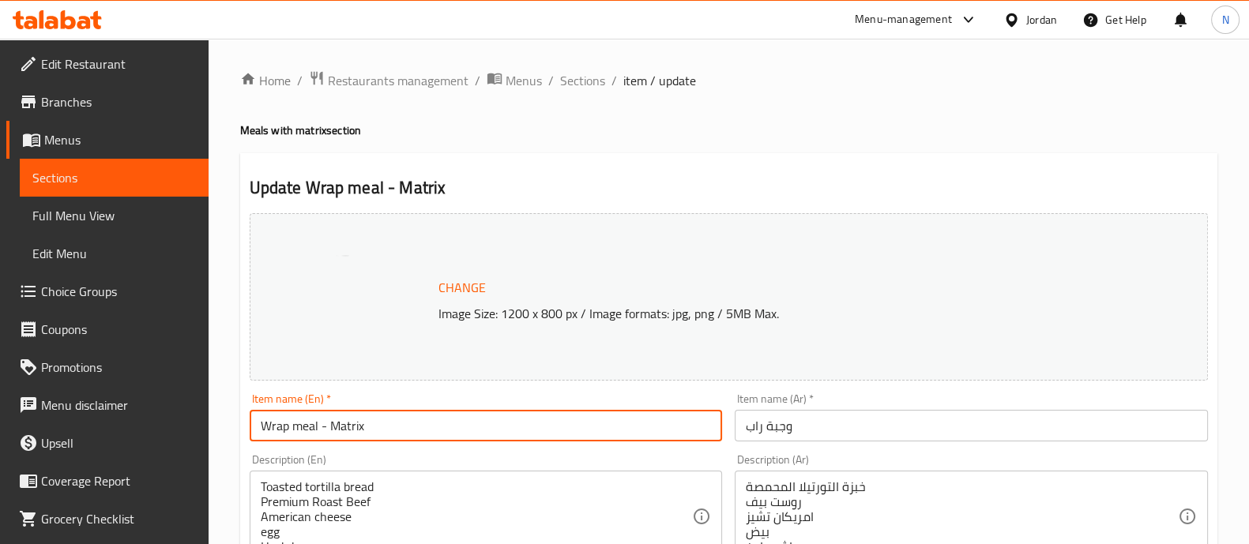
type input "Wrap meal - Matrix"
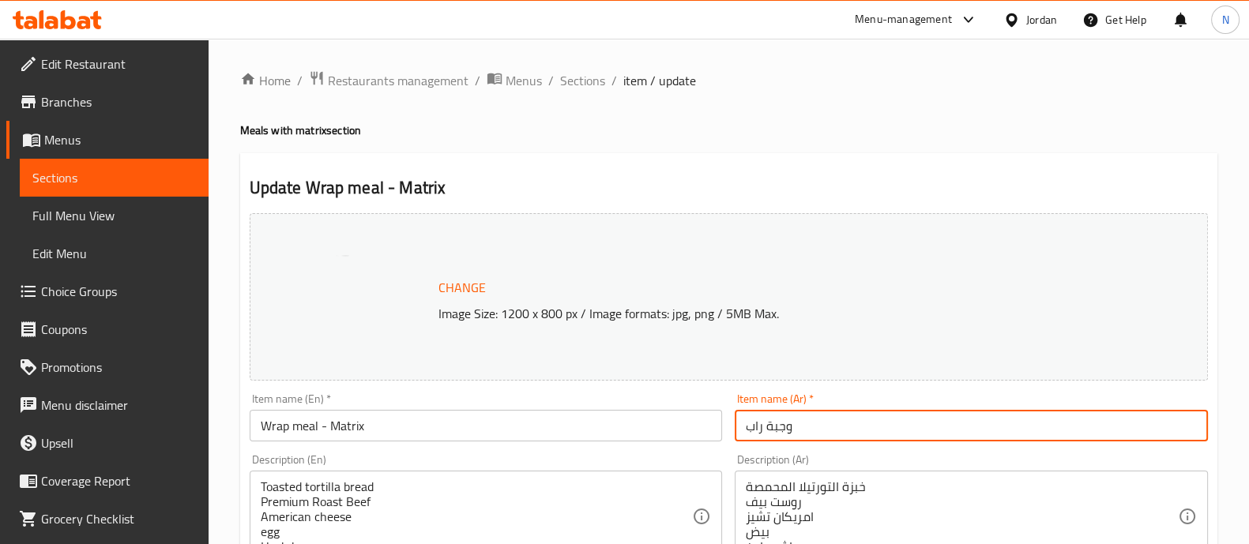
click at [743, 433] on input "وجبة راب" at bounding box center [971, 426] width 473 height 32
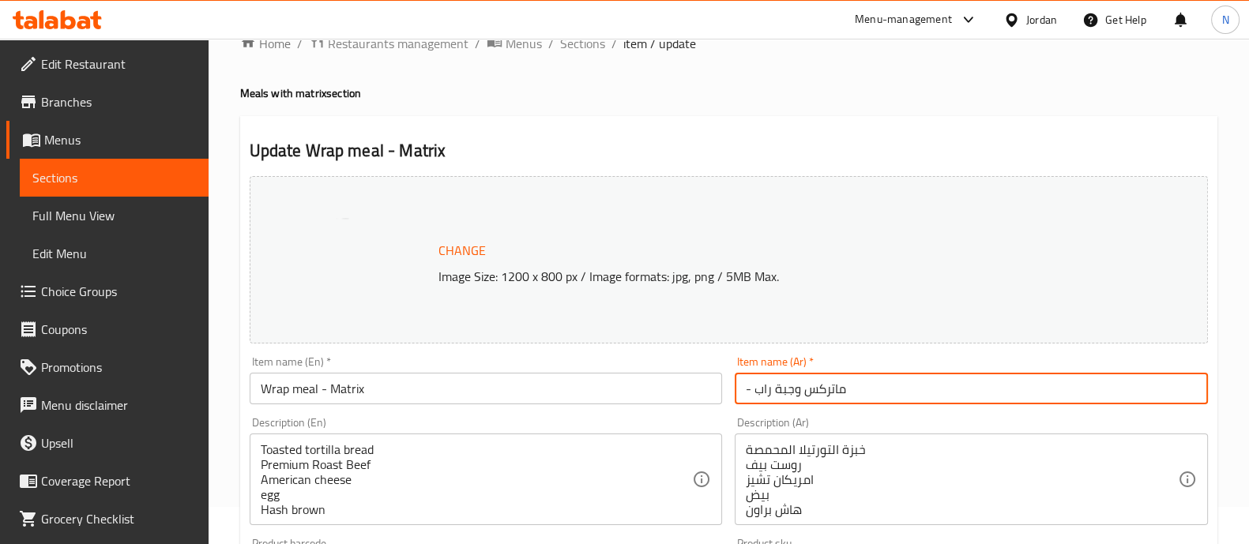
scroll to position [593, 0]
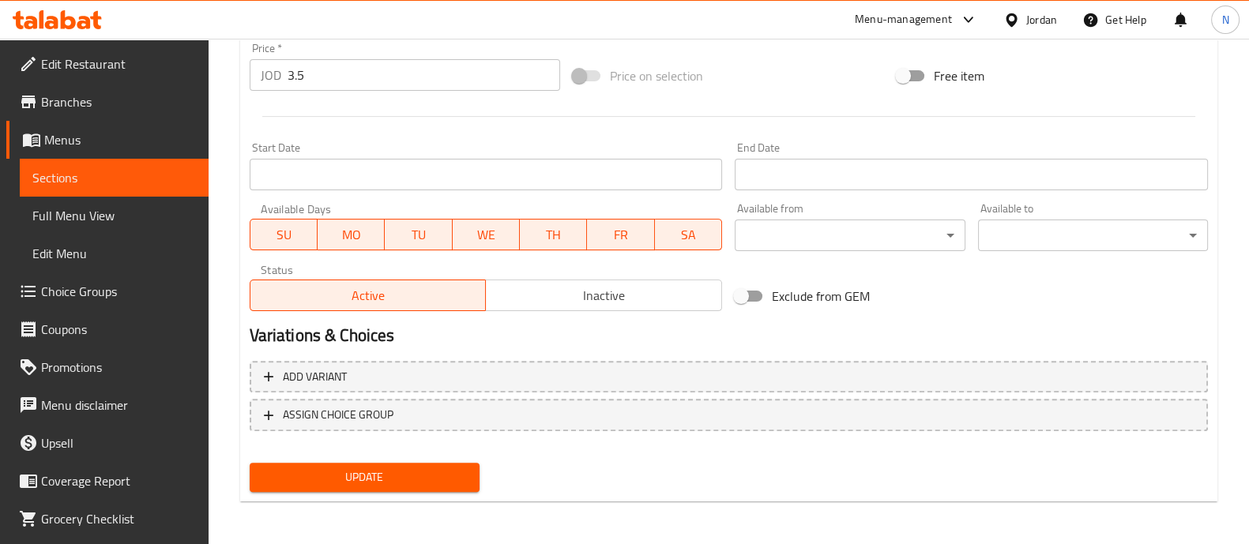
type input "- ماتركس وجبة راب"
click at [431, 470] on span "Update" at bounding box center [364, 478] width 205 height 20
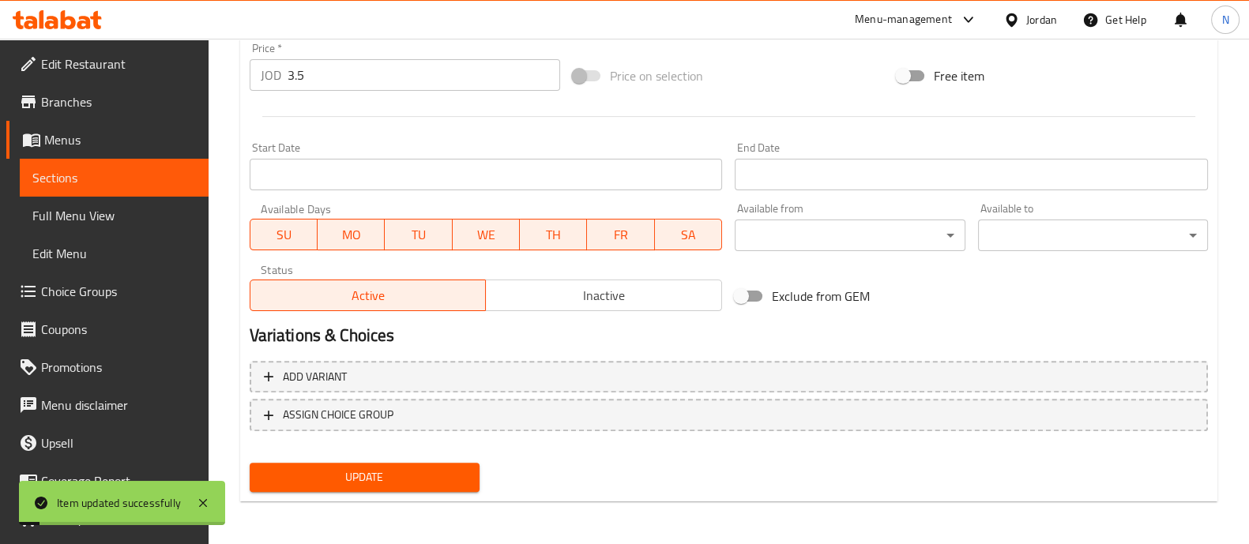
click at [85, 168] on span "Sections" at bounding box center [114, 177] width 164 height 19
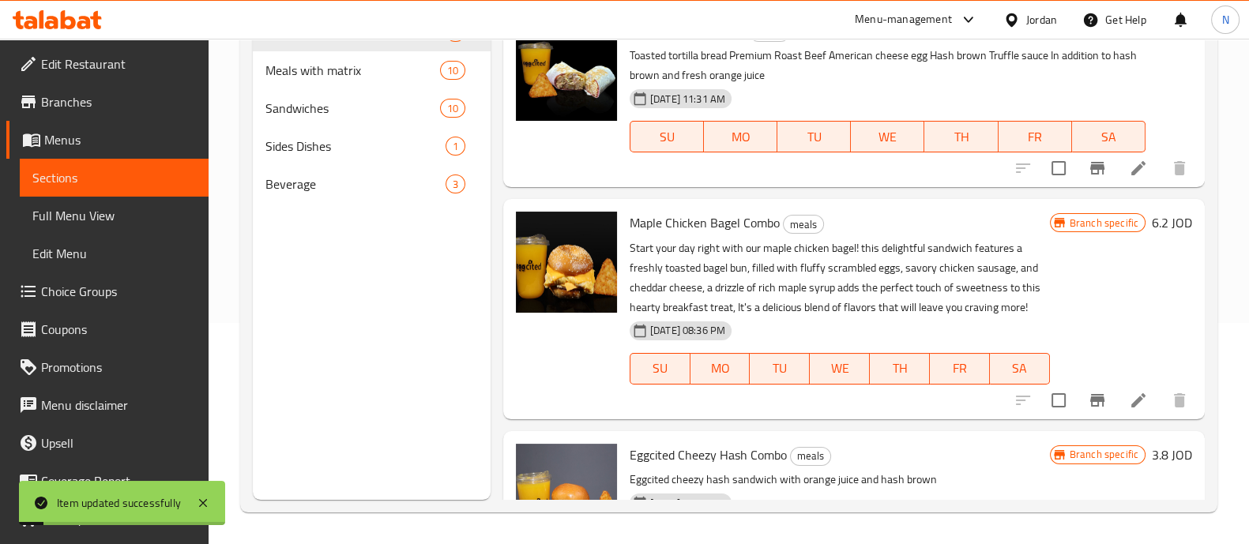
scroll to position [221, 0]
click at [307, 79] on div "Meals with matrix 10" at bounding box center [372, 70] width 238 height 38
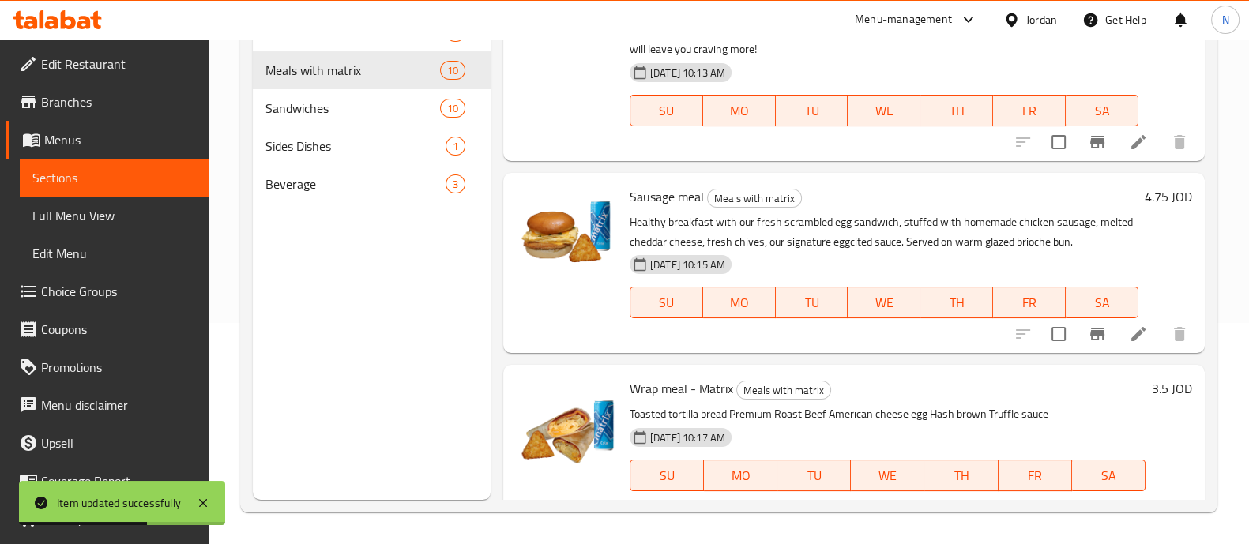
scroll to position [1200, 0]
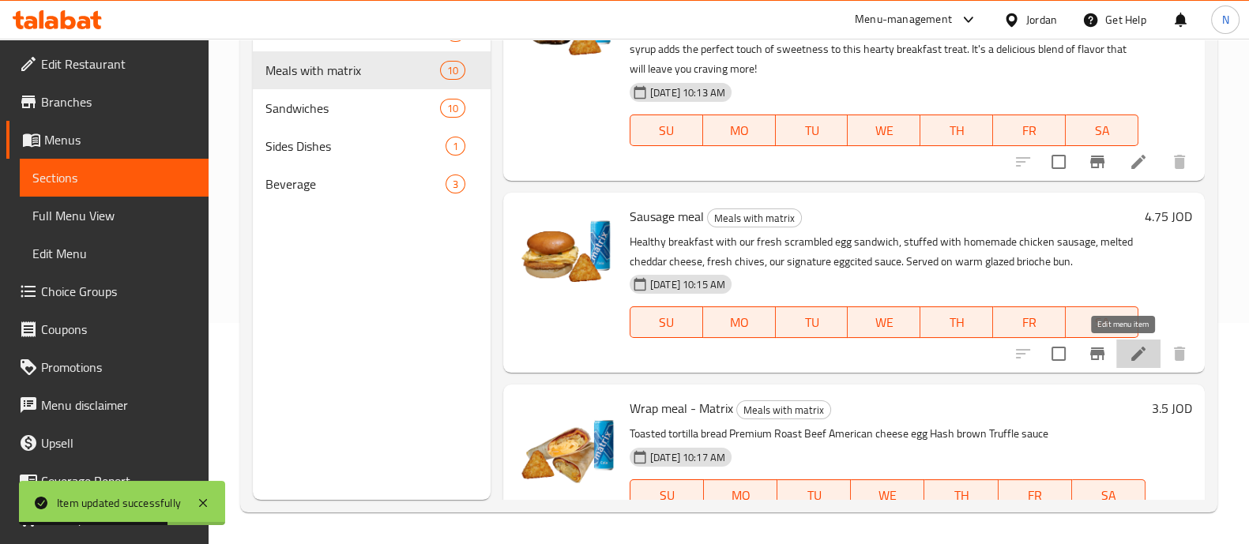
click at [1129, 351] on icon at bounding box center [1138, 353] width 19 height 19
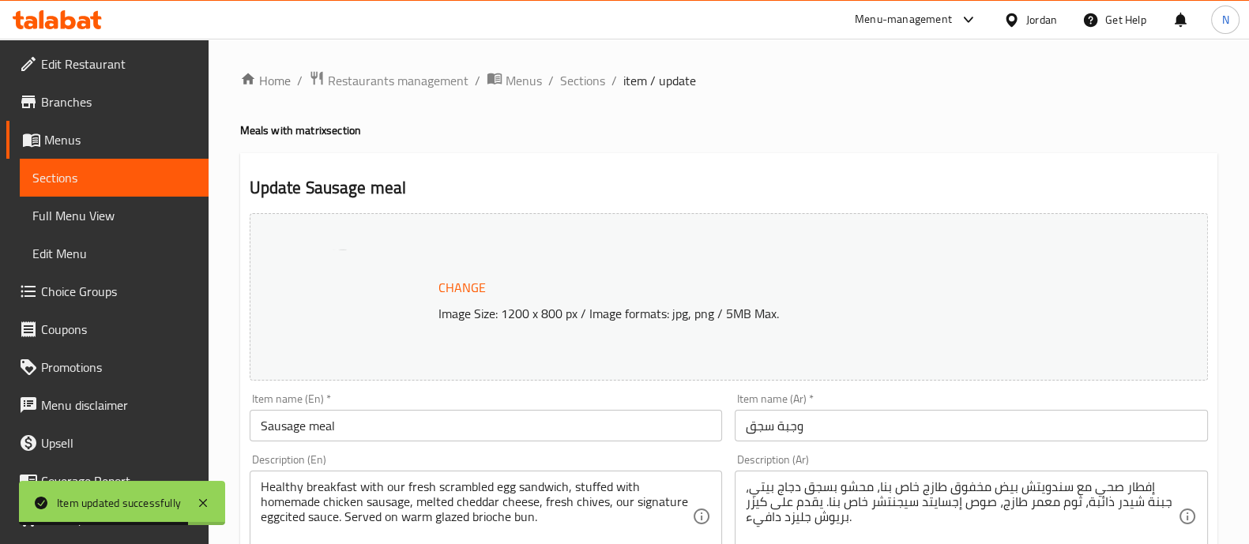
click at [440, 432] on input "Sausage meal" at bounding box center [486, 426] width 473 height 32
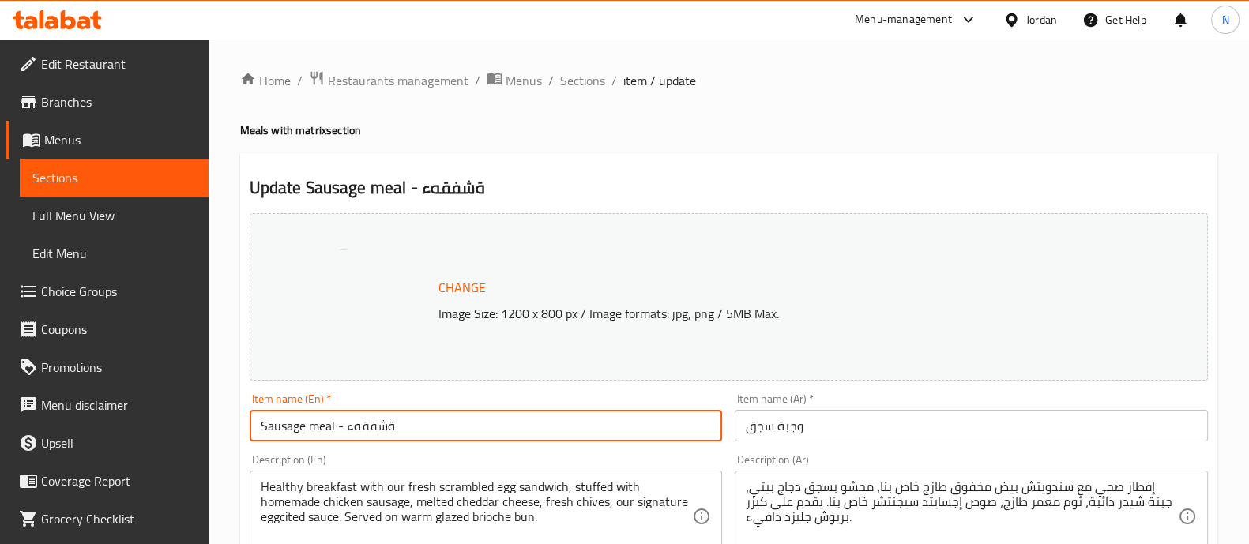
type input "Sausage meal - ةشفقهء"
click at [743, 423] on input "وجبة سجق" at bounding box center [971, 426] width 473 height 32
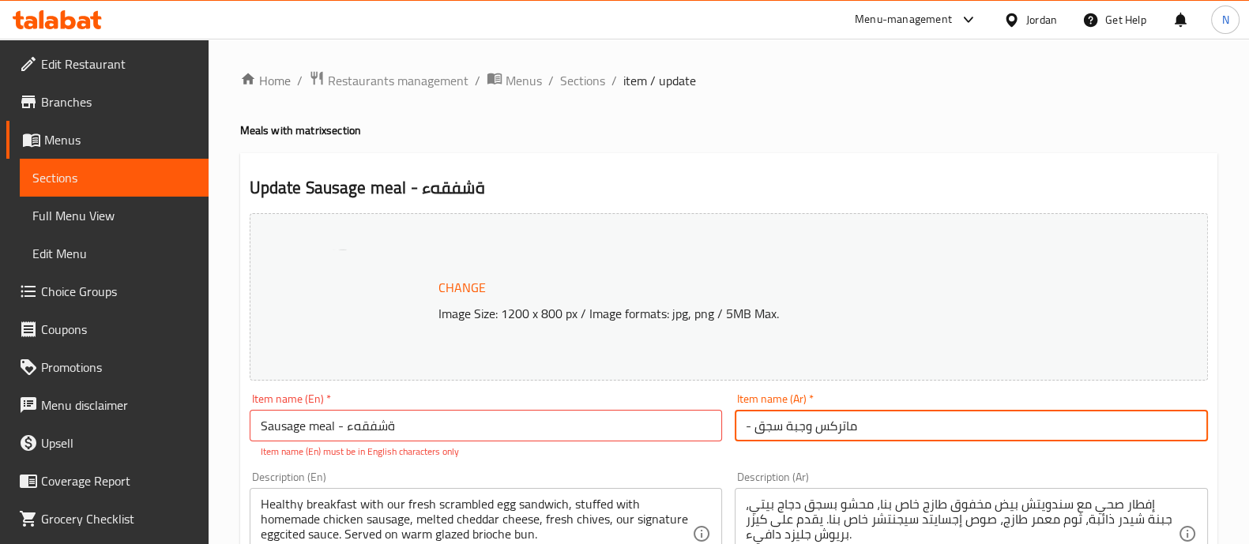
type input "- ماتركس وجبة سجق"
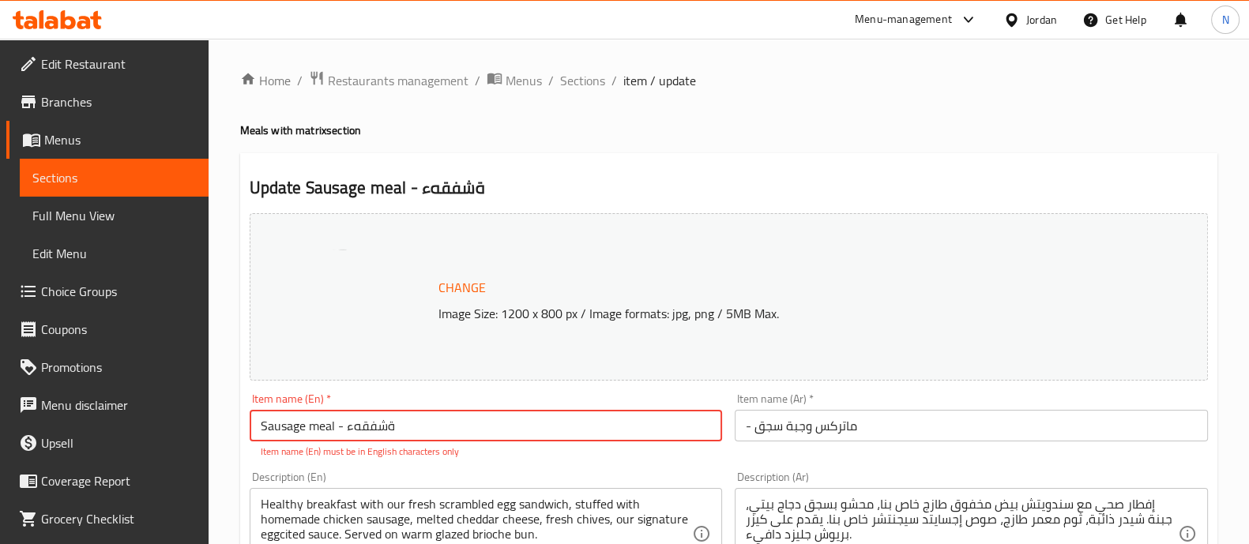
drag, startPoint x: 347, startPoint y: 428, endPoint x: 497, endPoint y: 435, distance: 150.3
click at [476, 432] on input "Sausage meal - ةشفقهء" at bounding box center [486, 426] width 473 height 32
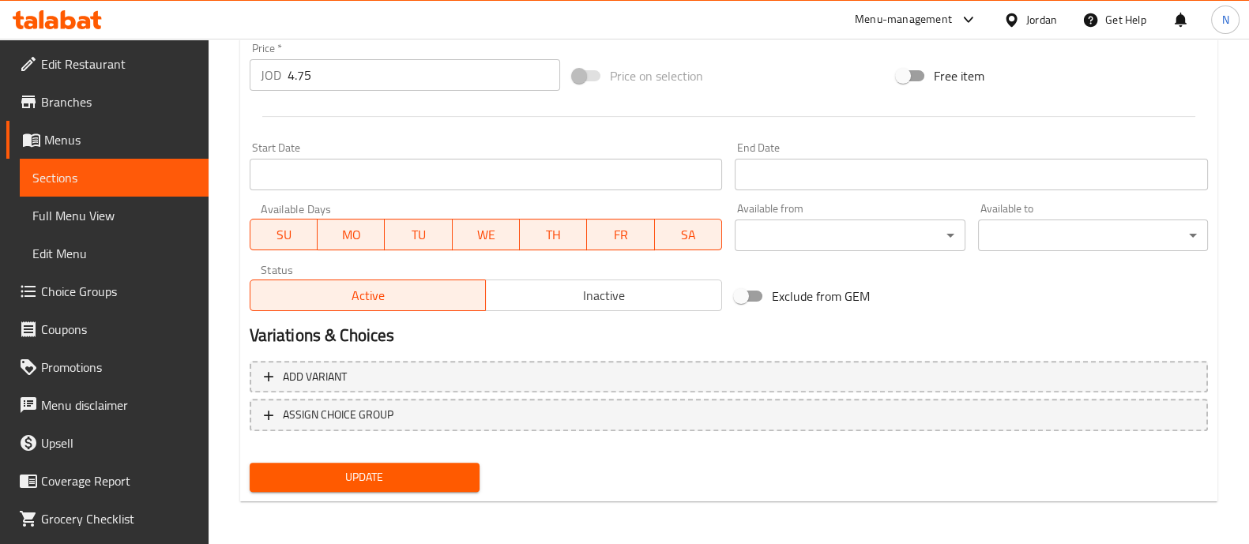
type input "Sausage meal - Matrix"
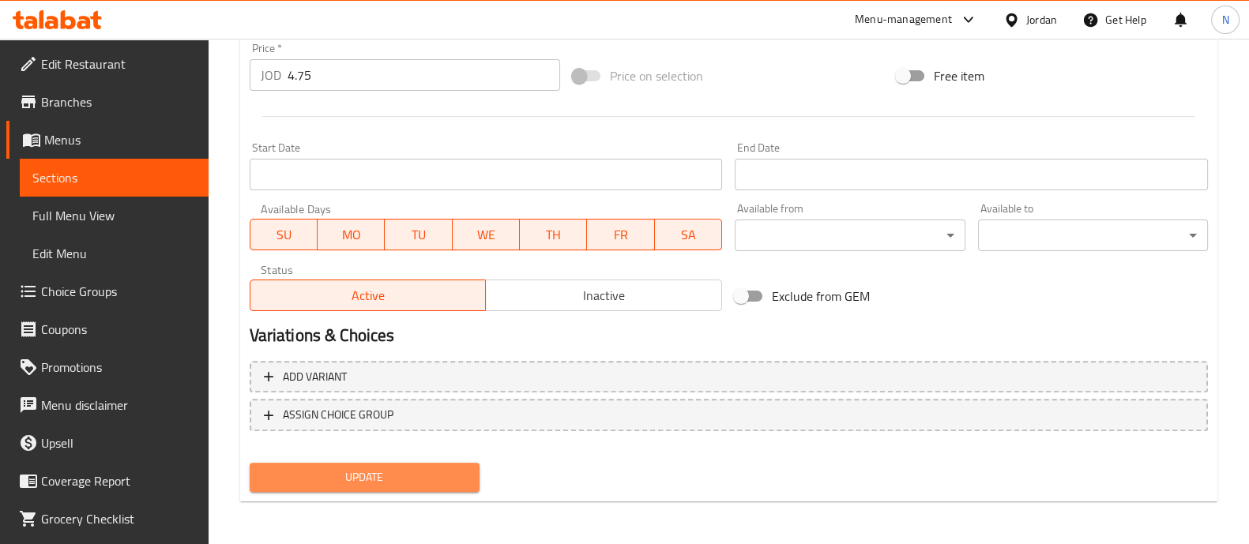
click at [375, 482] on span "Update" at bounding box center [364, 478] width 205 height 20
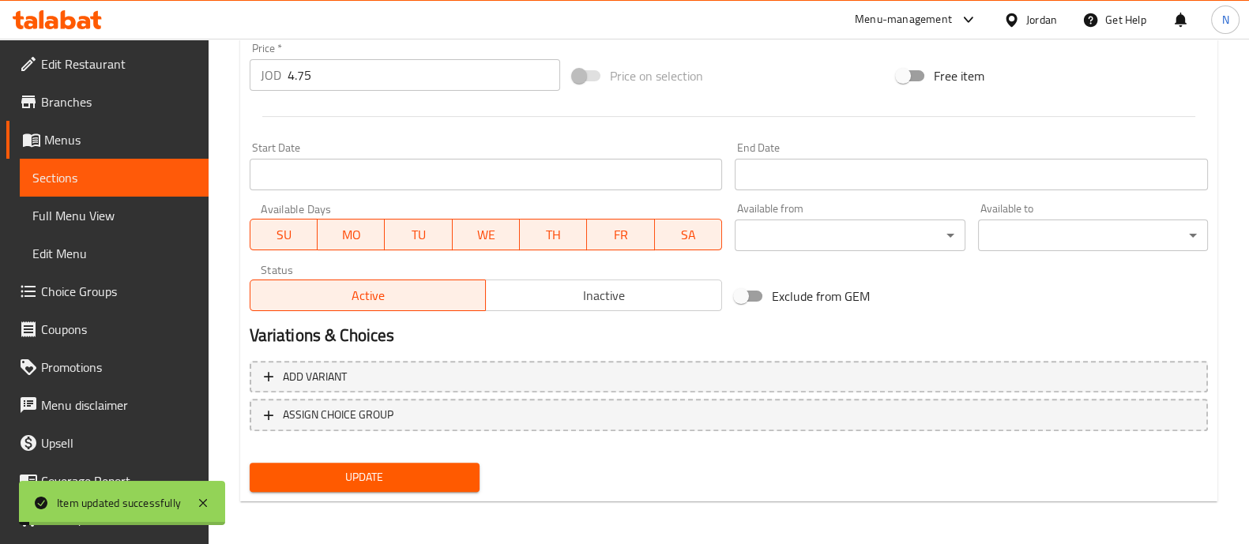
click at [55, 181] on span "Sections" at bounding box center [114, 177] width 164 height 19
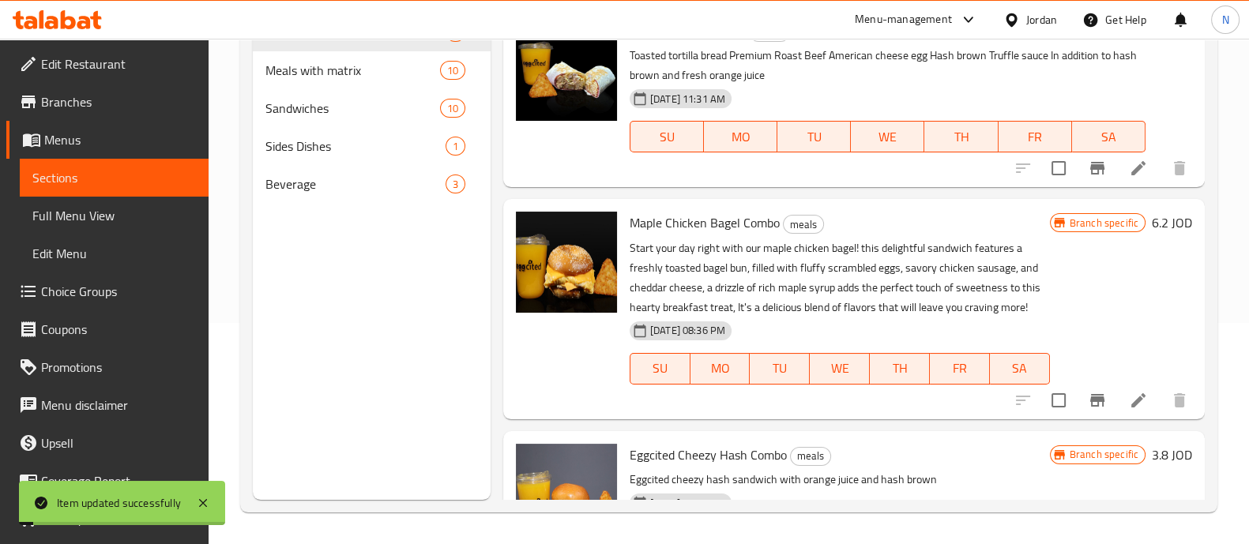
scroll to position [221, 0]
drag, startPoint x: 334, startPoint y: 77, endPoint x: 343, endPoint y: 70, distance: 10.7
click at [334, 75] on span "Meals with matrix" at bounding box center [330, 70] width 130 height 19
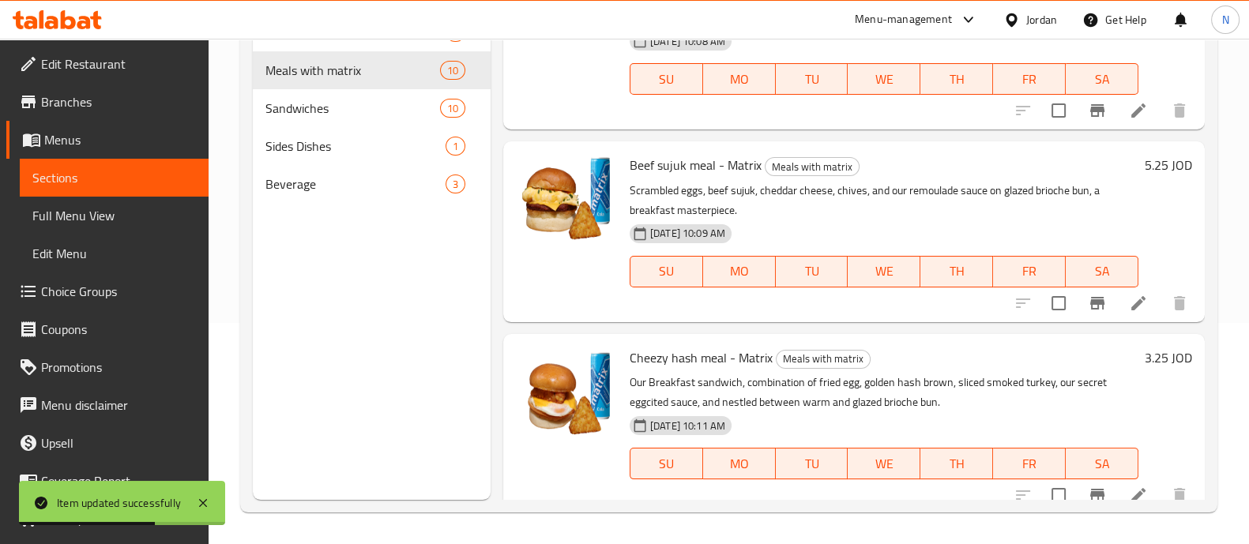
scroll to position [392, 0]
